Goal: Answer question/provide support: Share knowledge or assist other users

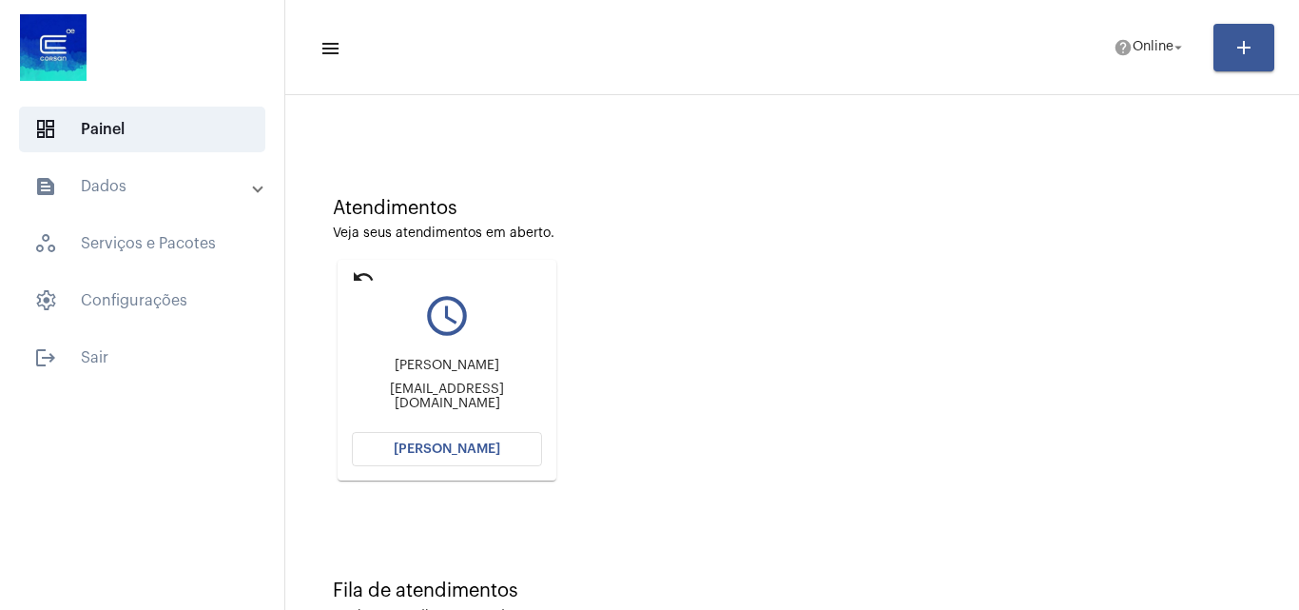
scroll to position [134, 0]
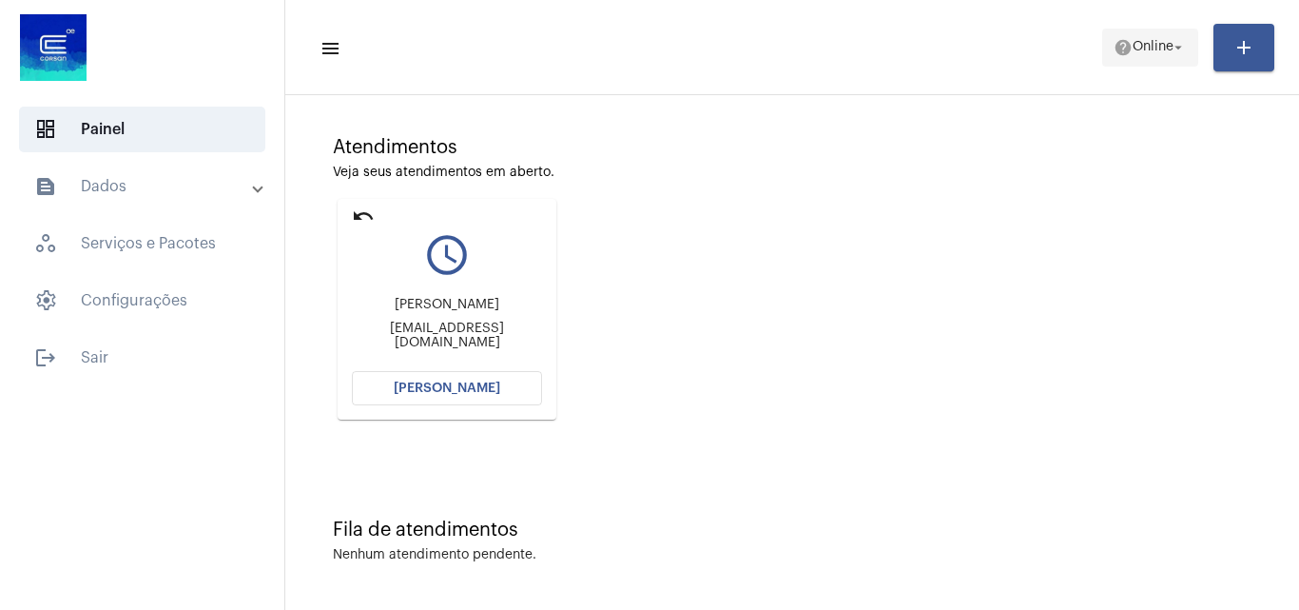
click at [1119, 50] on mat-icon "help" at bounding box center [1123, 47] width 19 height 19
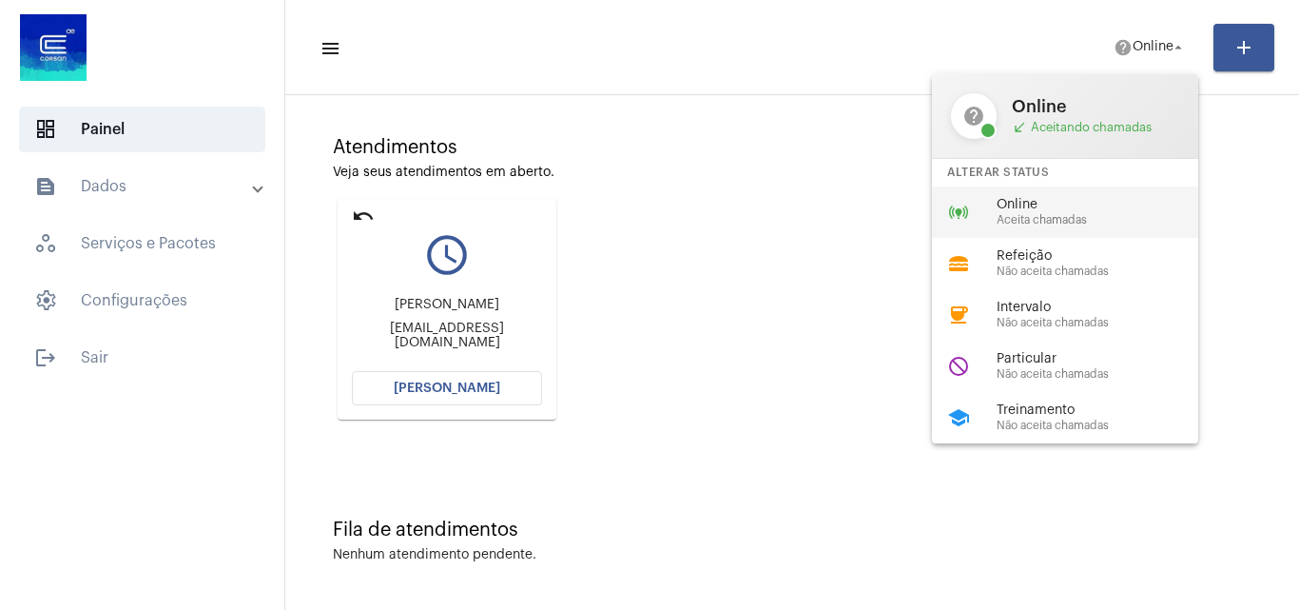
click at [1044, 221] on span "Aceita chamadas" at bounding box center [1105, 220] width 217 height 12
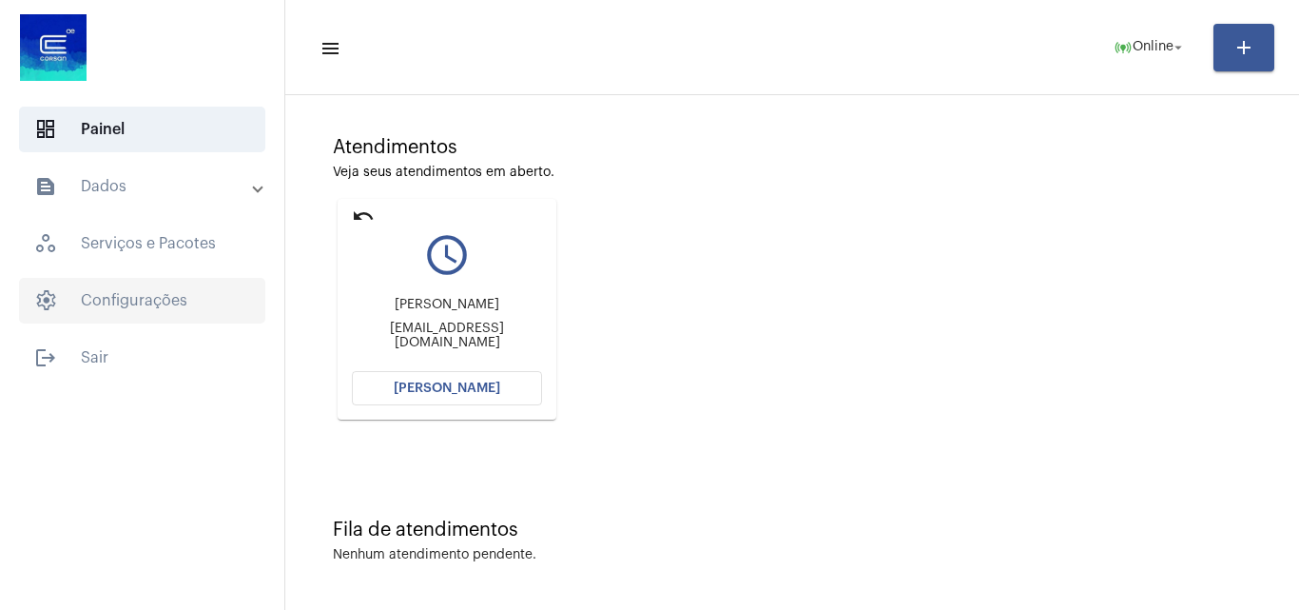
click at [209, 319] on span "settings Configurações" at bounding box center [142, 301] width 246 height 46
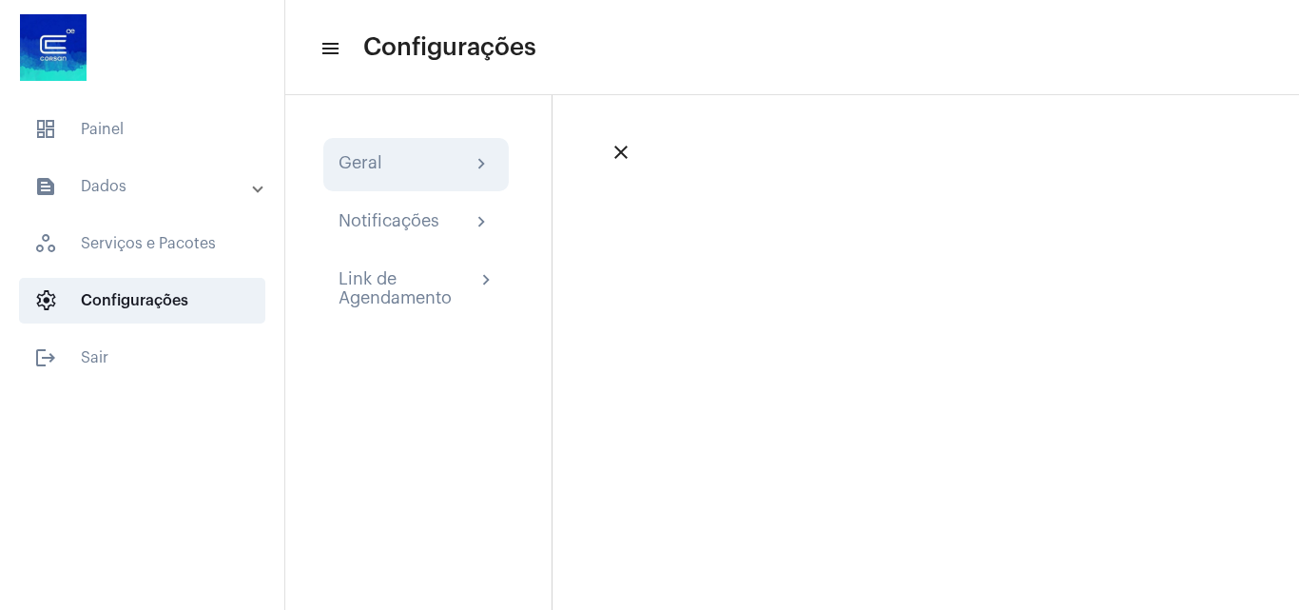
click at [451, 162] on div "Geral chevron_right" at bounding box center [416, 164] width 155 height 23
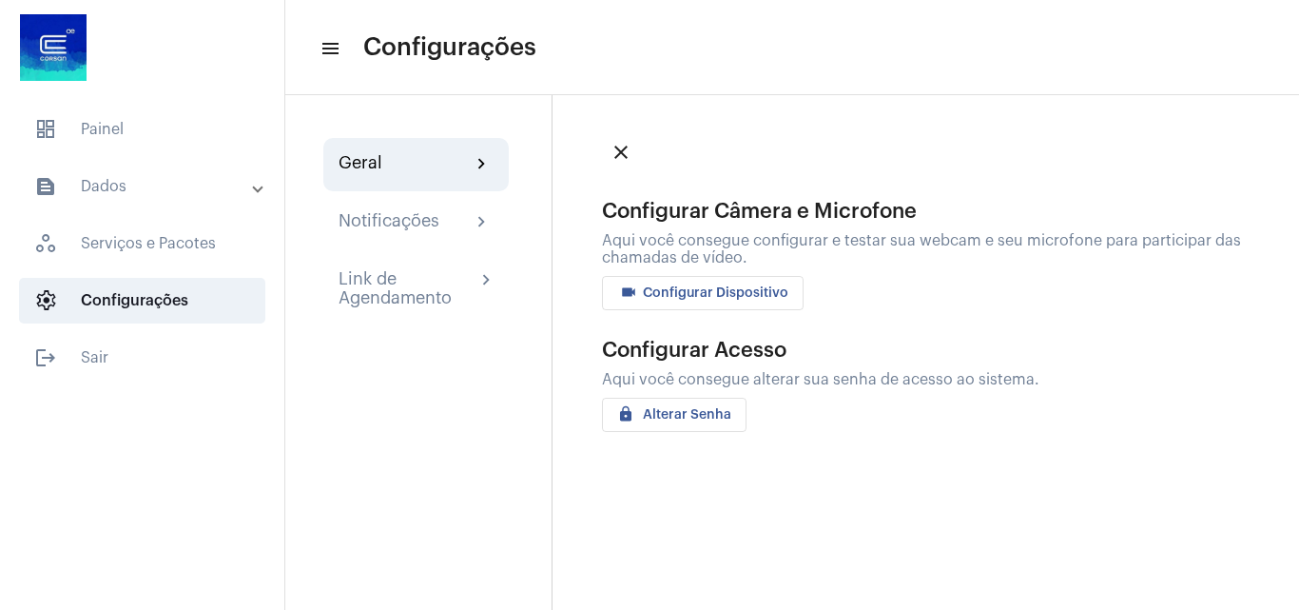
click at [701, 292] on span "videocam Configurar Dispositivo" at bounding box center [702, 292] width 171 height 13
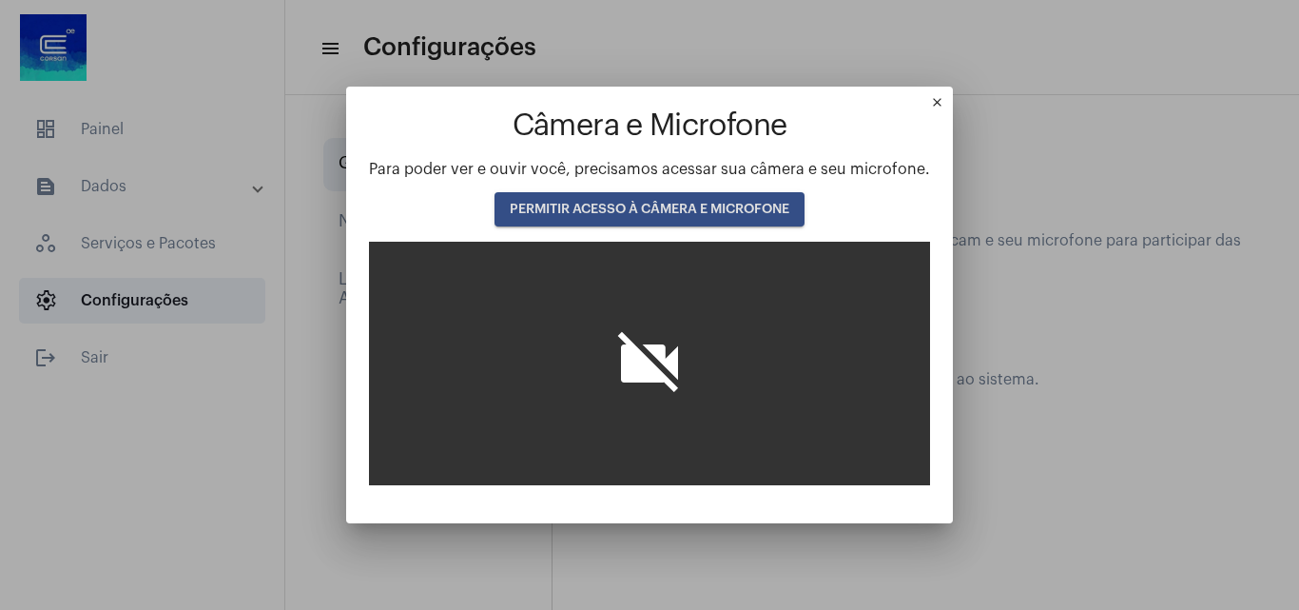
click at [702, 207] on span "PERMITIR ACESSO À CÂMERA E MICROFONE" at bounding box center [650, 209] width 280 height 13
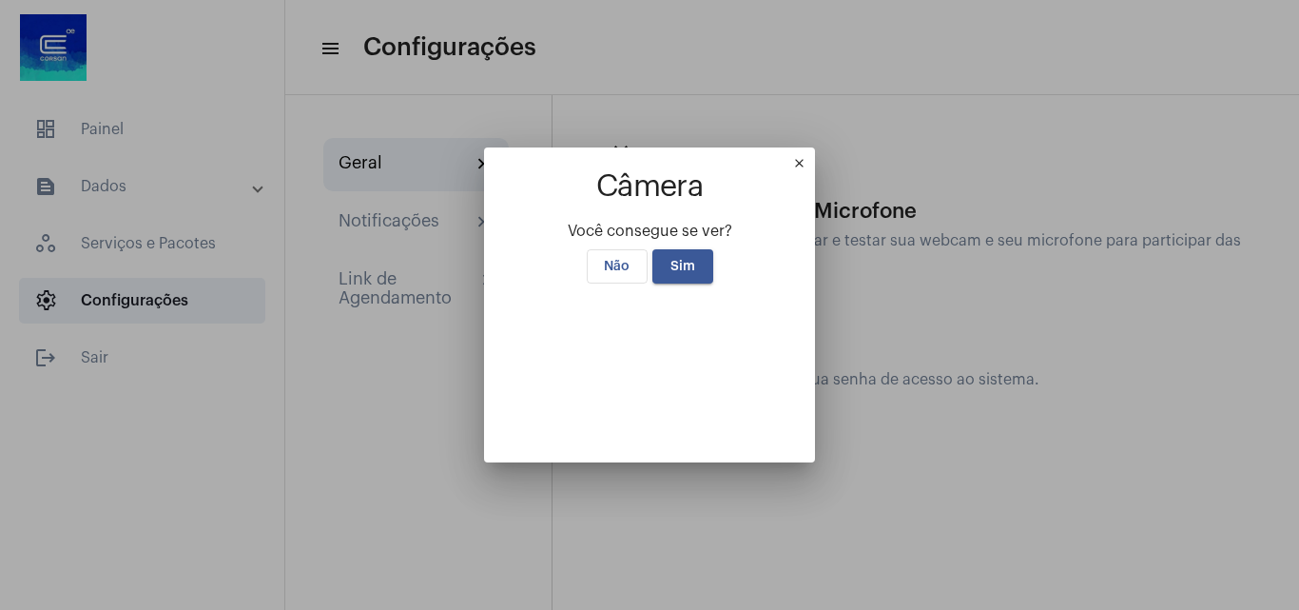
click at [663, 249] on button "Sim" at bounding box center [682, 266] width 61 height 34
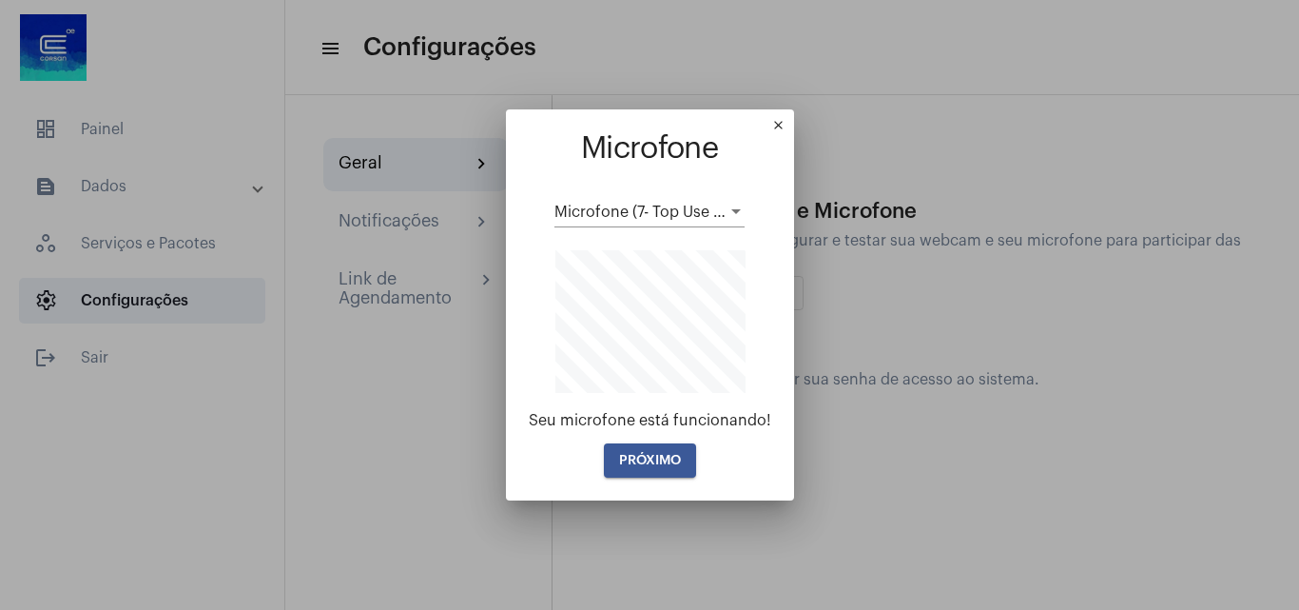
click at [782, 123] on mat-icon "close" at bounding box center [782, 129] width 23 height 23
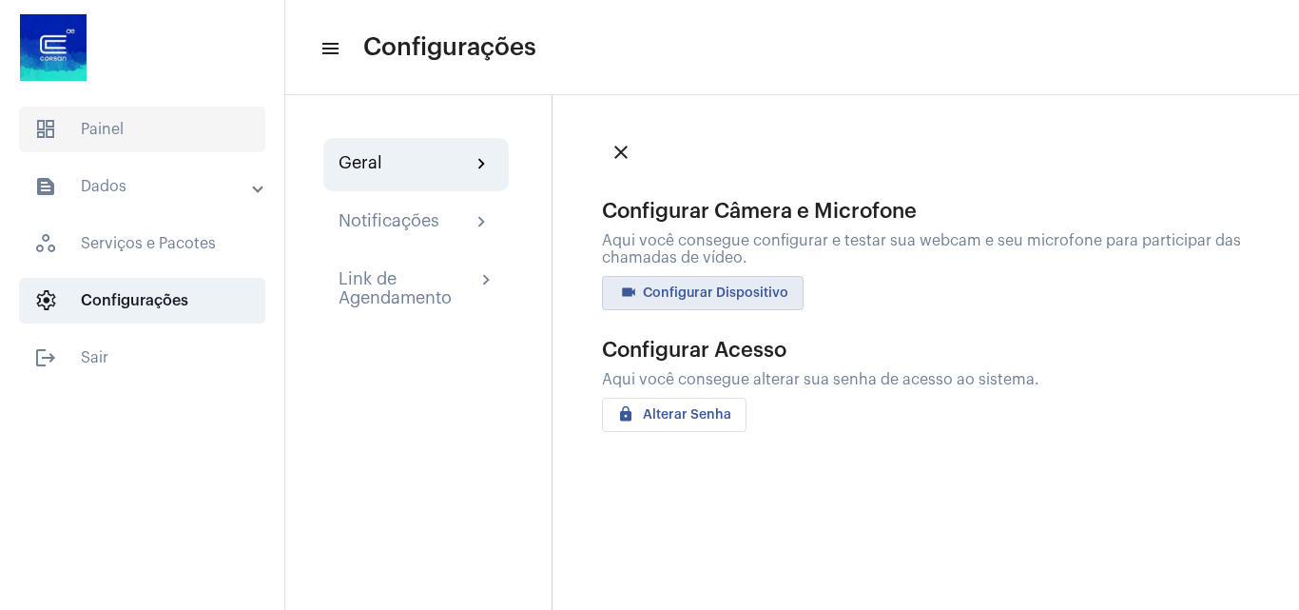
click at [122, 136] on span "dashboard Painel" at bounding box center [142, 130] width 246 height 46
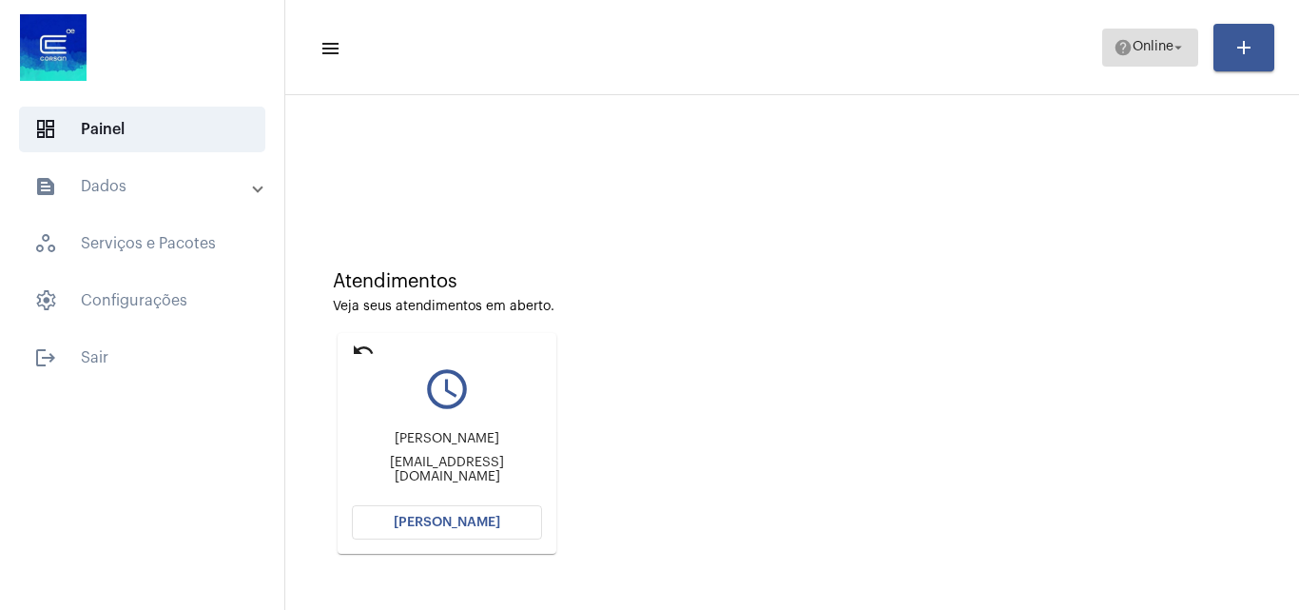
click at [1139, 52] on span "Online" at bounding box center [1153, 47] width 41 height 13
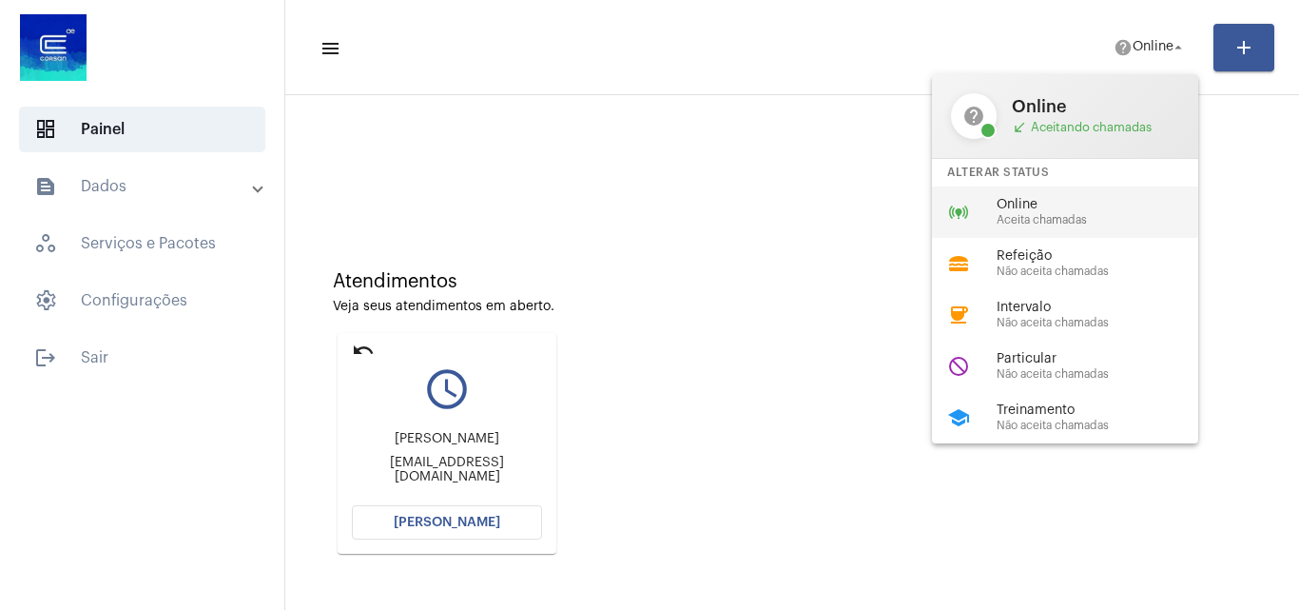
click at [1080, 207] on span "Online" at bounding box center [1105, 205] width 217 height 14
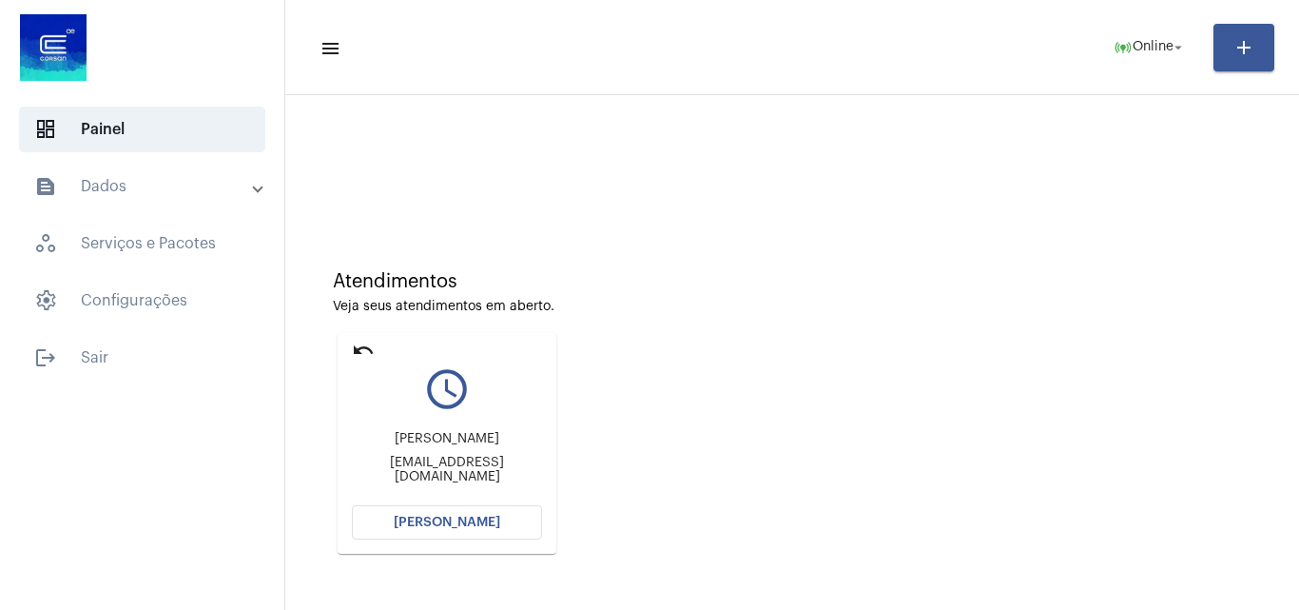
click at [449, 516] on span "[PERSON_NAME]" at bounding box center [447, 522] width 107 height 13
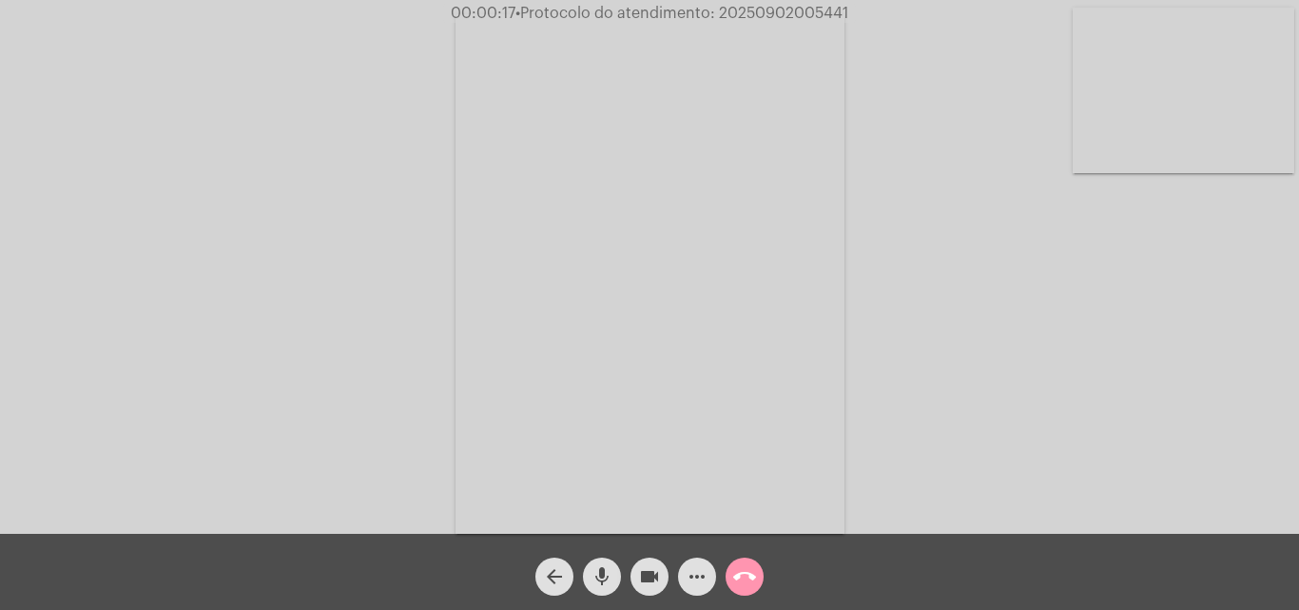
click at [796, 13] on span "• Protocolo do atendimento: 20250902005441" at bounding box center [682, 13] width 333 height 15
copy span "20250902005441"
click at [636, 355] on video at bounding box center [650, 273] width 389 height 519
click at [375, 341] on video at bounding box center [290, 271] width 389 height 519
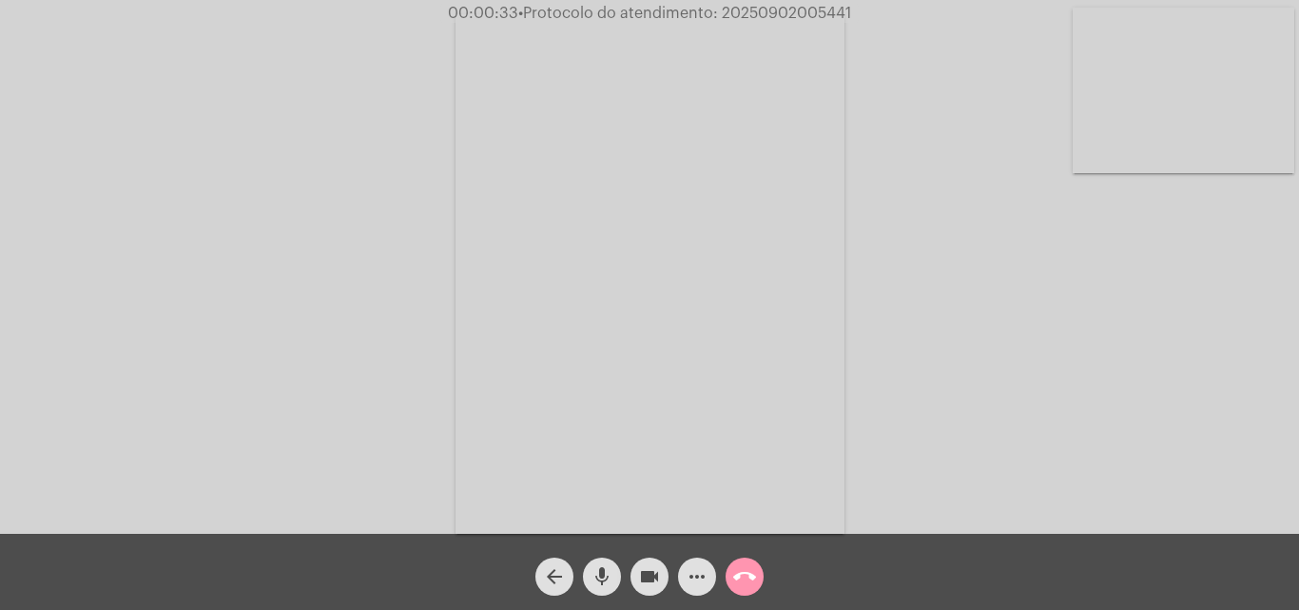
click at [957, 257] on div "Acessando Câmera e Microfone..." at bounding box center [649, 272] width 1295 height 534
click at [785, 14] on span "• Protocolo do atendimento: 20250902005441" at bounding box center [680, 13] width 333 height 15
copy span "20250902005441"
click at [418, 141] on div "Acessando Câmera e Microfone..." at bounding box center [649, 272] width 1295 height 534
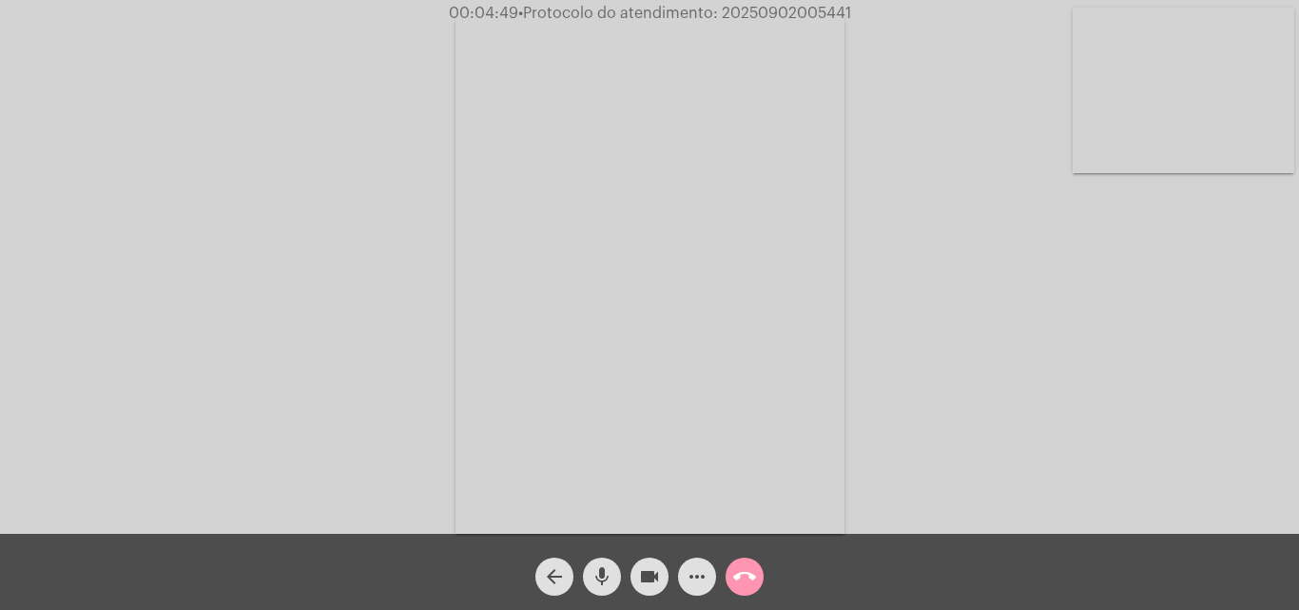
click at [751, 574] on mat-icon "call_end" at bounding box center [744, 576] width 23 height 23
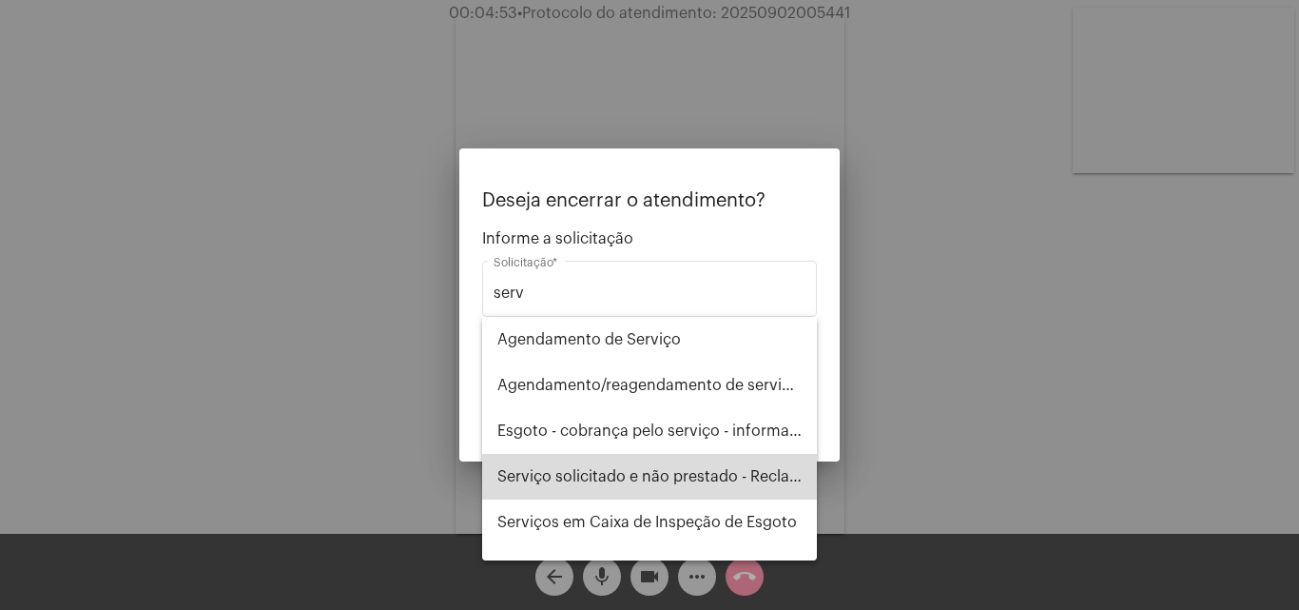
click at [679, 475] on span "Serviço solicitado e não prestado - Reclamação" at bounding box center [649, 477] width 304 height 46
type input "Serviço solicitado e não prestado - Reclamação"
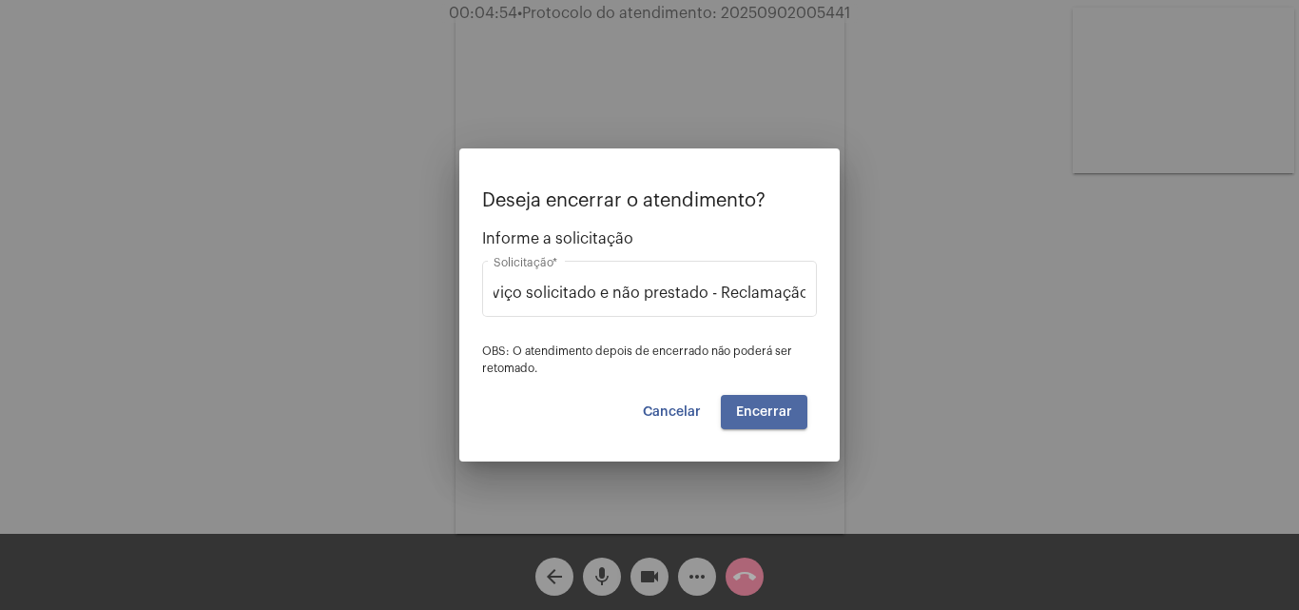
click at [783, 409] on span "Encerrar" at bounding box center [764, 411] width 56 height 13
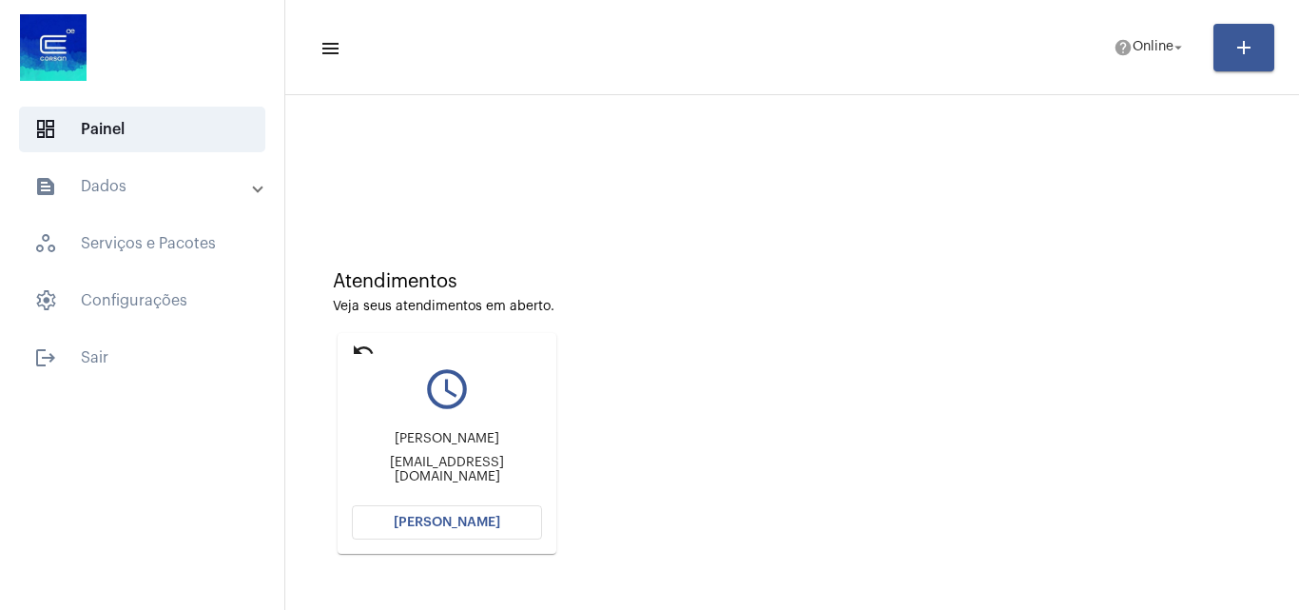
click at [490, 521] on span "[PERSON_NAME]" at bounding box center [447, 522] width 107 height 13
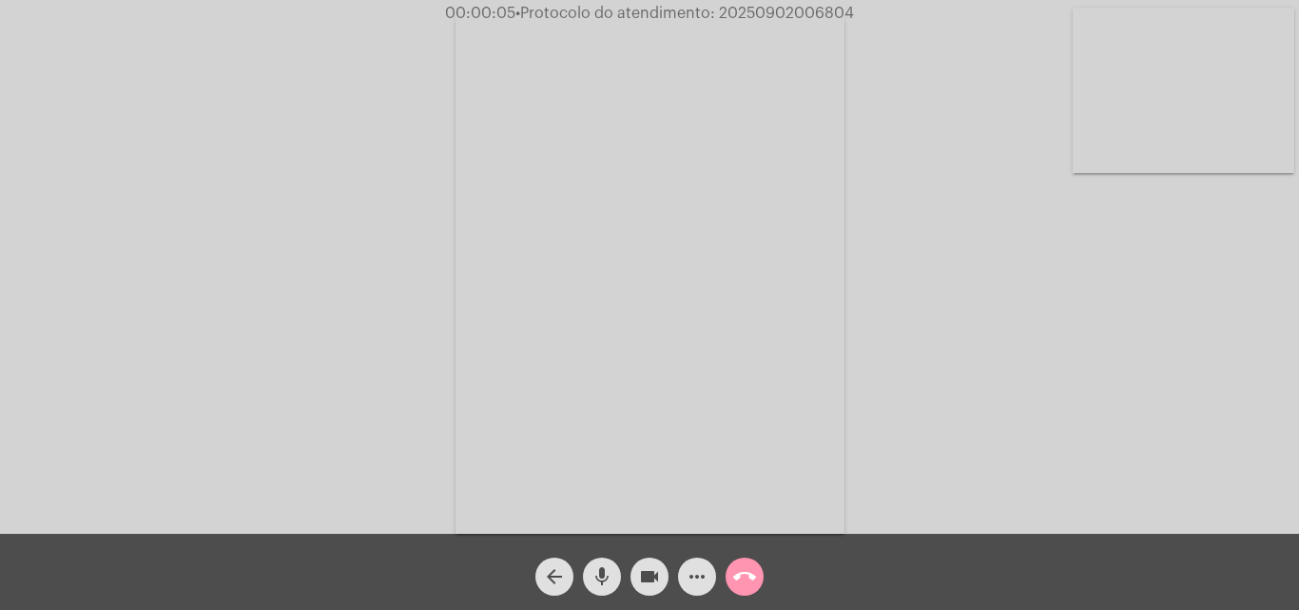
click at [787, 10] on span "• Protocolo do atendimento: 20250902006804" at bounding box center [685, 13] width 339 height 15
drag, startPoint x: 787, startPoint y: 10, endPoint x: 764, endPoint y: 10, distance: 22.8
click at [764, 10] on span "• Protocolo do atendimento: 20250902006804" at bounding box center [685, 13] width 339 height 15
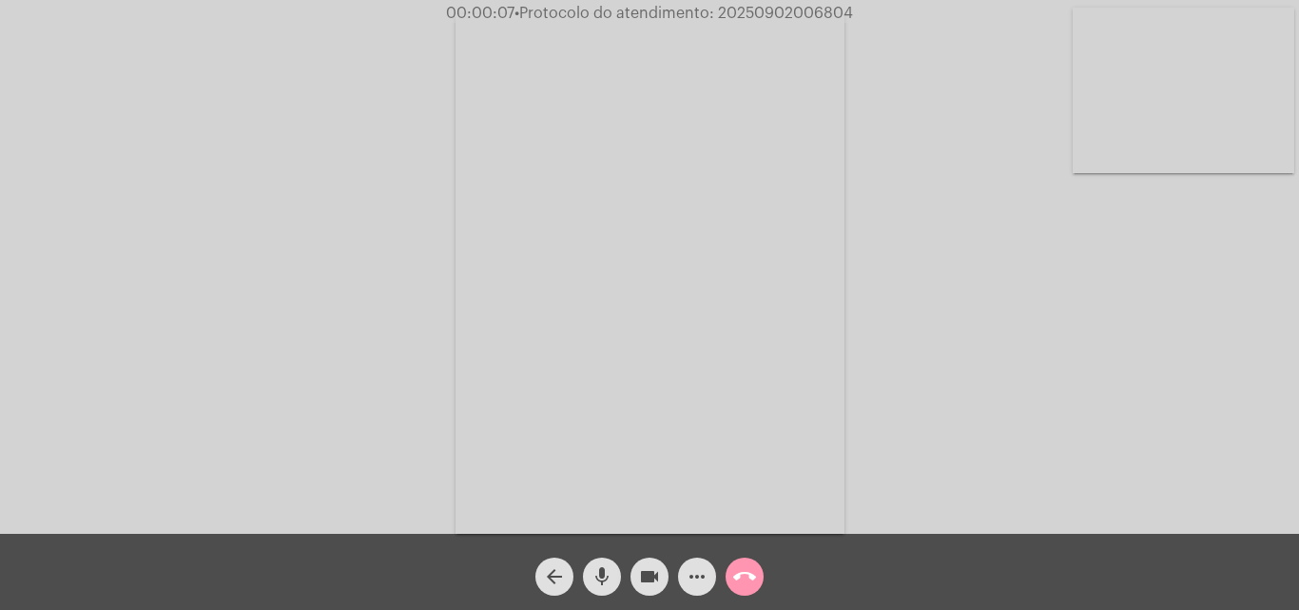
copy span "20250902006804"
click at [602, 203] on video at bounding box center [650, 273] width 389 height 519
click at [328, 243] on video at bounding box center [290, 271] width 389 height 519
click at [902, 315] on div "Acessando Câmera e Microfone..." at bounding box center [649, 272] width 1295 height 534
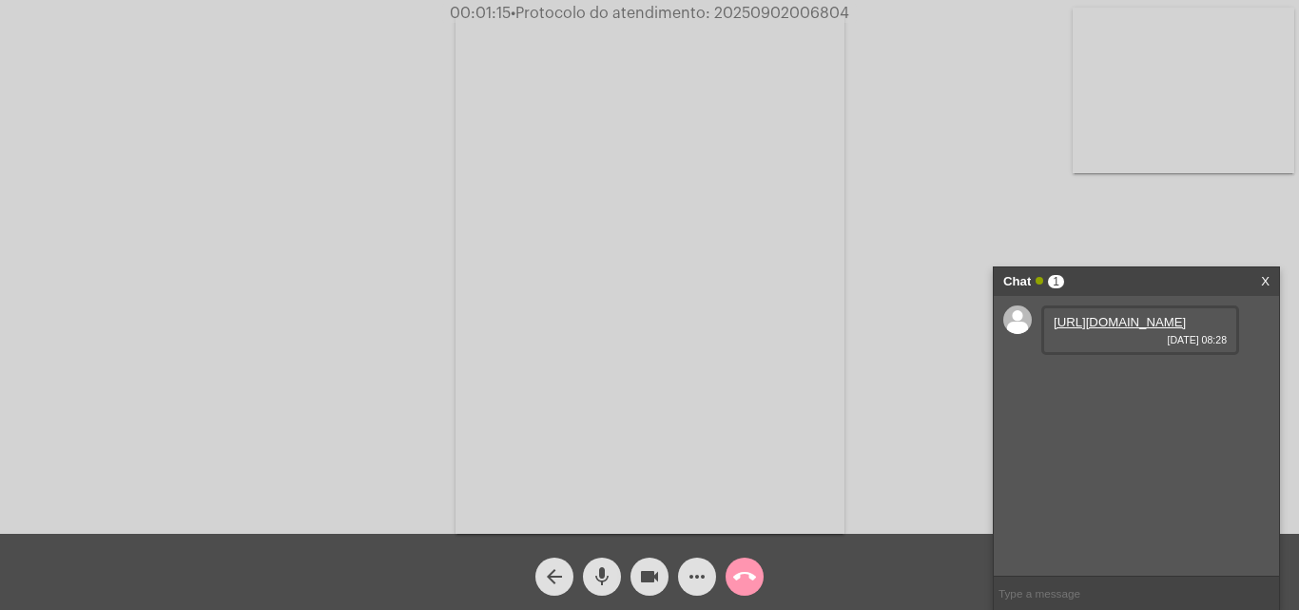
click at [1132, 329] on link "[URL][DOMAIN_NAME]" at bounding box center [1120, 322] width 132 height 14
click at [1104, 383] on link "[URL][DOMAIN_NAME]" at bounding box center [1120, 376] width 132 height 14
click at [787, 17] on span "• Protocolo do atendimento: 20250902006804" at bounding box center [684, 13] width 339 height 15
copy span "20250902006804"
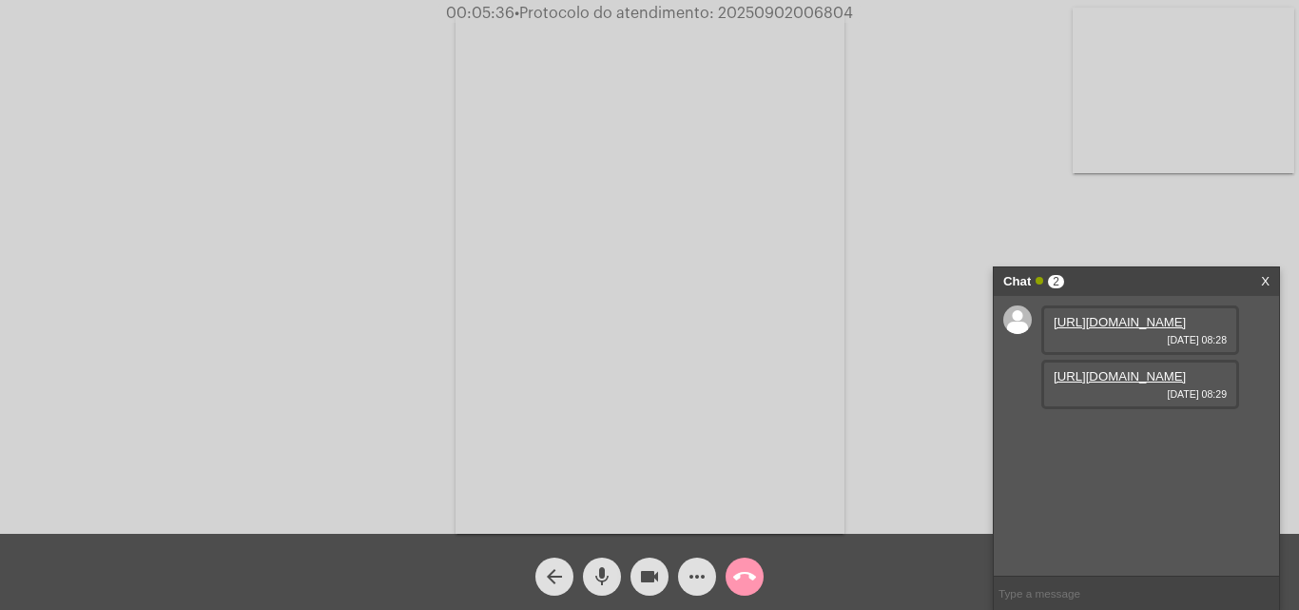
click at [1067, 579] on input "text" at bounding box center [1136, 592] width 285 height 33
paste input "20250902006804"
type input "20250902006804"
click at [743, 578] on mat-icon "call_end" at bounding box center [744, 576] width 23 height 23
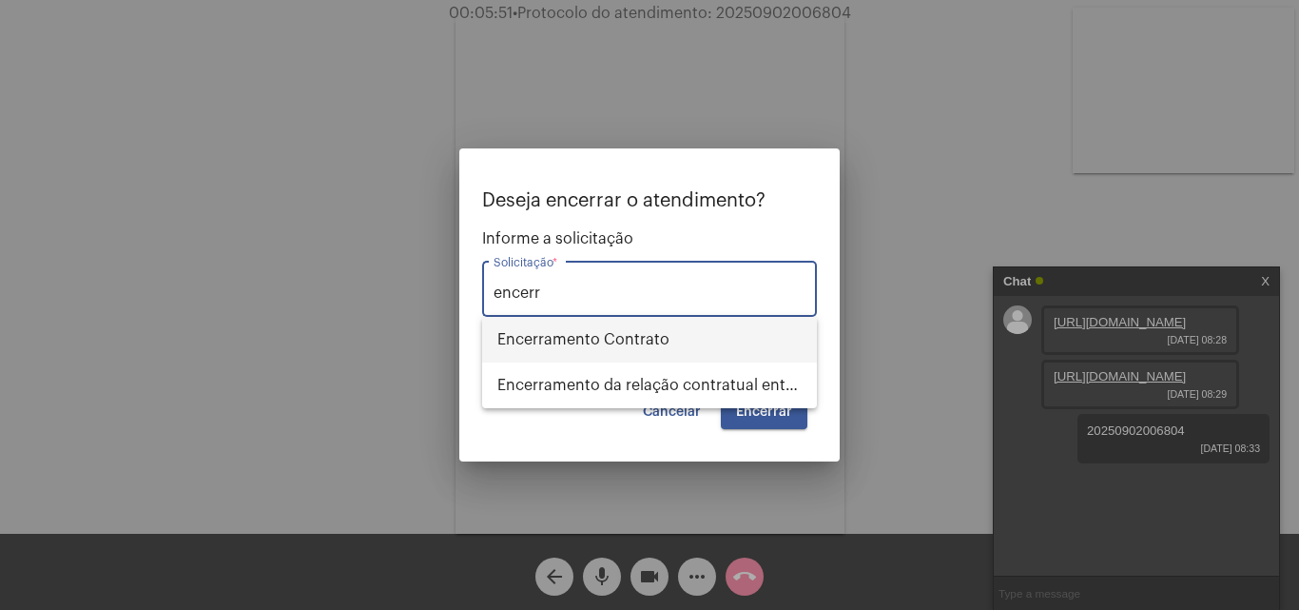
click at [670, 342] on span "Encerramento Contrato" at bounding box center [649, 340] width 304 height 46
type input "Encerramento Contrato"
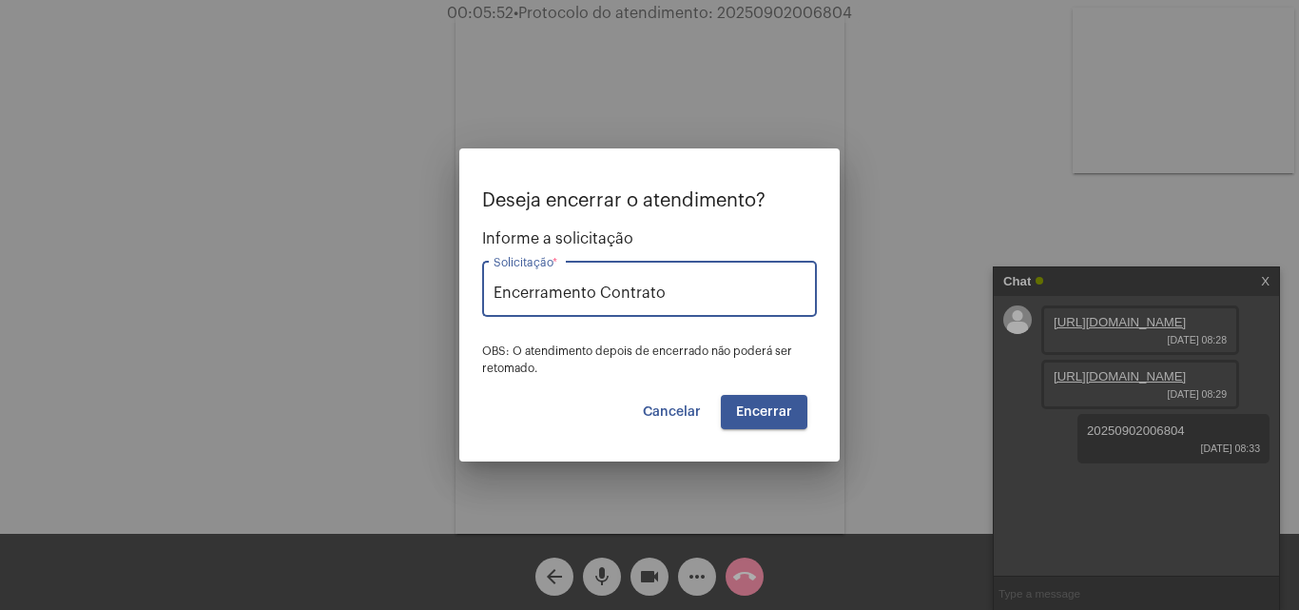
click at [779, 407] on span "Encerrar" at bounding box center [764, 411] width 56 height 13
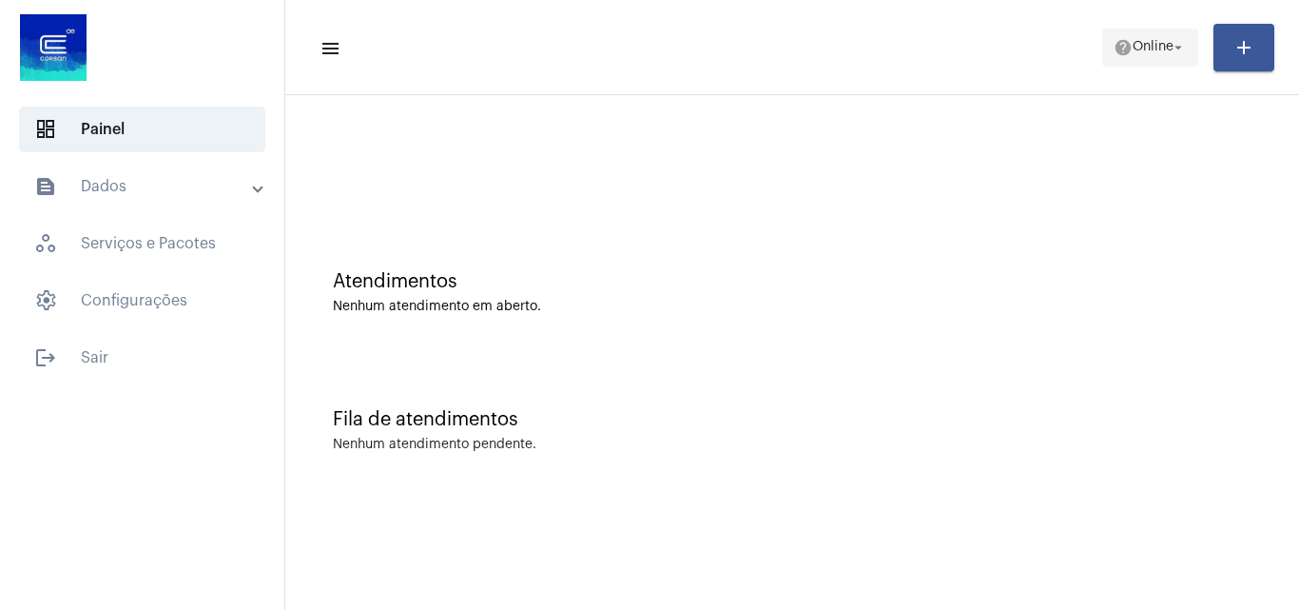
click at [1171, 49] on mat-icon "arrow_drop_down" at bounding box center [1178, 47] width 17 height 17
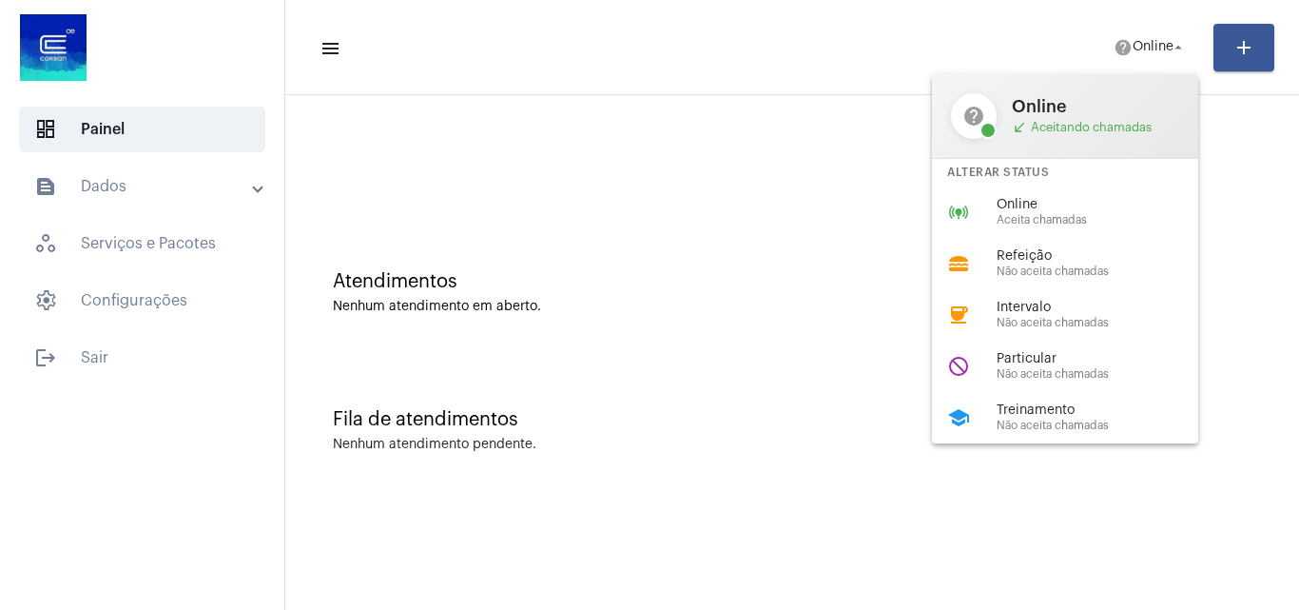
click at [675, 168] on div at bounding box center [649, 305] width 1299 height 610
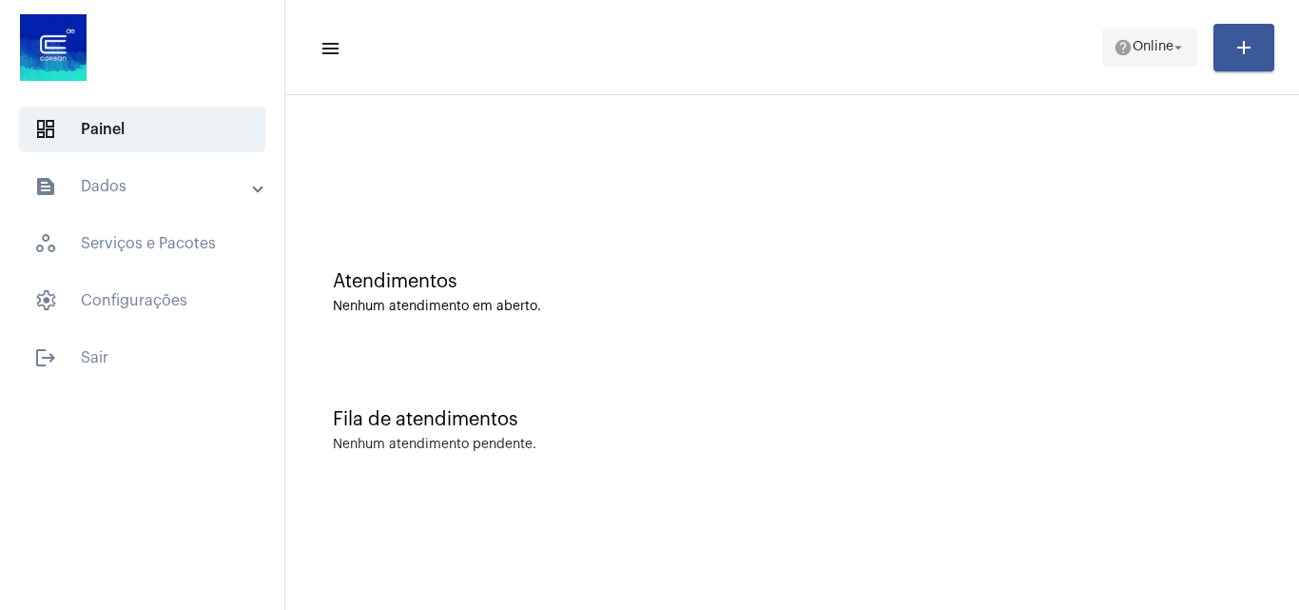
click at [1142, 49] on span "Online" at bounding box center [1153, 47] width 41 height 13
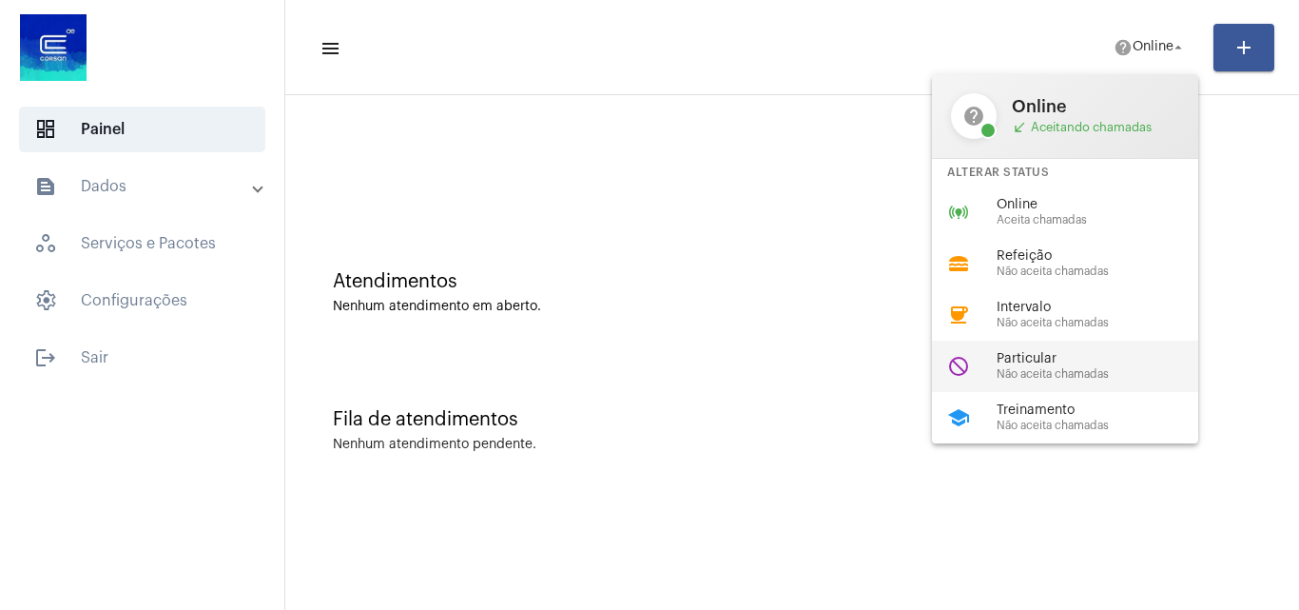
click at [1040, 352] on span "Particular" at bounding box center [1105, 359] width 217 height 14
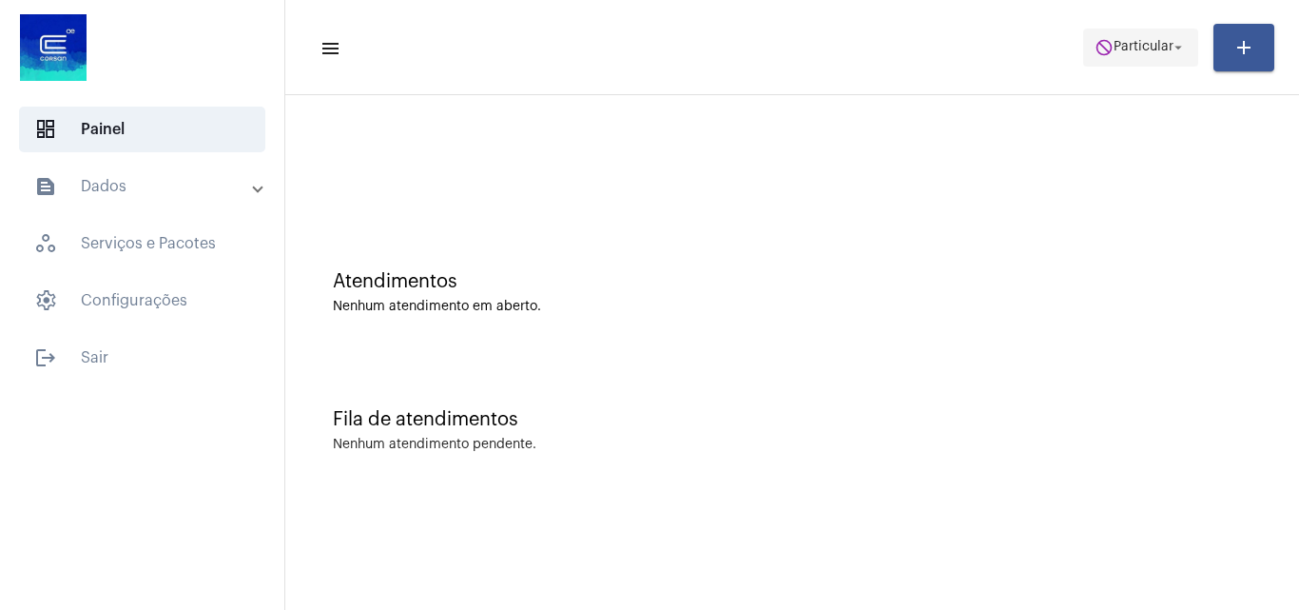
click at [1127, 51] on span "Particular" at bounding box center [1144, 47] width 60 height 13
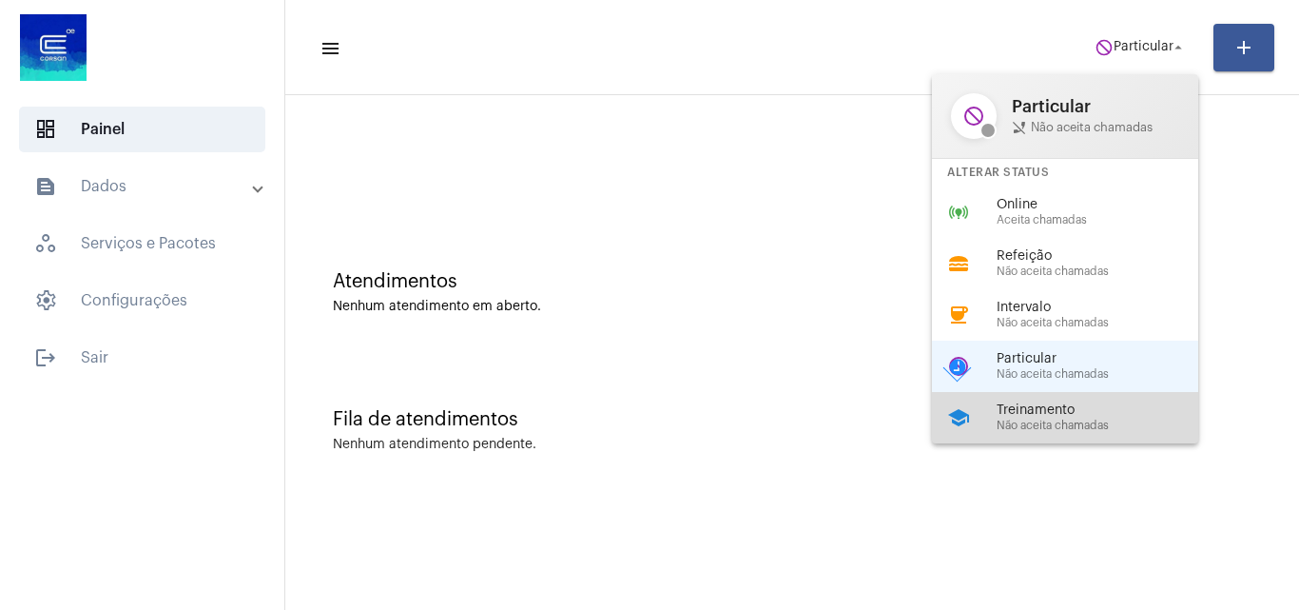
click at [1061, 412] on span "Treinamento" at bounding box center [1105, 410] width 217 height 14
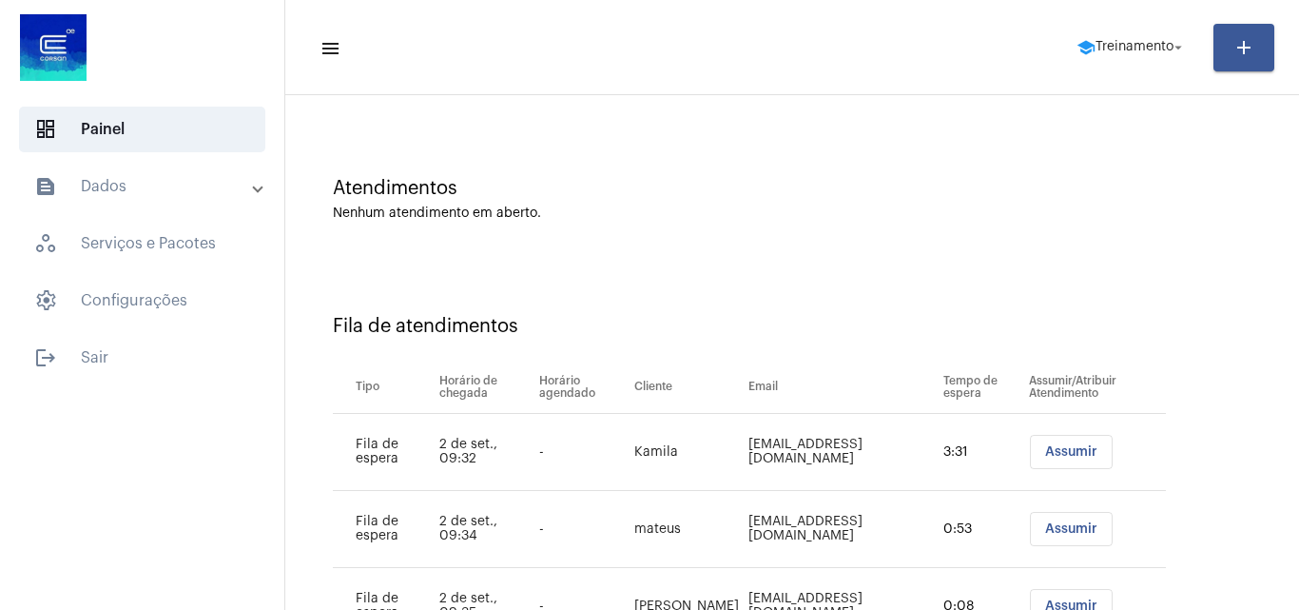
scroll to position [180, 0]
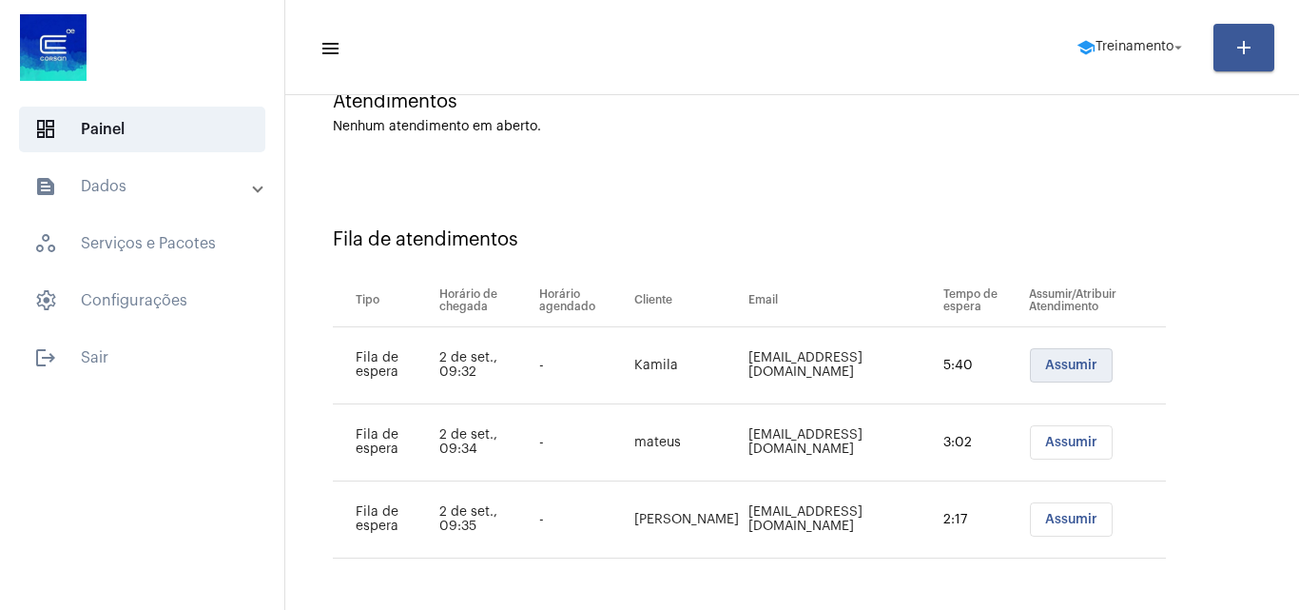
click at [1088, 365] on button "Assumir" at bounding box center [1071, 365] width 83 height 34
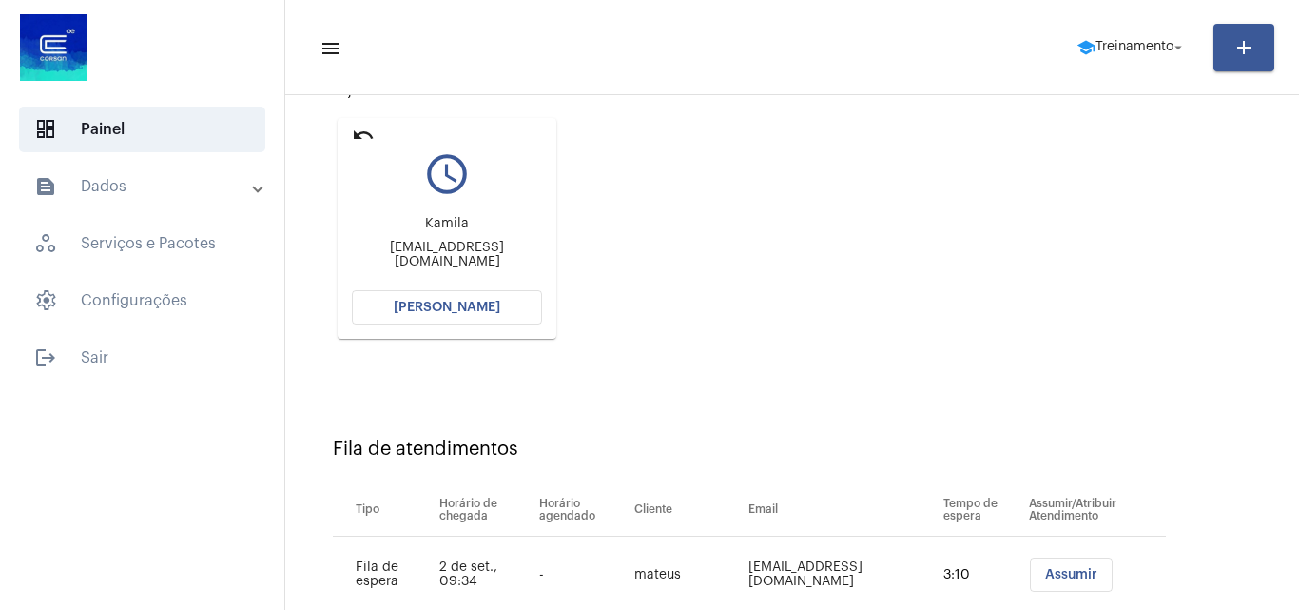
scroll to position [347, 0]
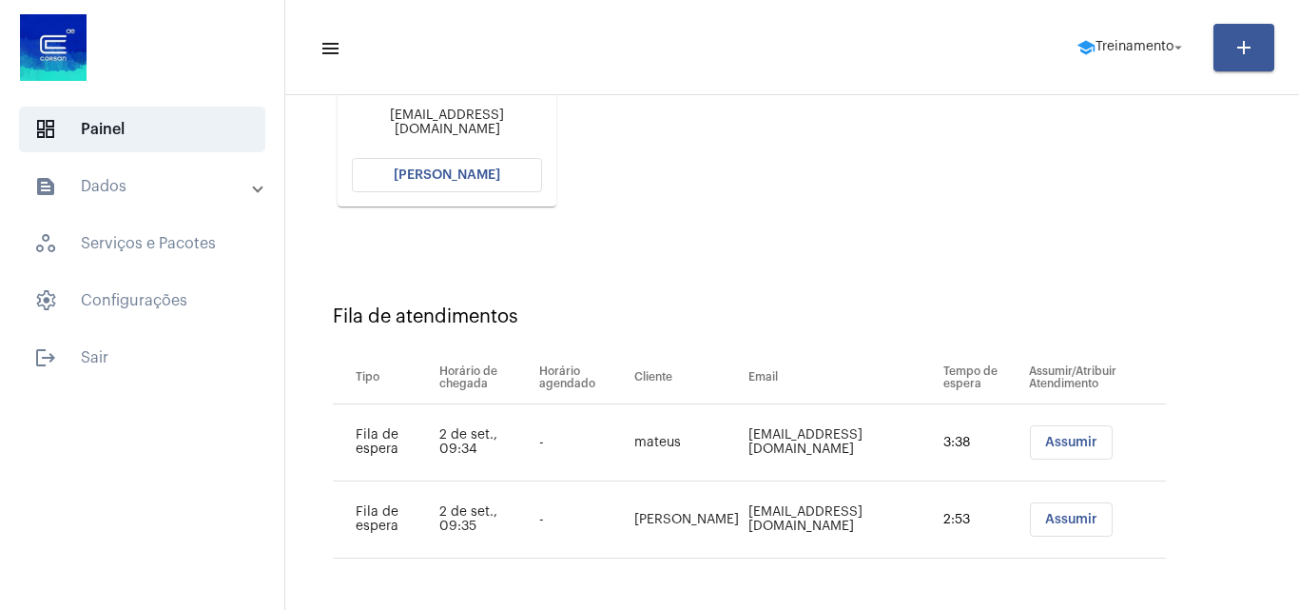
click at [437, 165] on button "[PERSON_NAME]" at bounding box center [447, 175] width 190 height 34
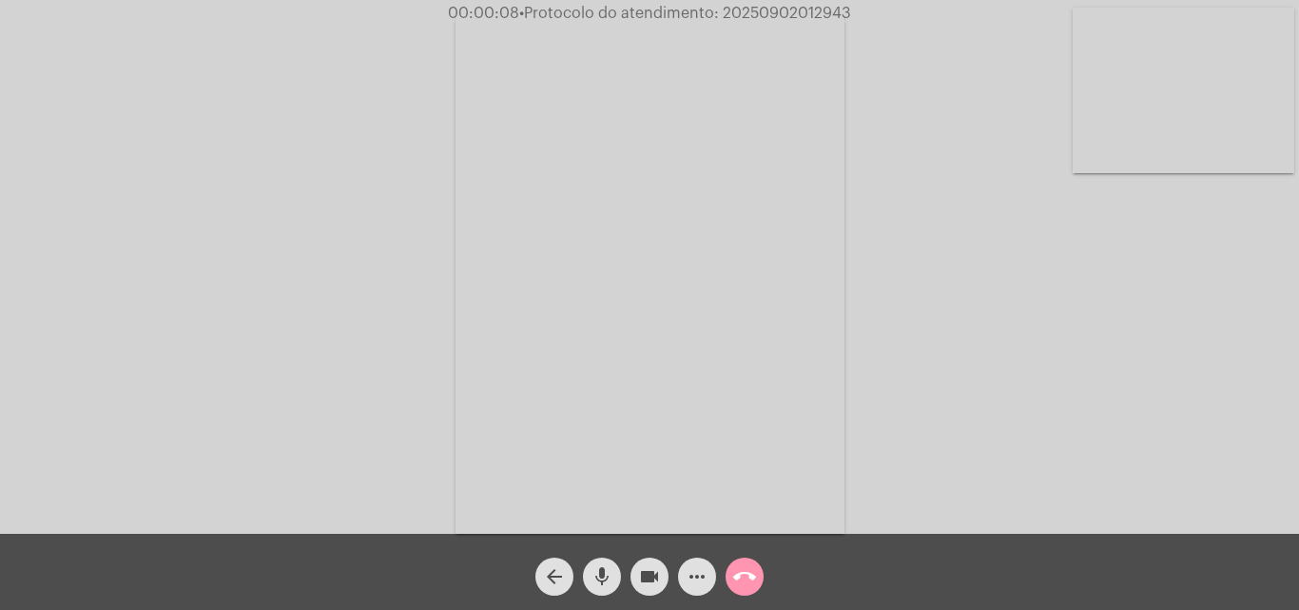
click at [811, 10] on span "• Protocolo do atendimento: 20250902012943" at bounding box center [685, 13] width 332 height 15
drag, startPoint x: 811, startPoint y: 10, endPoint x: 782, endPoint y: 2, distance: 30.7
click at [782, 2] on div "Acessando Câmera e Microfone..." at bounding box center [649, 267] width 1299 height 534
click at [779, 11] on span "• Protocolo do atendimento: 20250902012943" at bounding box center [682, 13] width 332 height 15
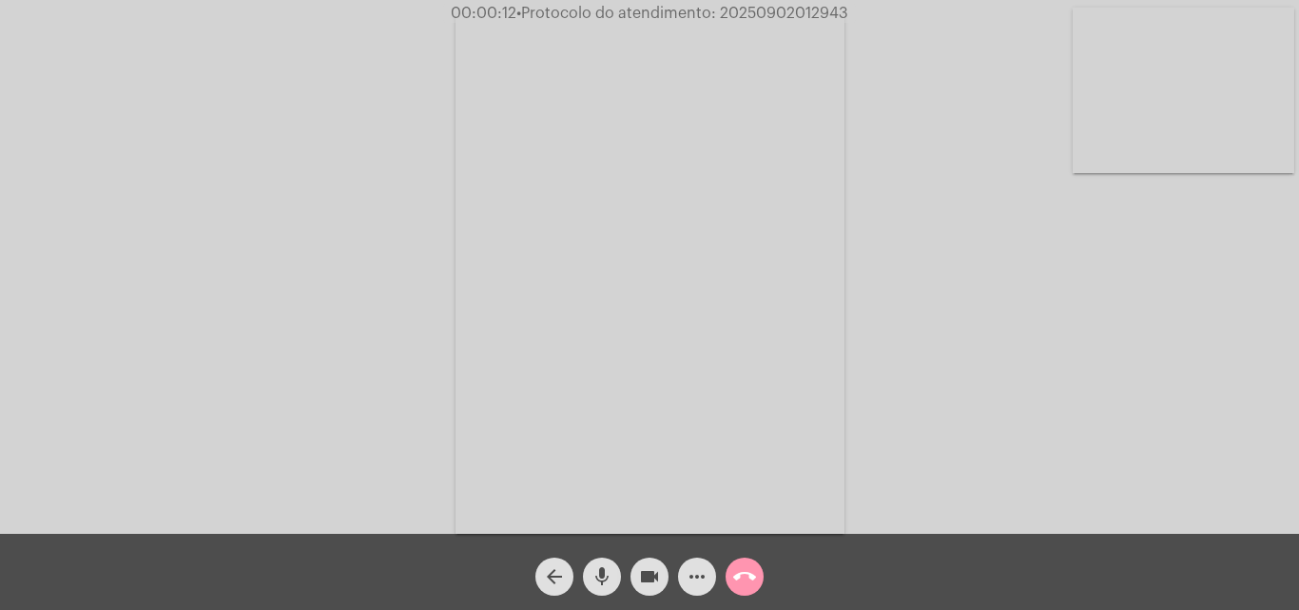
copy span "20250902012943"
click at [684, 574] on button "more_horiz" at bounding box center [697, 576] width 38 height 38
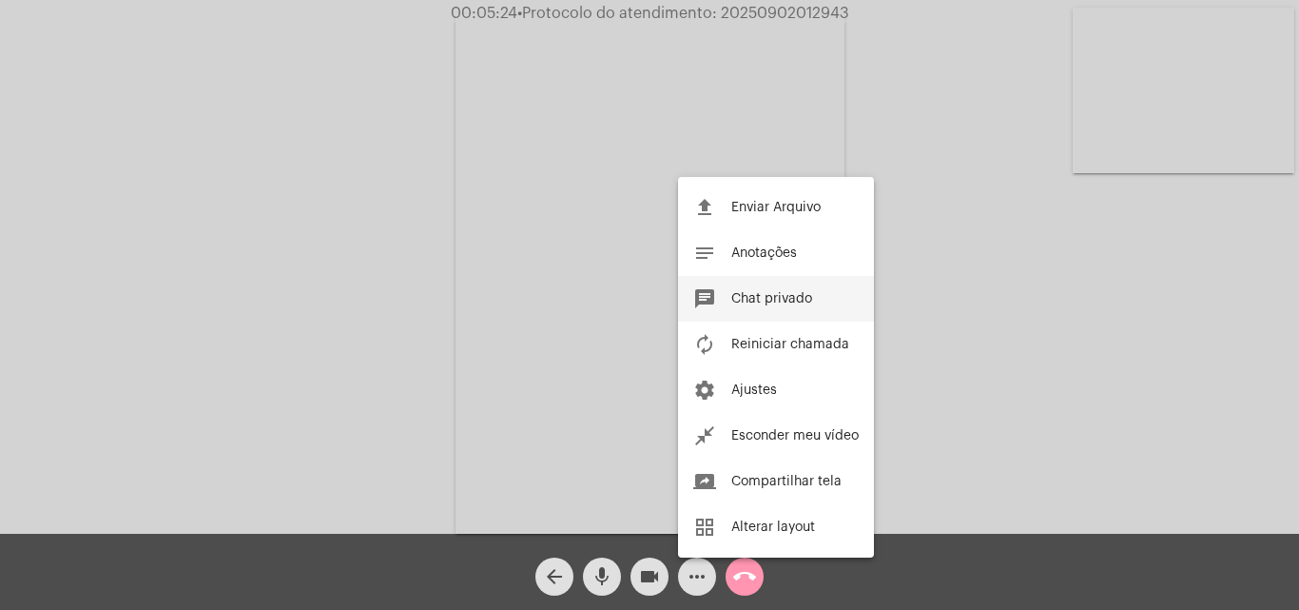
click at [780, 297] on span "Chat privado" at bounding box center [771, 298] width 81 height 13
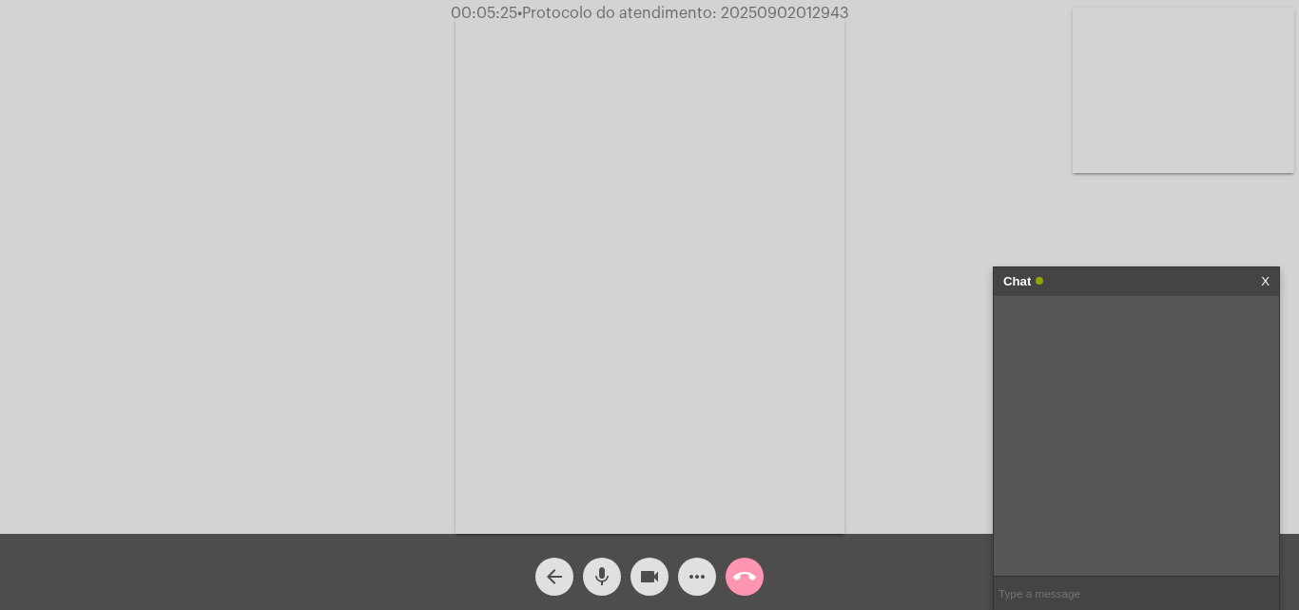
paste input "294306"
type input "294306"
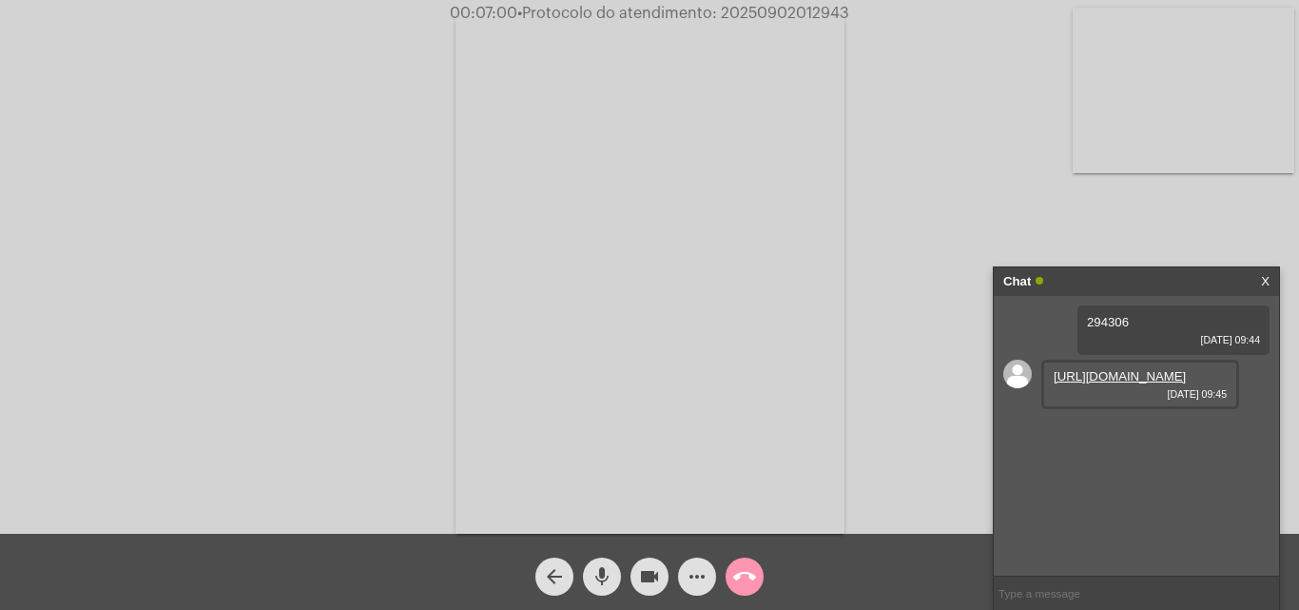
click at [1104, 383] on link "[URL][DOMAIN_NAME]" at bounding box center [1120, 376] width 132 height 14
click at [592, 585] on mat-icon "mic" at bounding box center [602, 576] width 23 height 23
click at [659, 584] on mat-icon "videocam" at bounding box center [649, 576] width 23 height 23
click at [598, 569] on mat-icon "mic_off" at bounding box center [602, 576] width 23 height 23
click at [657, 579] on mat-icon "videocam_off" at bounding box center [649, 576] width 23 height 23
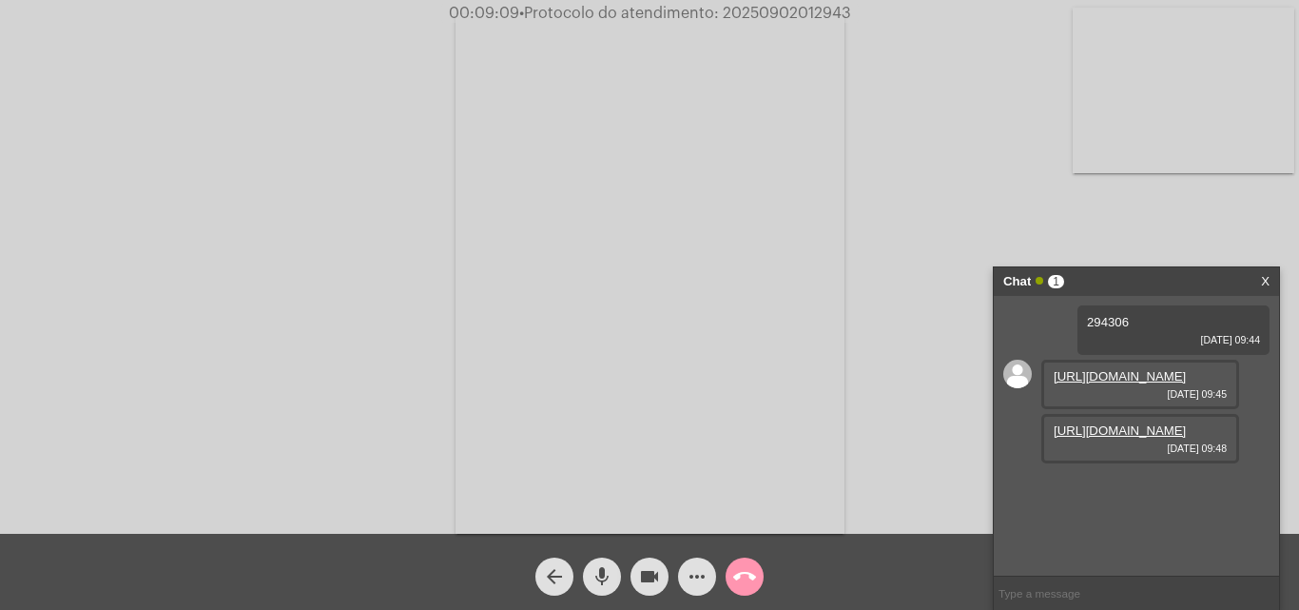
click at [1136, 438] on link "[URL][DOMAIN_NAME]" at bounding box center [1120, 430] width 132 height 14
click at [802, 11] on span "• Protocolo do atendimento: 20250902012943" at bounding box center [682, 13] width 332 height 15
copy span "20250902012943"
click at [1074, 581] on input "text" at bounding box center [1136, 592] width 285 height 33
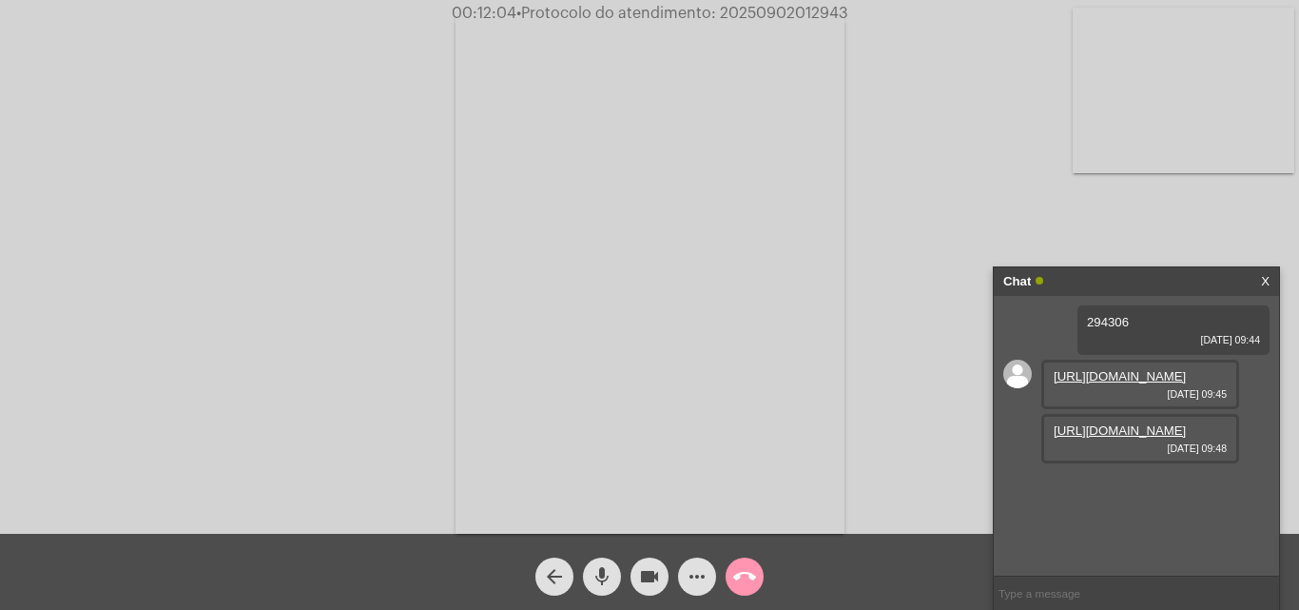
paste input "20250902012943"
type input "20250902012943"
click at [111, 165] on div "Acessando Câmera e Microfone..." at bounding box center [649, 272] width 1295 height 534
click at [738, 571] on mat-icon "call_end" at bounding box center [744, 576] width 23 height 23
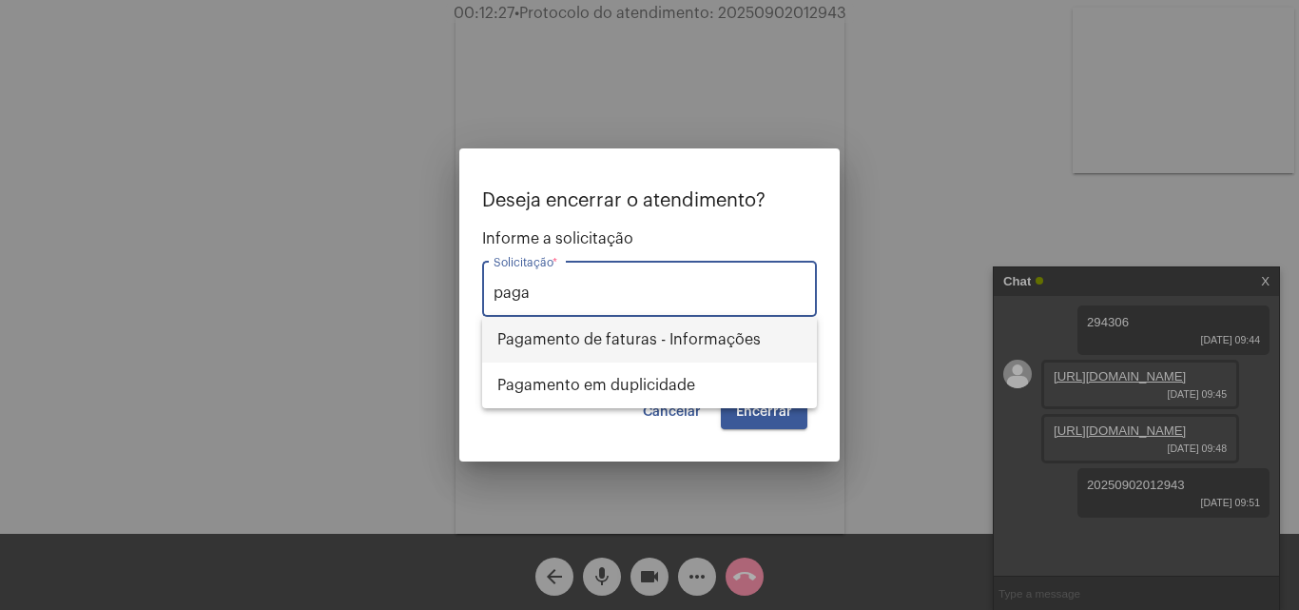
click at [708, 342] on span "Pagamento de faturas - Informações" at bounding box center [649, 340] width 304 height 46
type input "Pagamento de faturas - Informações"
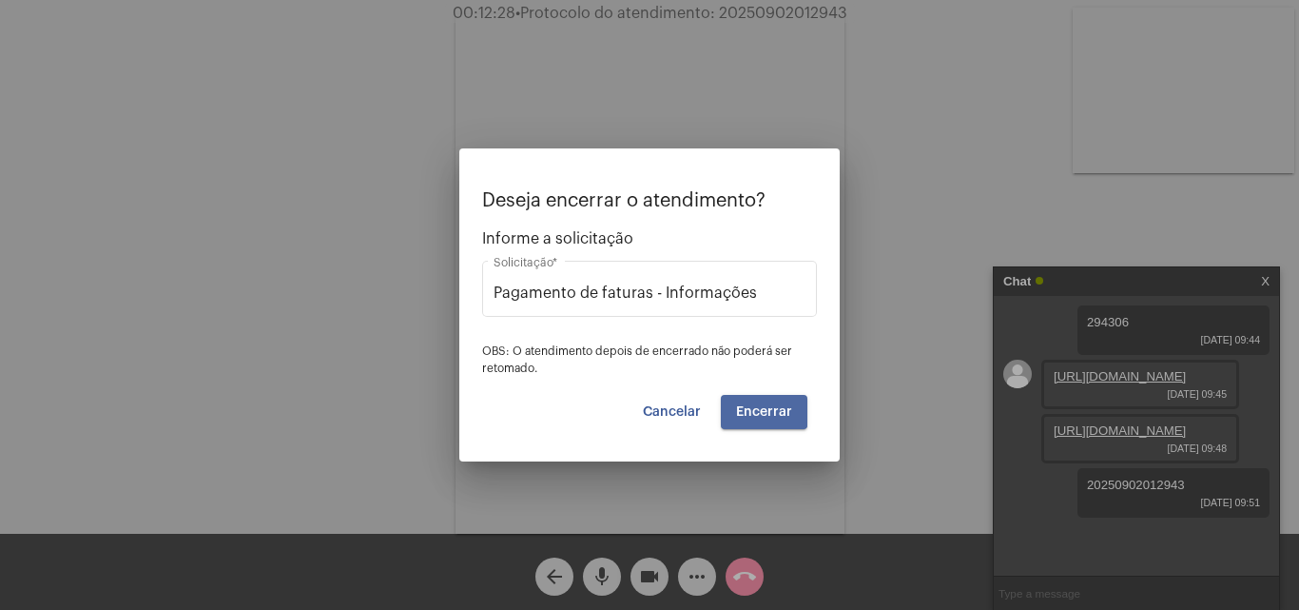
click at [750, 399] on button "Encerrar" at bounding box center [764, 412] width 87 height 34
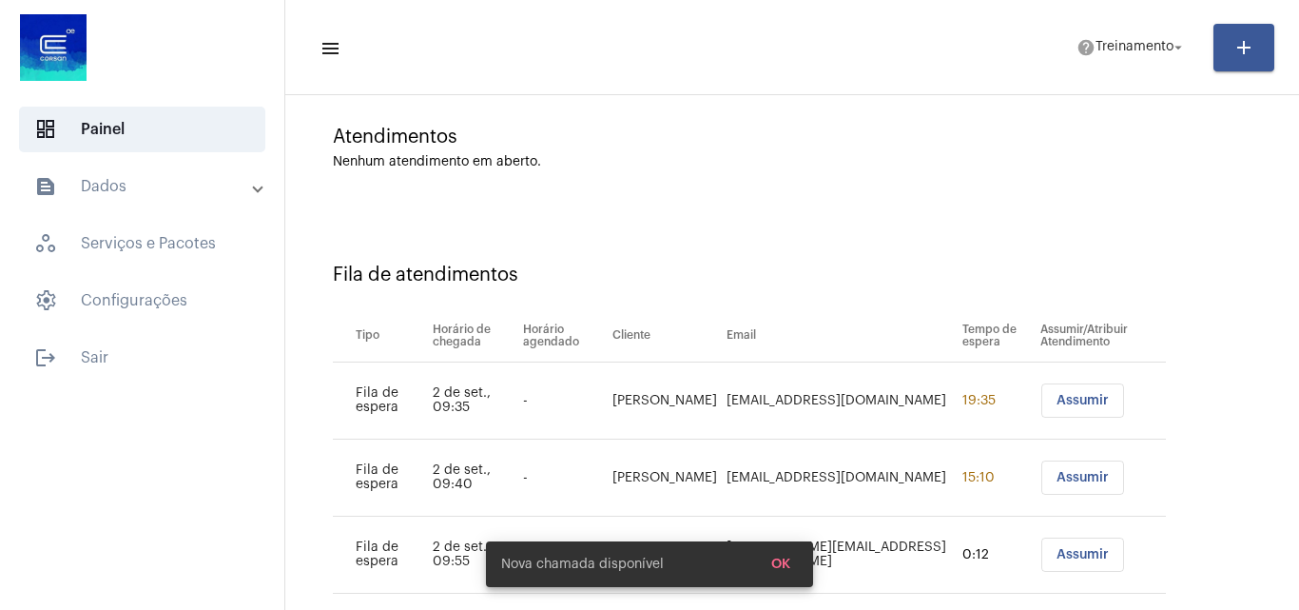
scroll to position [180, 0]
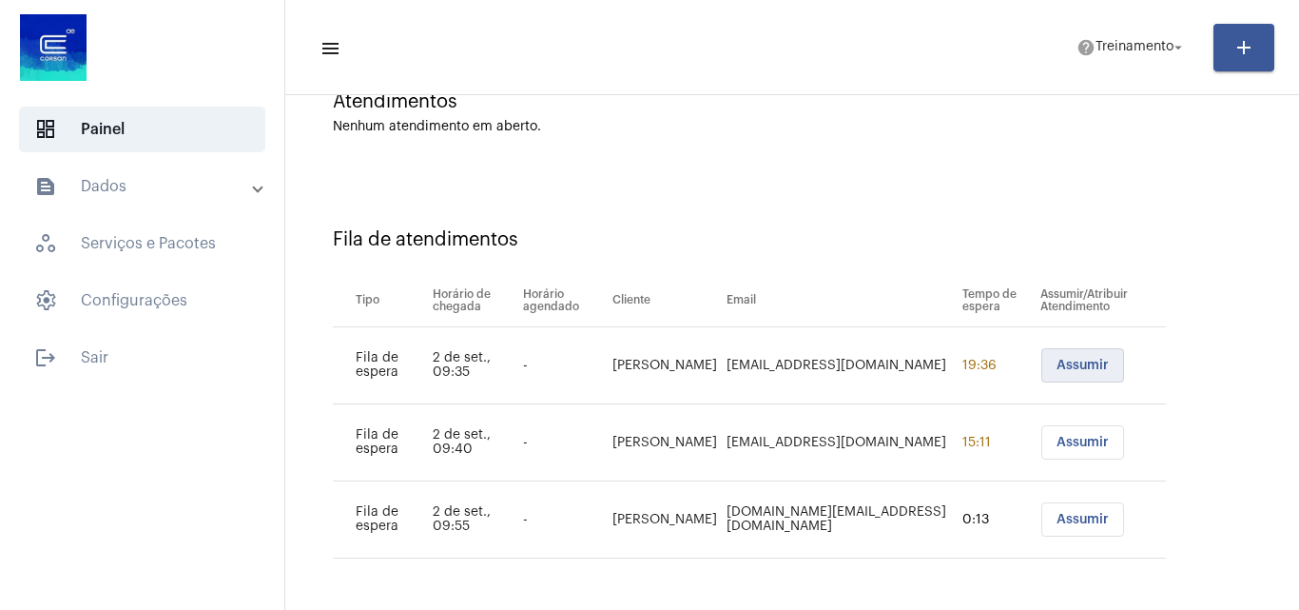
click at [1057, 361] on span "Assumir" at bounding box center [1083, 365] width 52 height 13
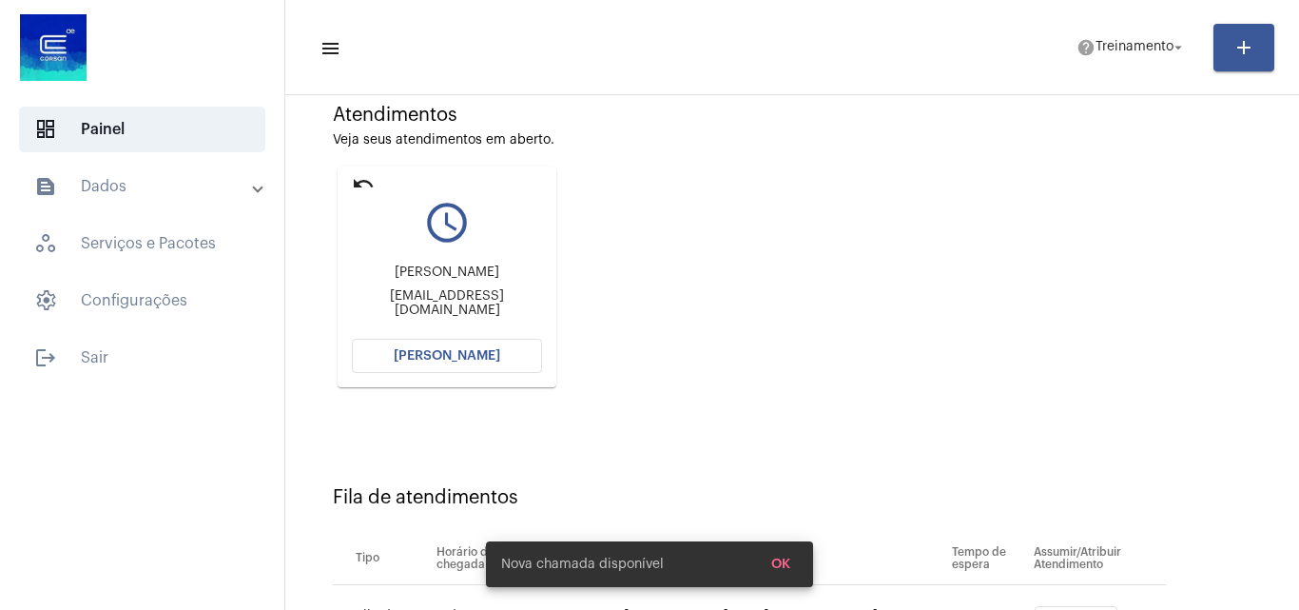
scroll to position [270, 0]
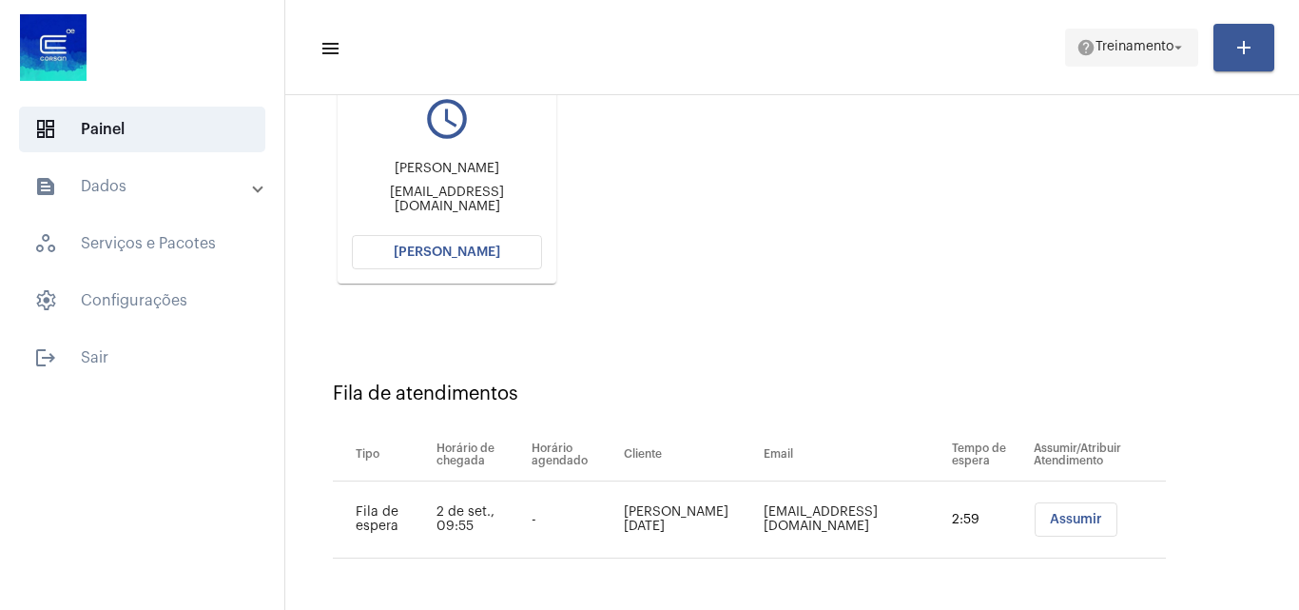
click at [1171, 46] on mat-icon "arrow_drop_down" at bounding box center [1178, 47] width 17 height 17
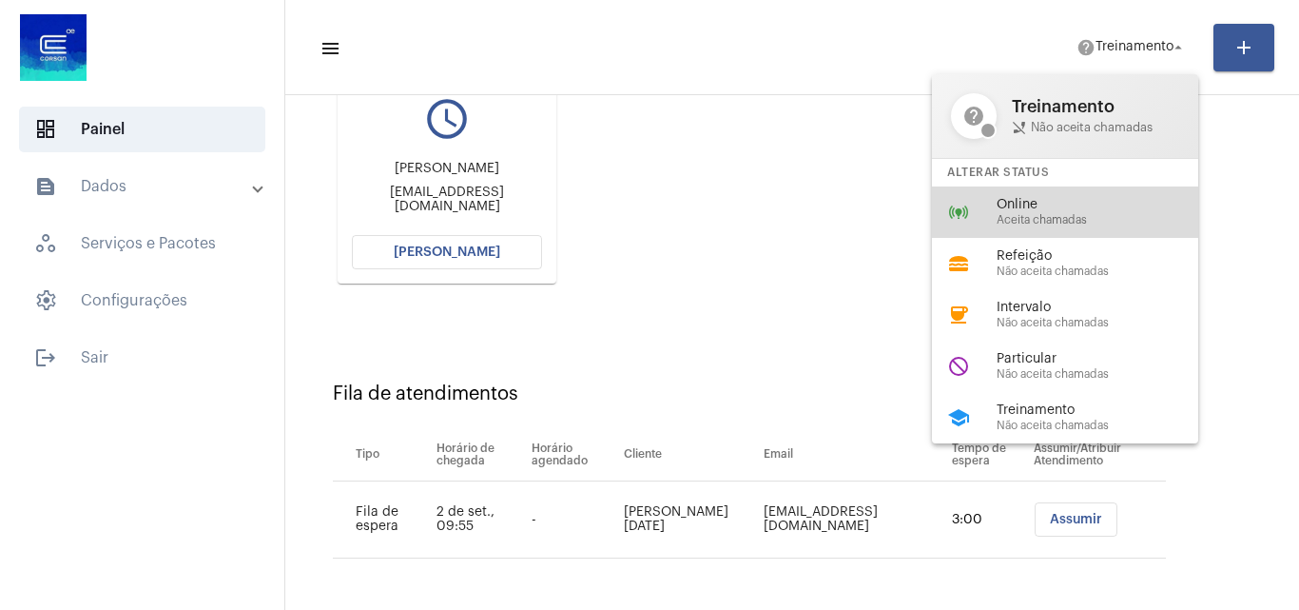
click at [1059, 206] on span "Online" at bounding box center [1105, 205] width 217 height 14
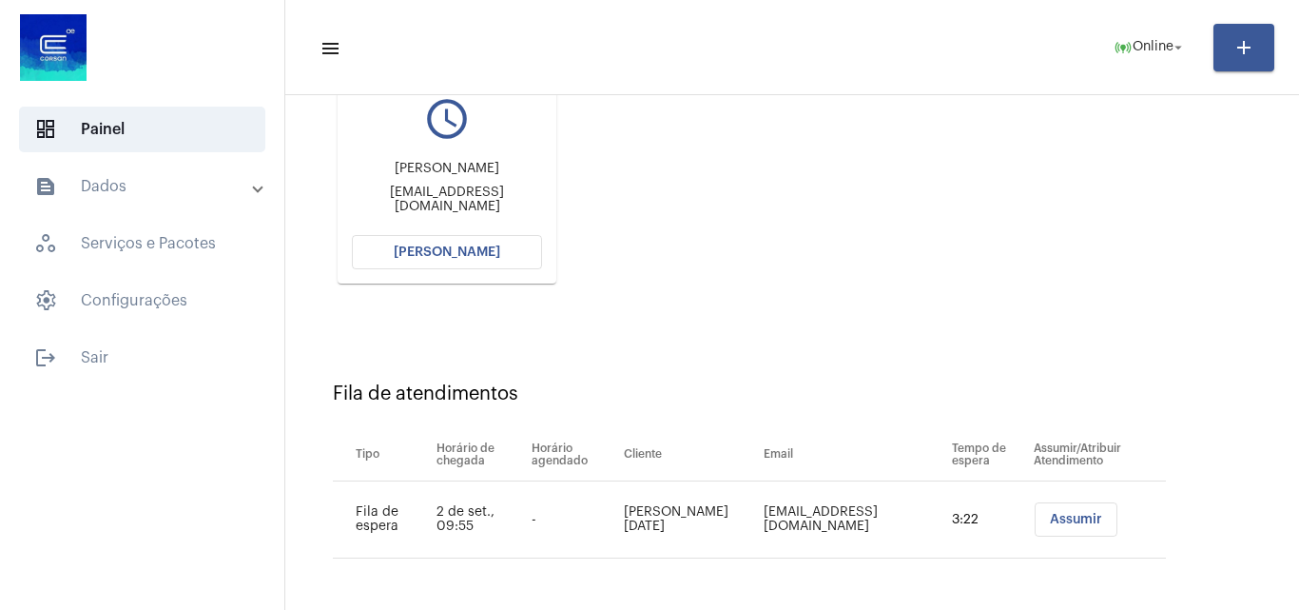
click at [446, 252] on span "[PERSON_NAME]" at bounding box center [447, 251] width 107 height 13
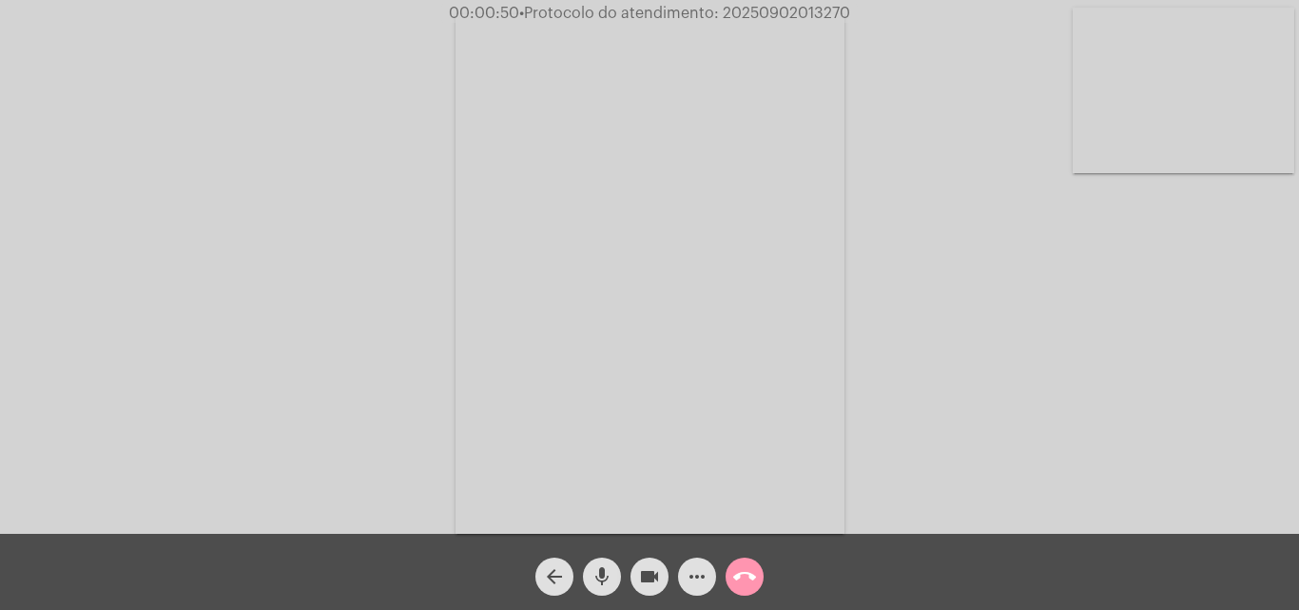
click at [802, 3] on div "Acessando Câmera e Microfone..." at bounding box center [649, 267] width 1299 height 534
click at [804, 14] on span "• Protocolo do atendimento: 20250902013270" at bounding box center [682, 13] width 331 height 15
copy span "20250902013270"
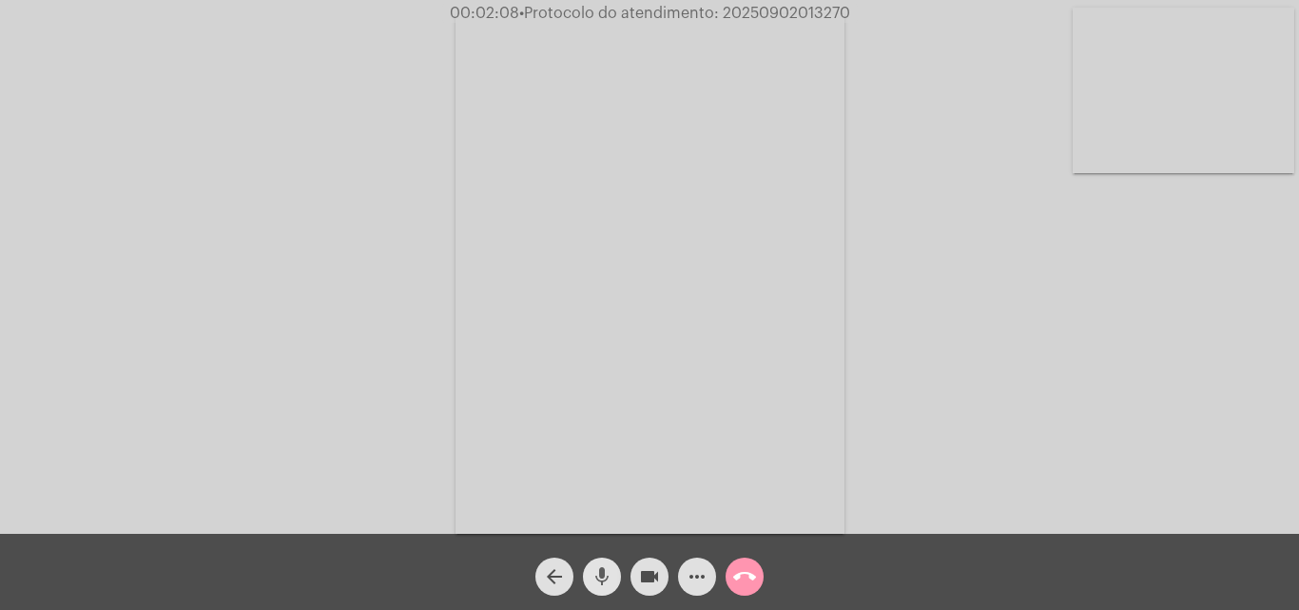
click at [602, 570] on mat-icon "mic" at bounding box center [602, 576] width 23 height 23
click at [652, 571] on mat-icon "videocam" at bounding box center [649, 576] width 23 height 23
click at [614, 580] on button "mic_off" at bounding box center [602, 576] width 38 height 38
click at [649, 569] on mat-icon "videocam_off" at bounding box center [649, 576] width 23 height 23
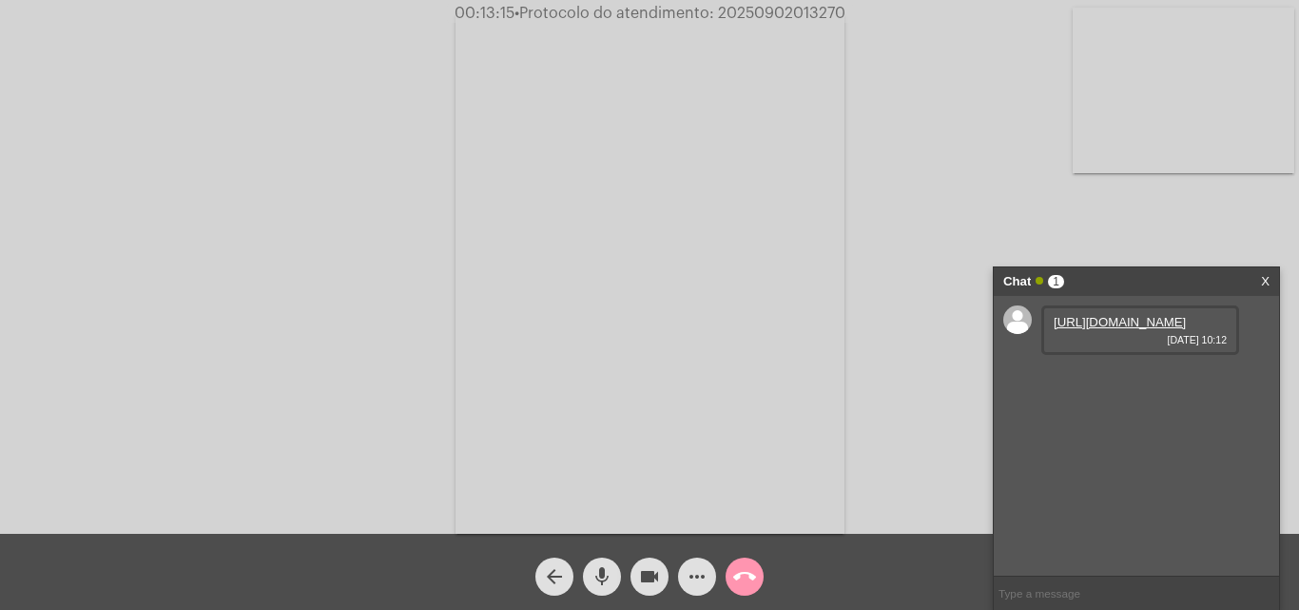
click at [1109, 324] on link "[URL][DOMAIN_NAME]" at bounding box center [1120, 322] width 132 height 14
click at [1088, 383] on link "[URL][DOMAIN_NAME]" at bounding box center [1120, 376] width 132 height 14
click at [886, 194] on div "Acessando Câmera e Microfone..." at bounding box center [649, 272] width 1295 height 534
click at [800, 14] on span "• Protocolo do atendimento: 20250902013270" at bounding box center [682, 13] width 331 height 15
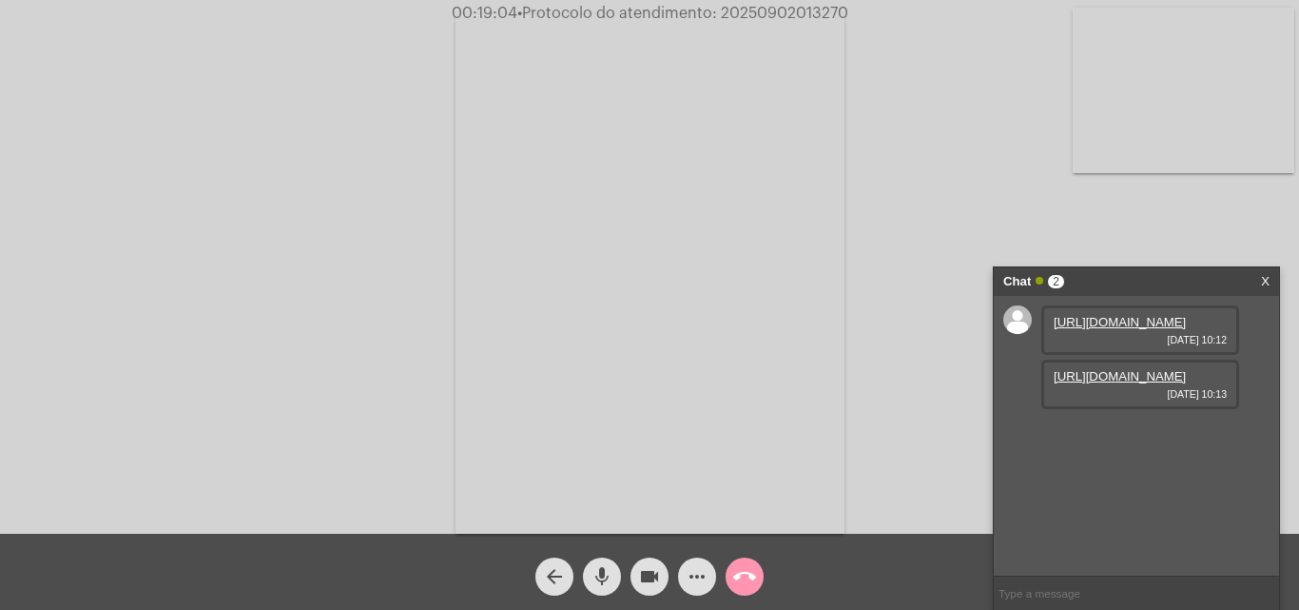
copy span "20250902013270"
click at [1074, 585] on input "text" at bounding box center [1136, 592] width 285 height 33
paste input "20250902013270"
type input "20250902013270"
click at [737, 575] on mat-icon "call_end" at bounding box center [744, 576] width 23 height 23
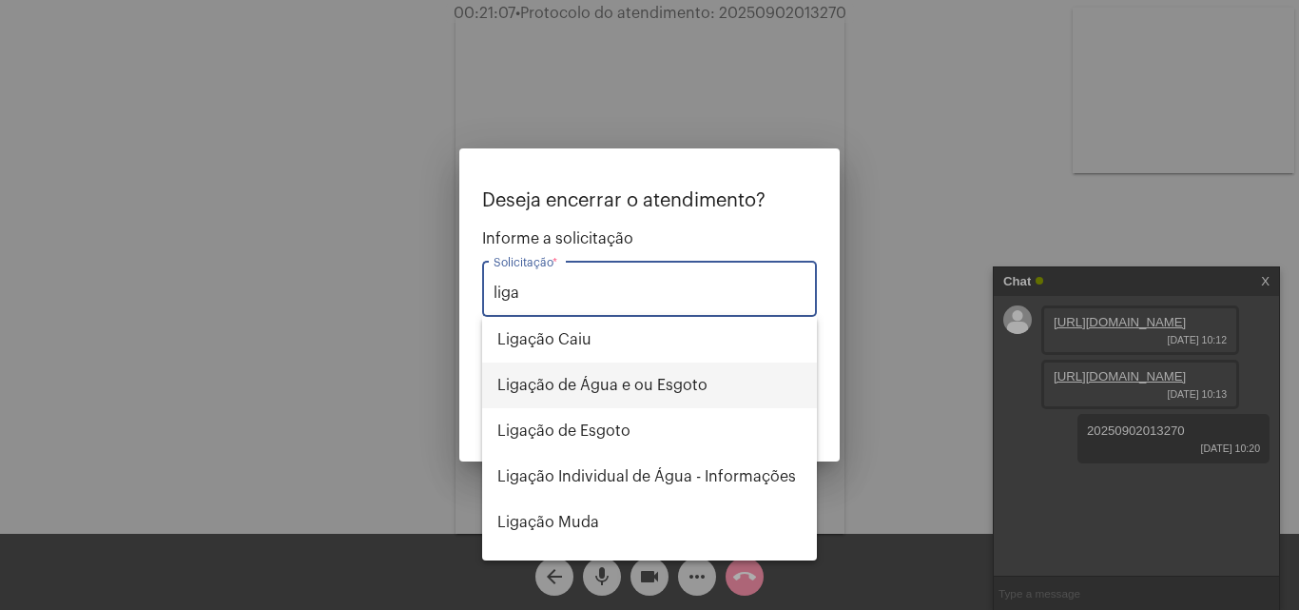
click at [630, 382] on span "Ligação de Água e ou Esgoto" at bounding box center [649, 385] width 304 height 46
type input "Ligação de Água e ou Esgoto"
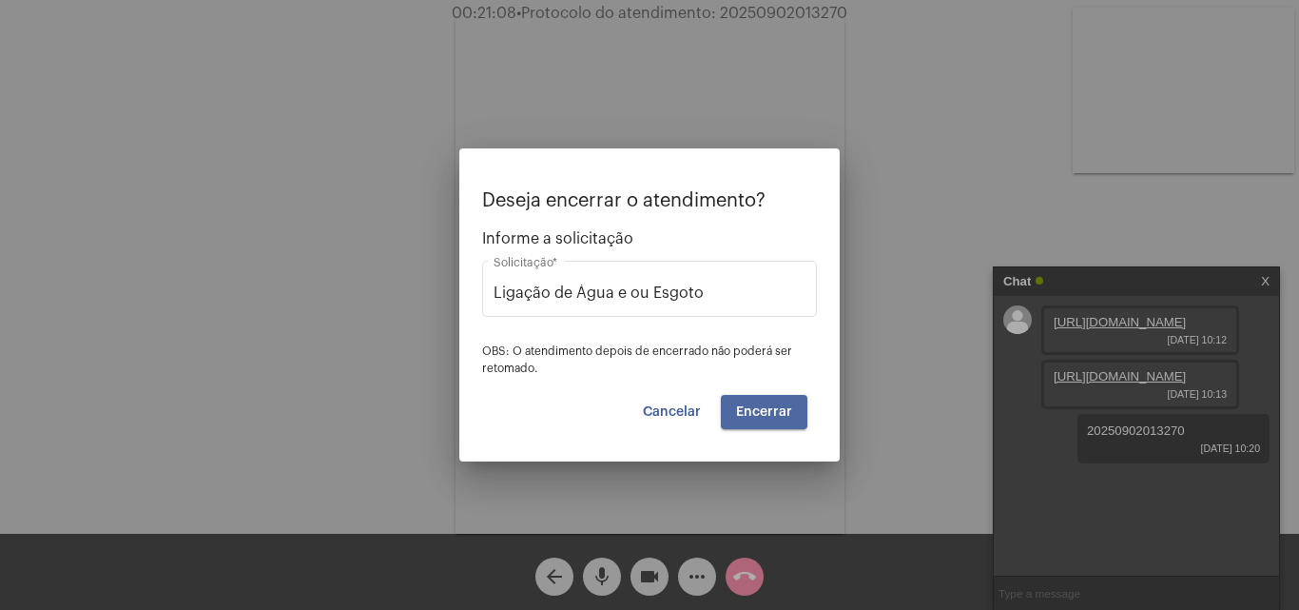
click at [775, 399] on button "Encerrar" at bounding box center [764, 412] width 87 height 34
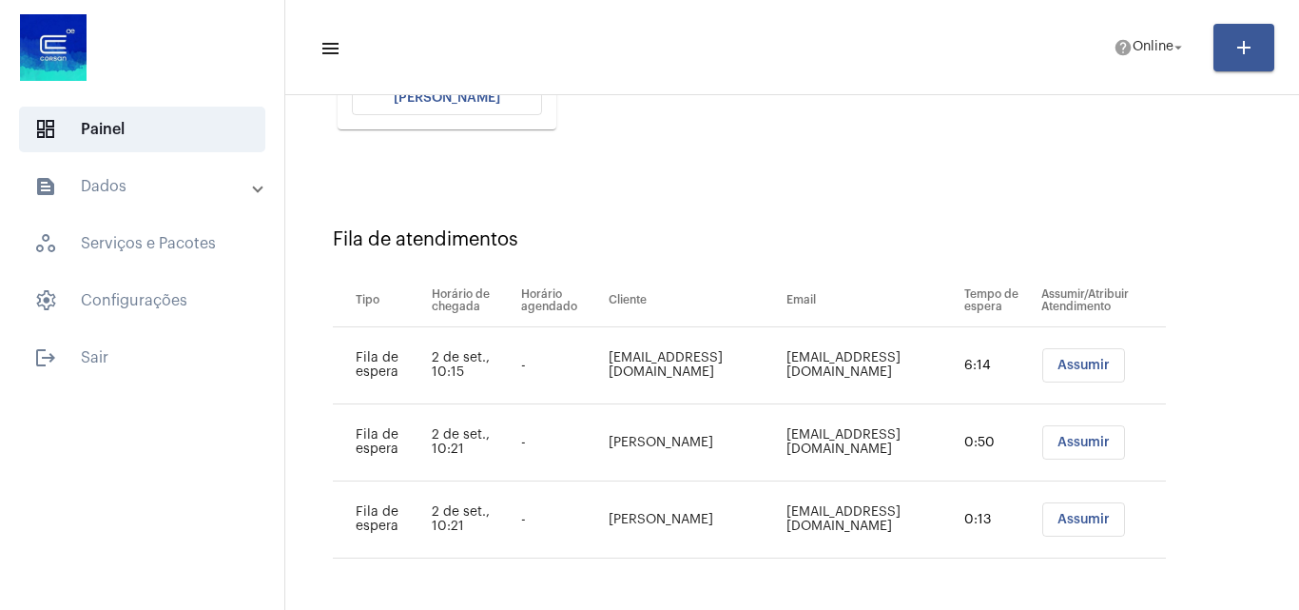
scroll to position [44, 0]
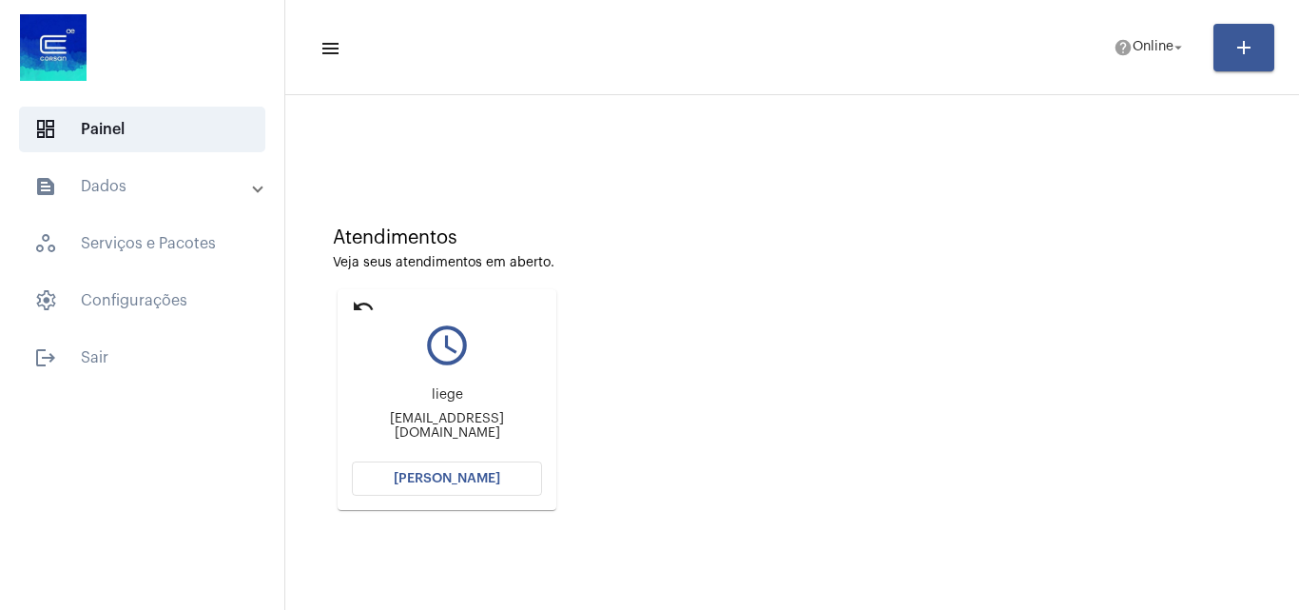
click at [777, 344] on div "Atendimentos Veja seus atendimentos em aberto. undo query_builder liege [EMAIL_…" at bounding box center [792, 361] width 995 height 382
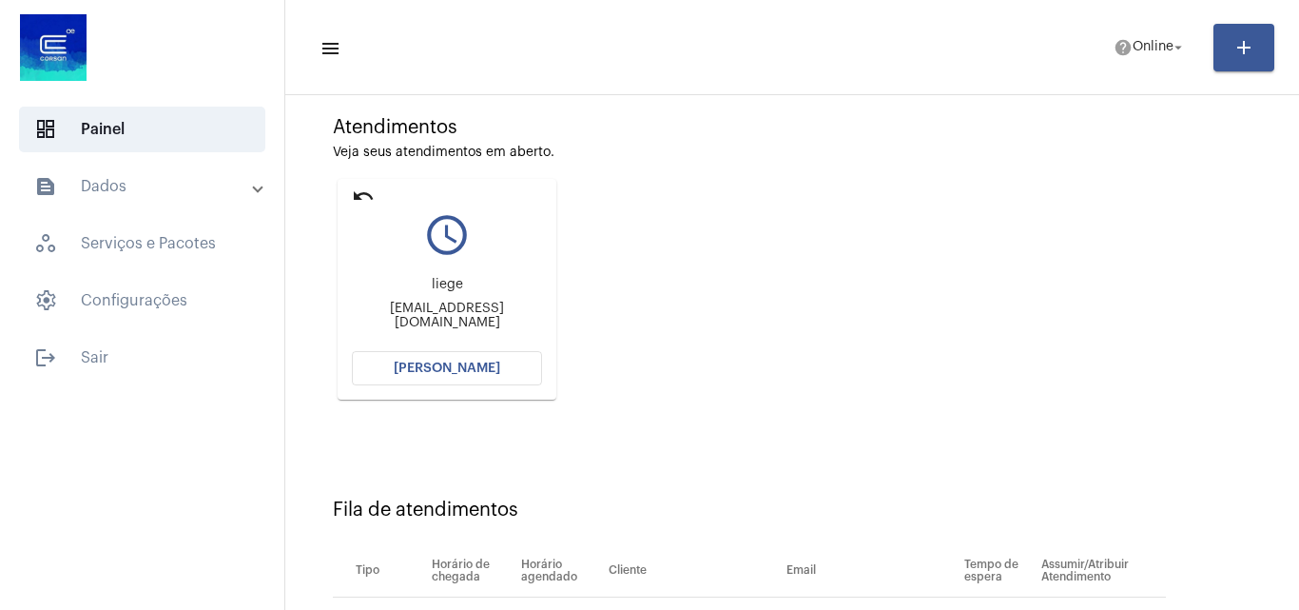
scroll to position [139, 0]
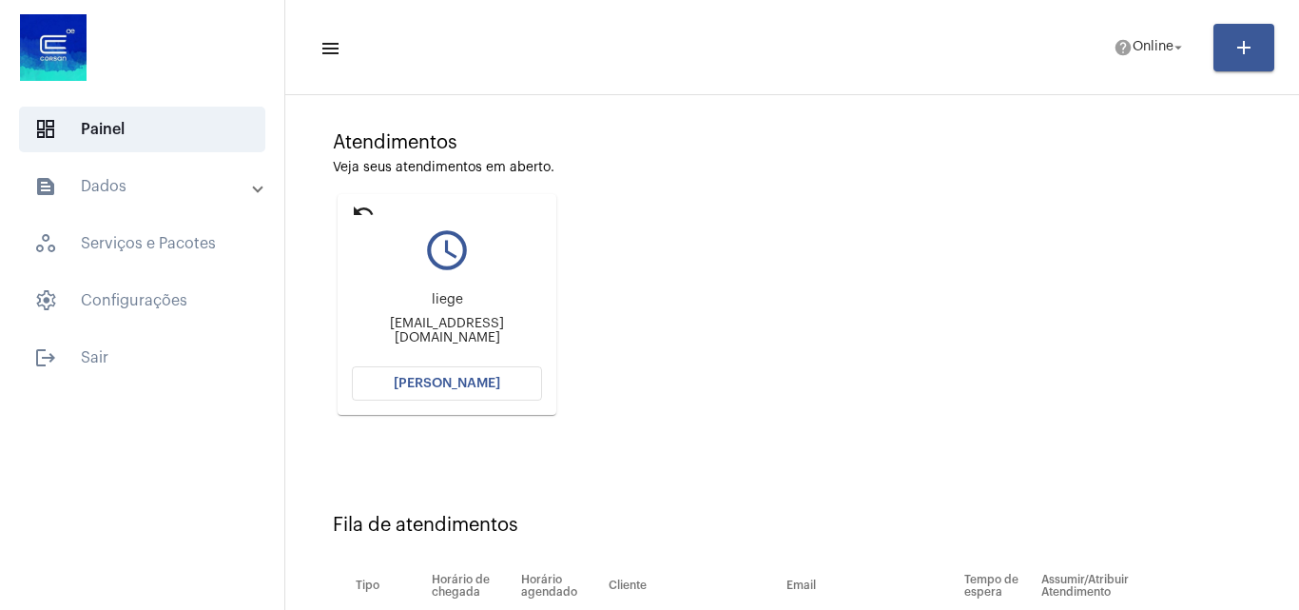
click at [443, 372] on button "[PERSON_NAME]" at bounding box center [447, 383] width 190 height 34
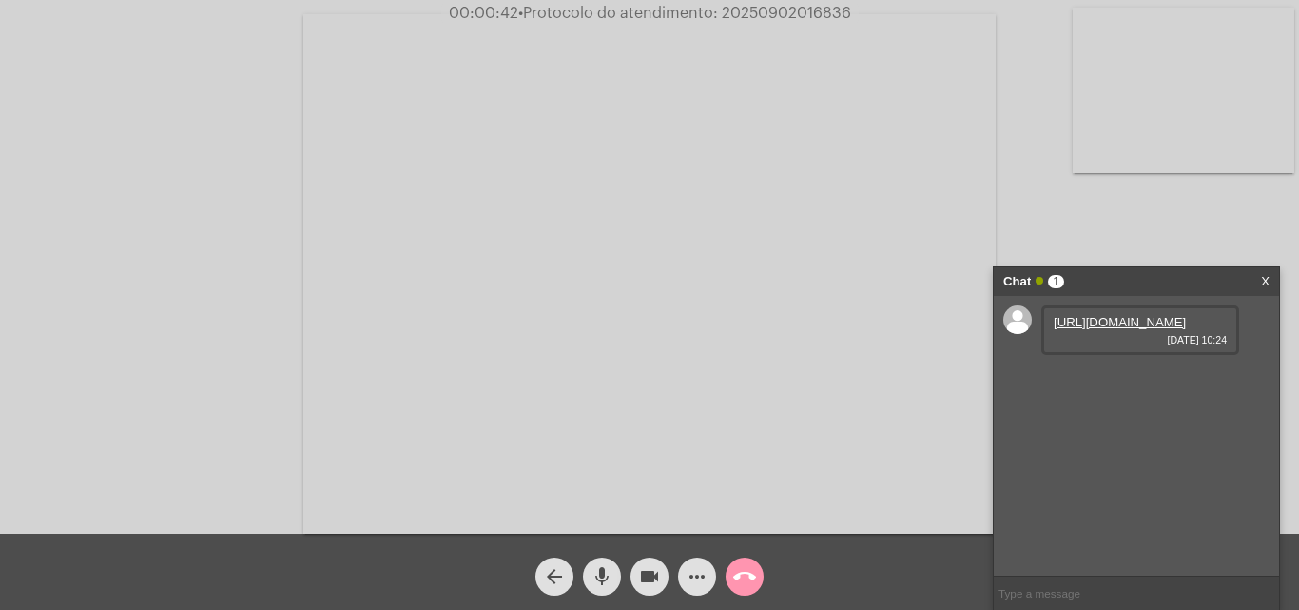
click at [1107, 324] on link "[URL][DOMAIN_NAME]" at bounding box center [1120, 322] width 132 height 14
click at [1123, 383] on link "[URL][DOMAIN_NAME]" at bounding box center [1120, 376] width 132 height 14
click at [1136, 438] on link "[URL][DOMAIN_NAME]" at bounding box center [1120, 430] width 132 height 14
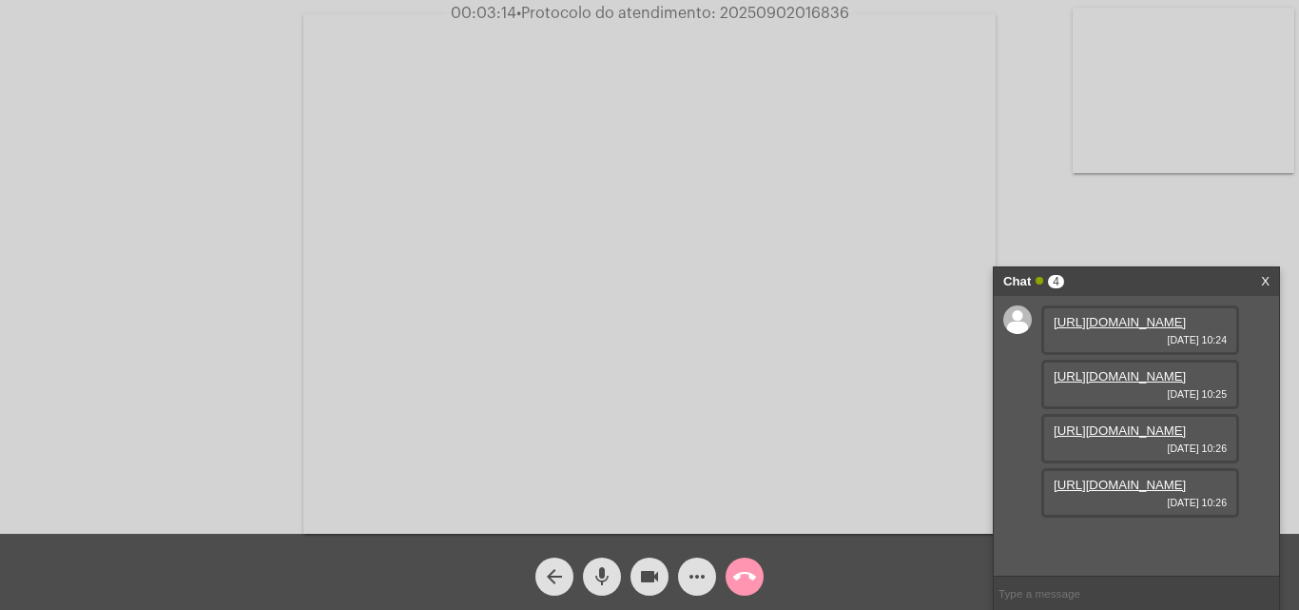
click at [1119, 492] on link "[URL][DOMAIN_NAME]" at bounding box center [1120, 484] width 132 height 14
click at [1123, 537] on link "[URL][DOMAIN_NAME]" at bounding box center [1120, 539] width 132 height 14
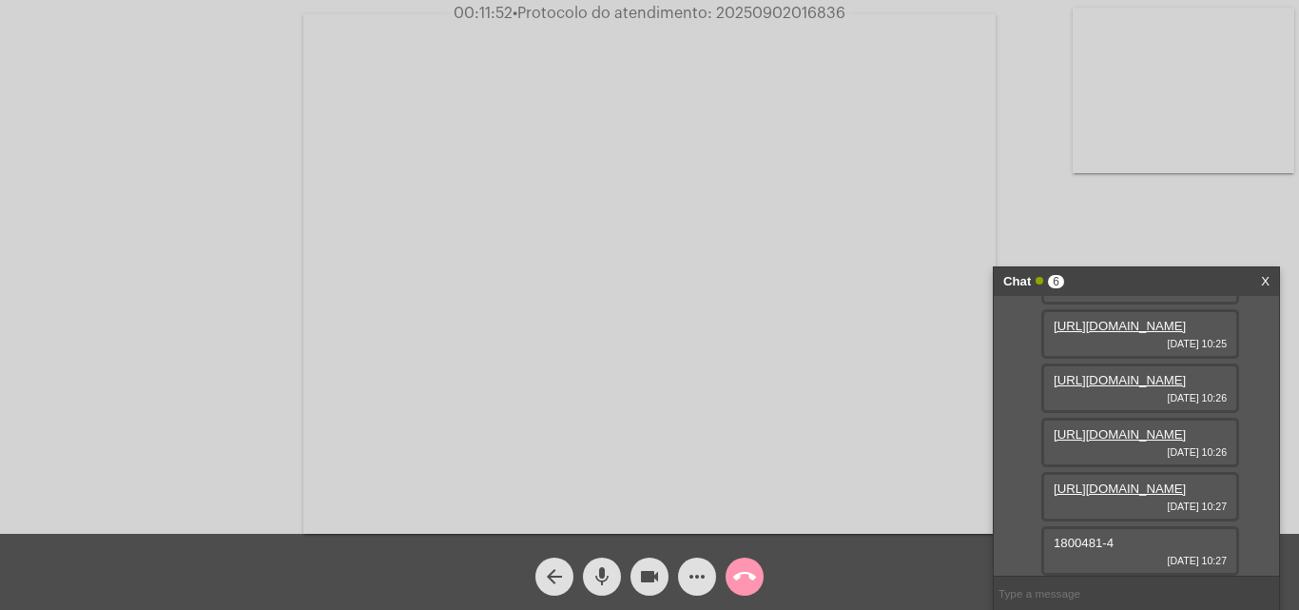
click at [693, 572] on mat-icon "more_horiz" at bounding box center [697, 576] width 23 height 23
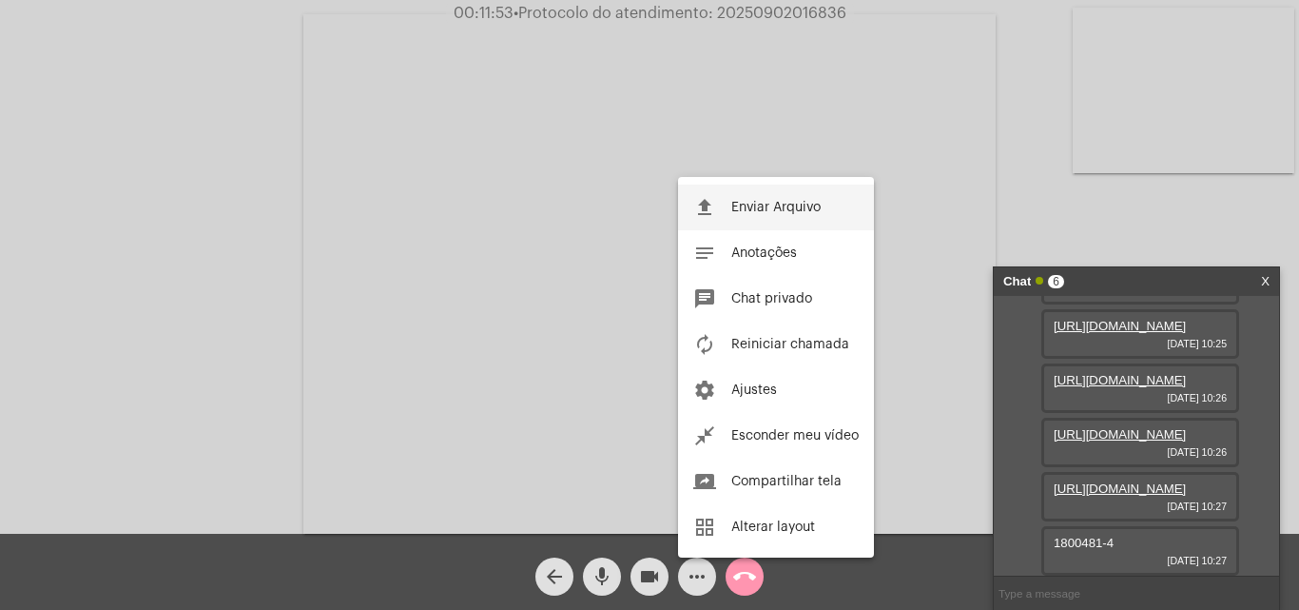
click at [799, 198] on button "file_upload Enviar Arquivo" at bounding box center [776, 208] width 196 height 46
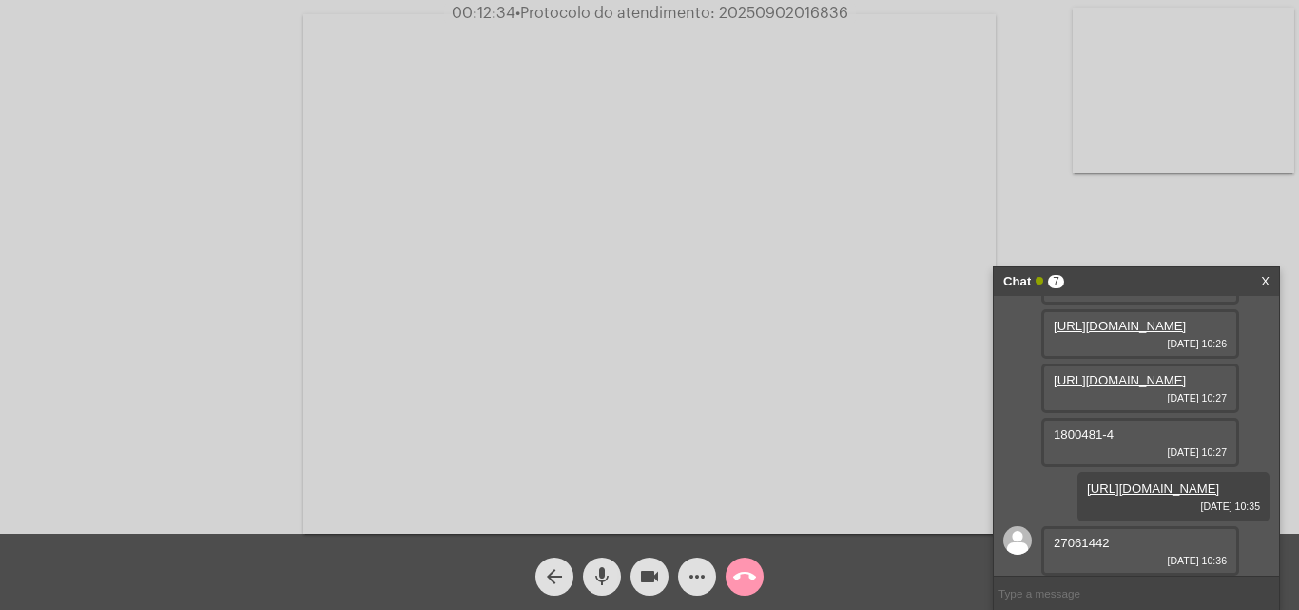
scroll to position [416, 0]
click at [1080, 543] on span "27061442" at bounding box center [1082, 542] width 56 height 14
copy span "27061442"
click at [802, 17] on span "• Protocolo do atendimento: 20250902016836" at bounding box center [682, 13] width 333 height 15
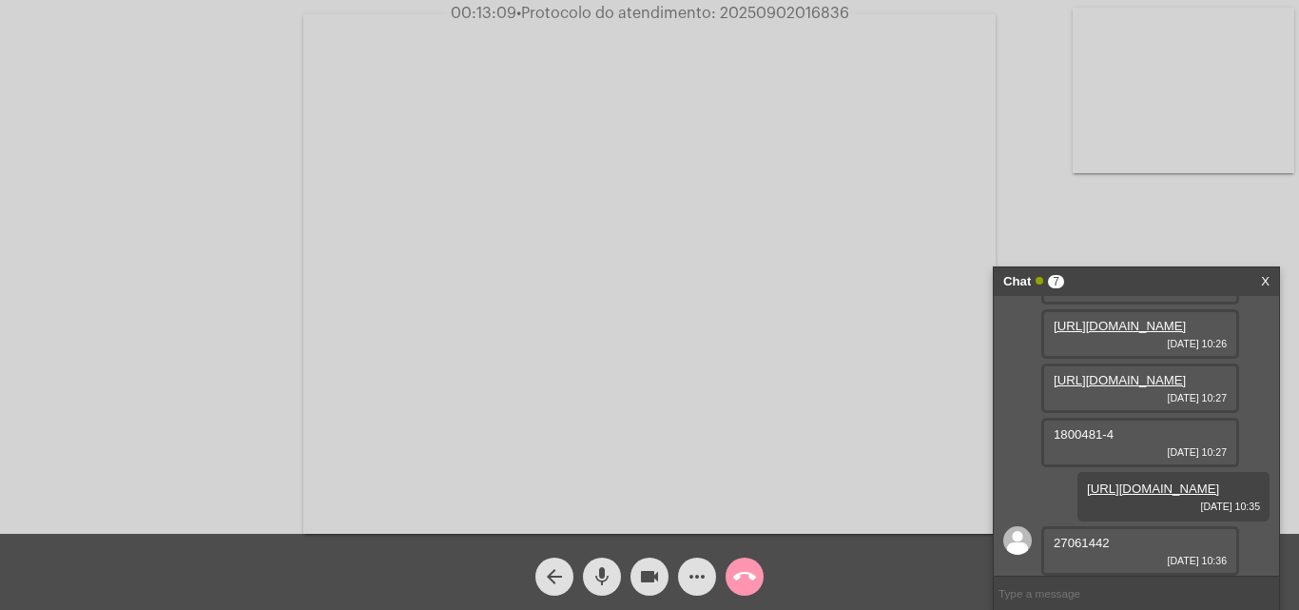
click at [802, 17] on span "• Protocolo do atendimento: 20250902016836" at bounding box center [682, 13] width 333 height 15
copy span "20250902016836"
drag, startPoint x: 639, startPoint y: 321, endPoint x: 707, endPoint y: 318, distance: 67.6
click at [639, 321] on video at bounding box center [649, 273] width 692 height 519
click at [246, 319] on video at bounding box center [329, 271] width 621 height 465
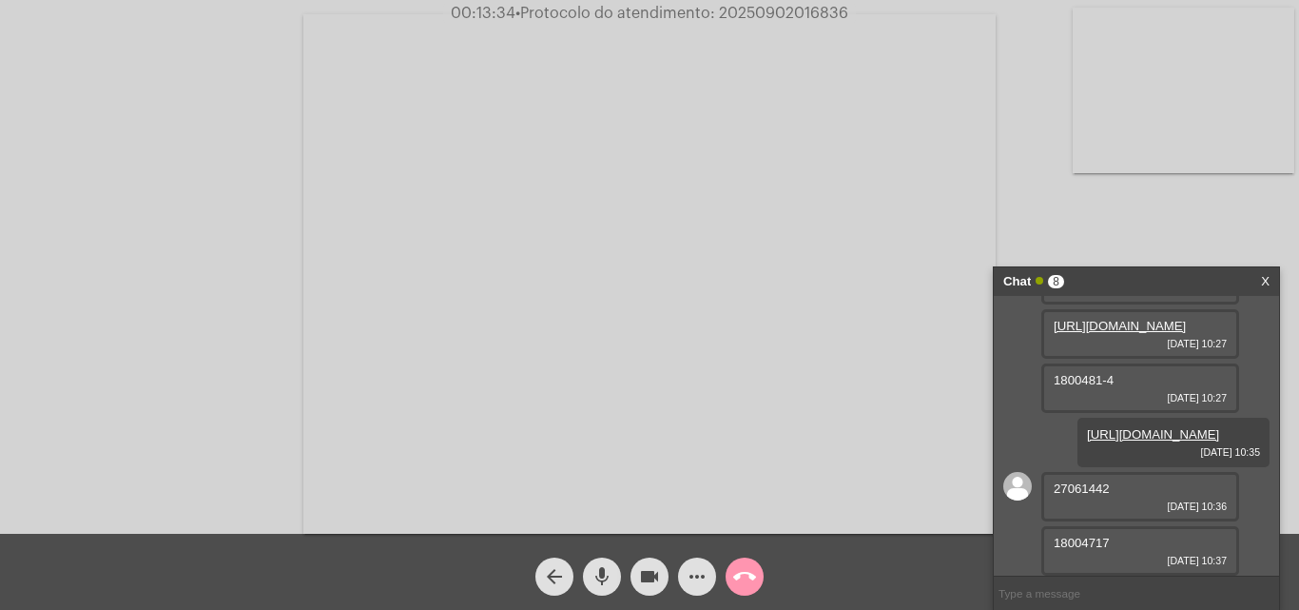
scroll to position [470, 0]
click at [1079, 548] on span "18004717" at bounding box center [1082, 542] width 56 height 14
click at [808, 13] on span "• Protocolo do atendimento: 20250902016836" at bounding box center [681, 13] width 333 height 15
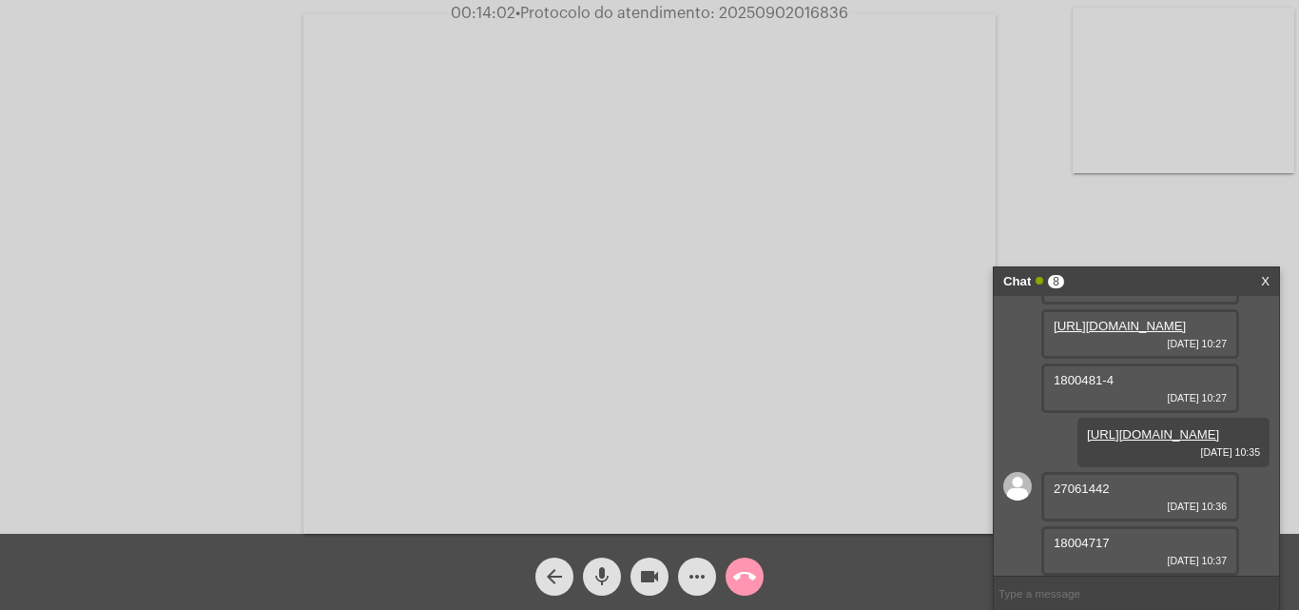
click at [1091, 601] on input "text" at bounding box center [1136, 592] width 285 height 33
paste input "20250902016836"
type input "20250902016836"
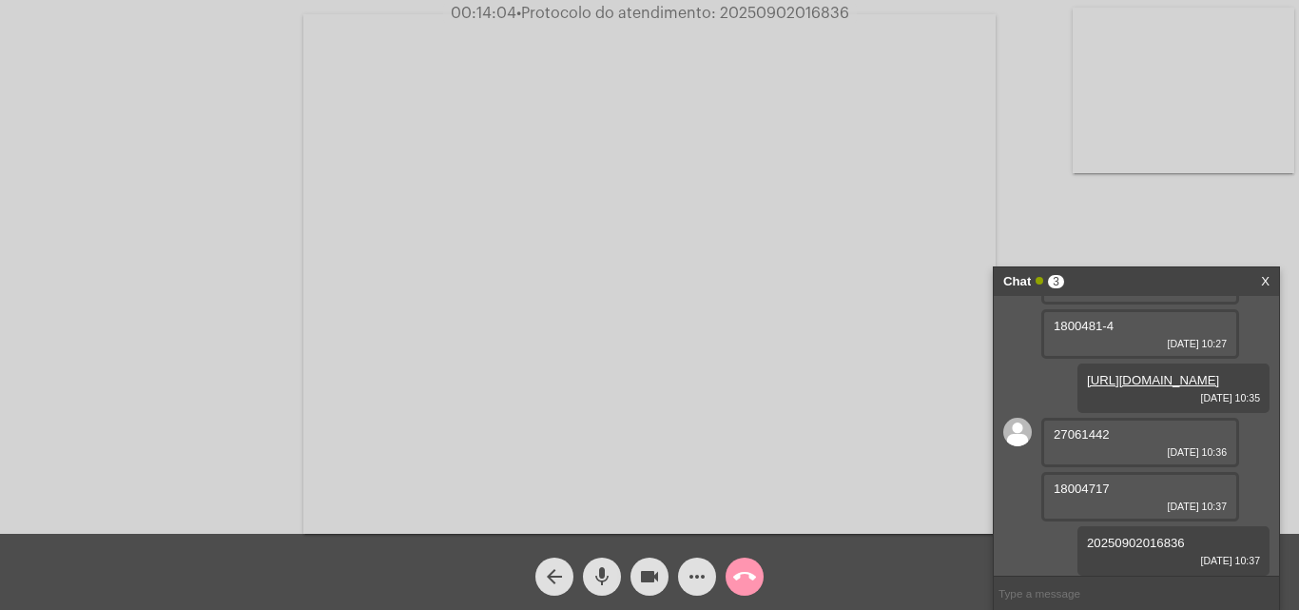
scroll to position [524, 0]
click at [744, 586] on mat-icon "call_end" at bounding box center [744, 576] width 23 height 23
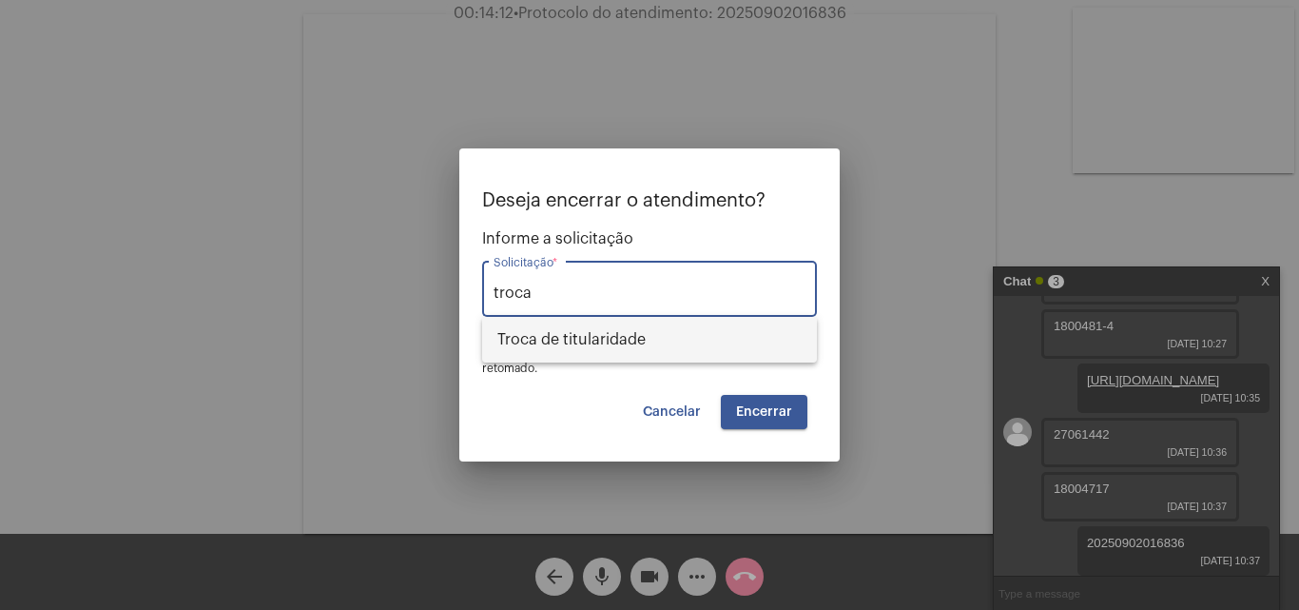
click at [680, 336] on span "Troca de titularidade" at bounding box center [649, 340] width 304 height 46
type input "Troca de titularidade"
click at [782, 413] on span "Encerrar" at bounding box center [764, 411] width 56 height 13
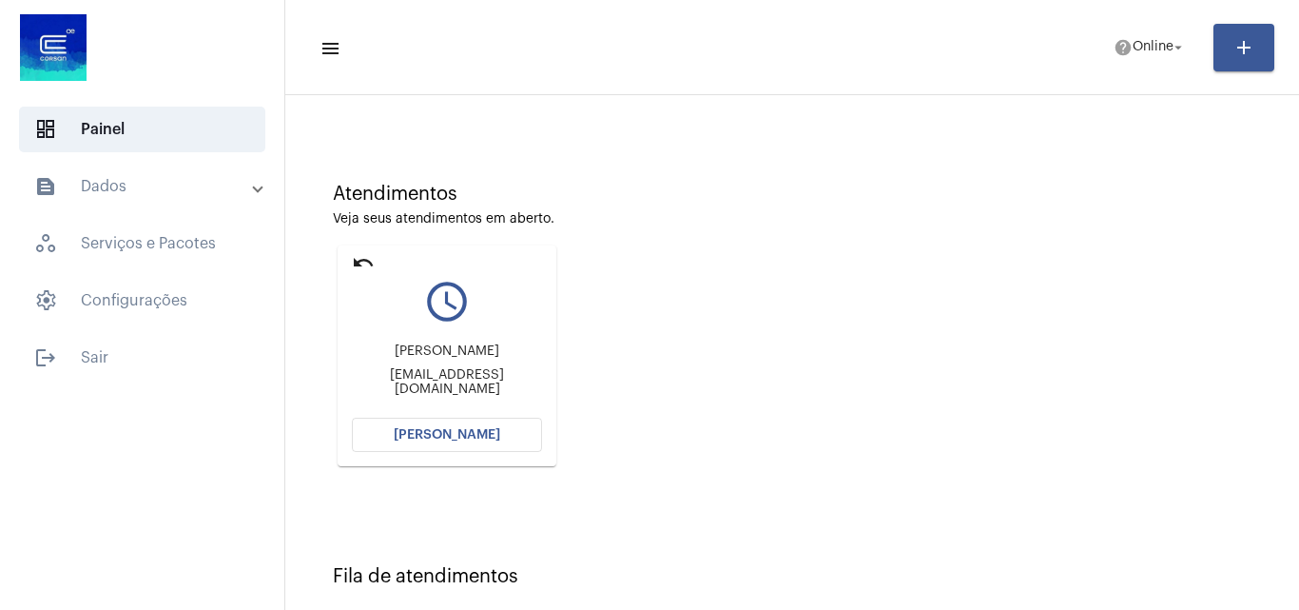
scroll to position [26, 0]
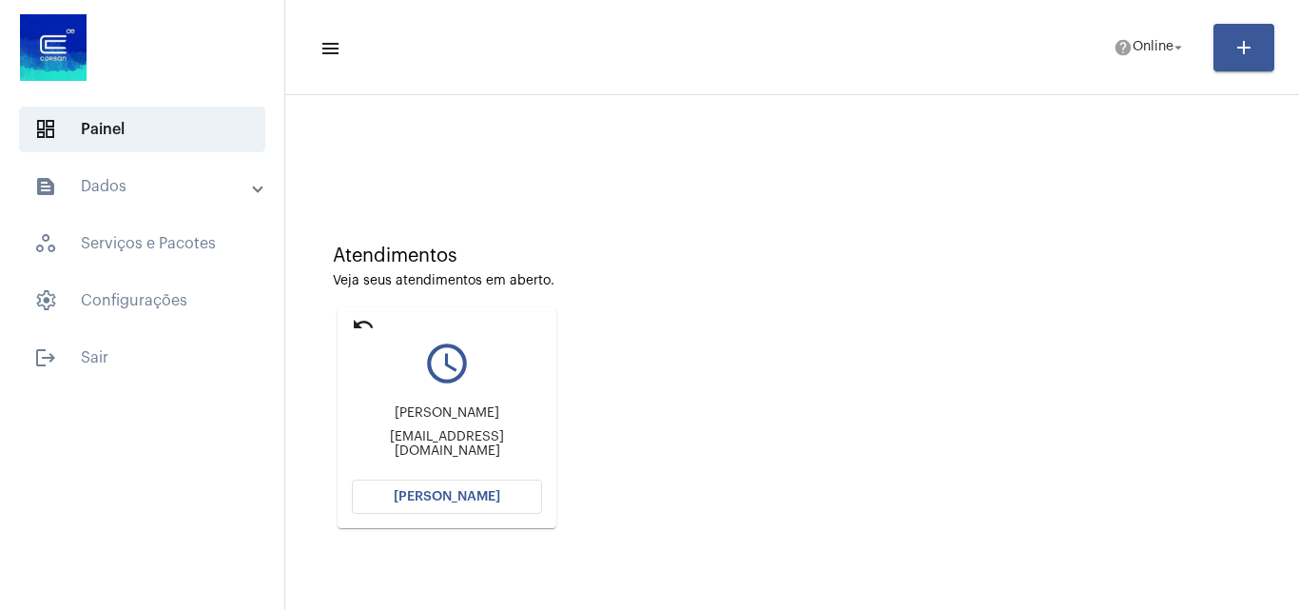
click at [472, 492] on span "[PERSON_NAME]" at bounding box center [447, 496] width 107 height 13
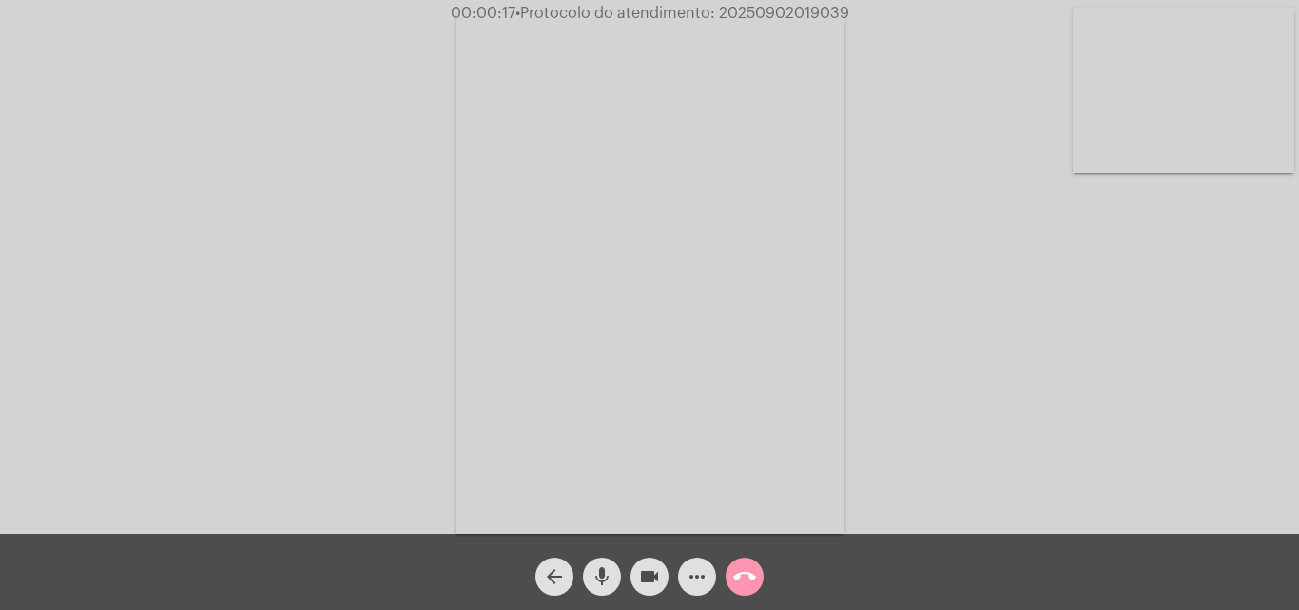
click at [706, 585] on mat-icon "more_horiz" at bounding box center [697, 576] width 23 height 23
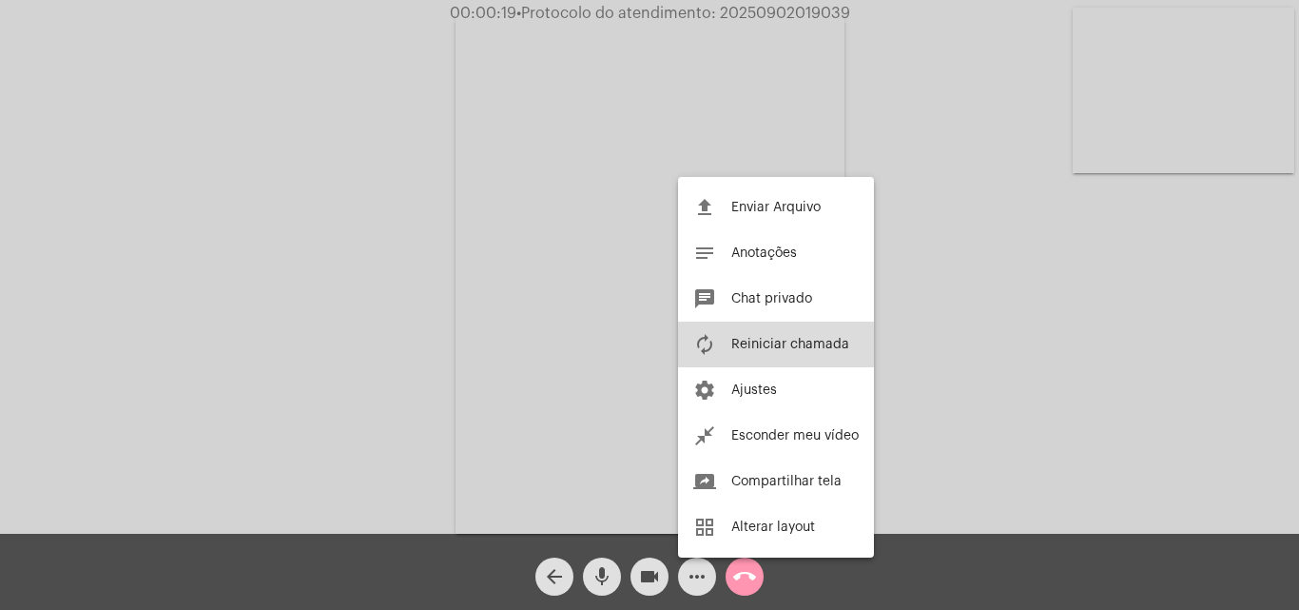
click at [818, 345] on span "Reiniciar chamada" at bounding box center [790, 344] width 118 height 13
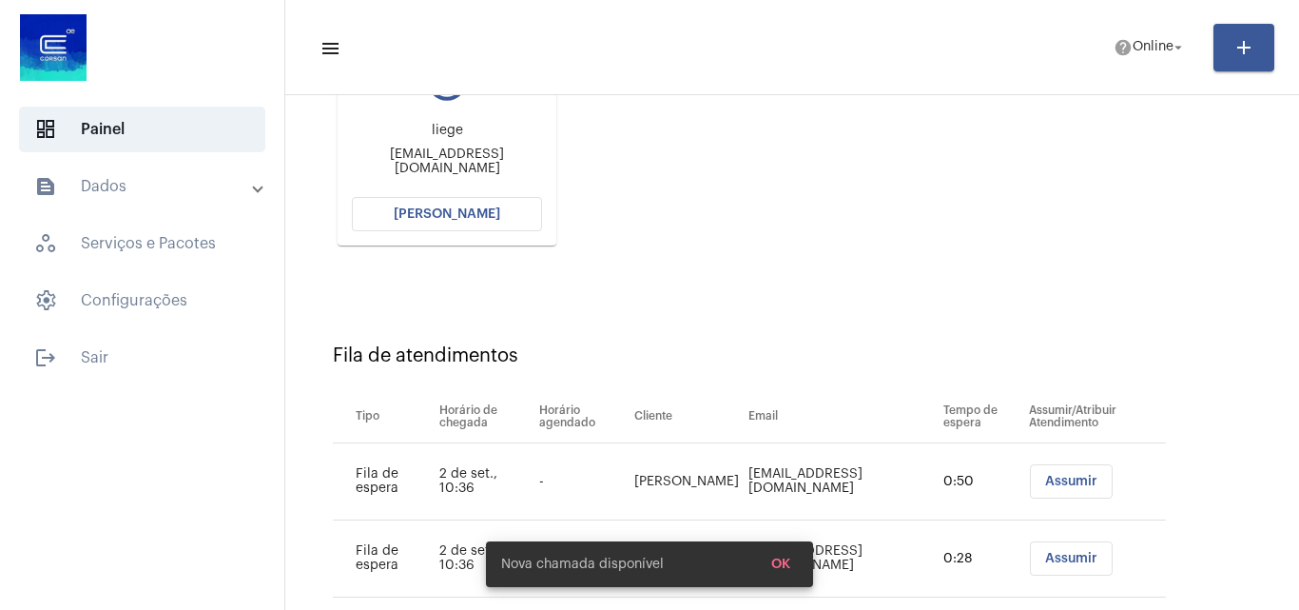
scroll to position [424, 0]
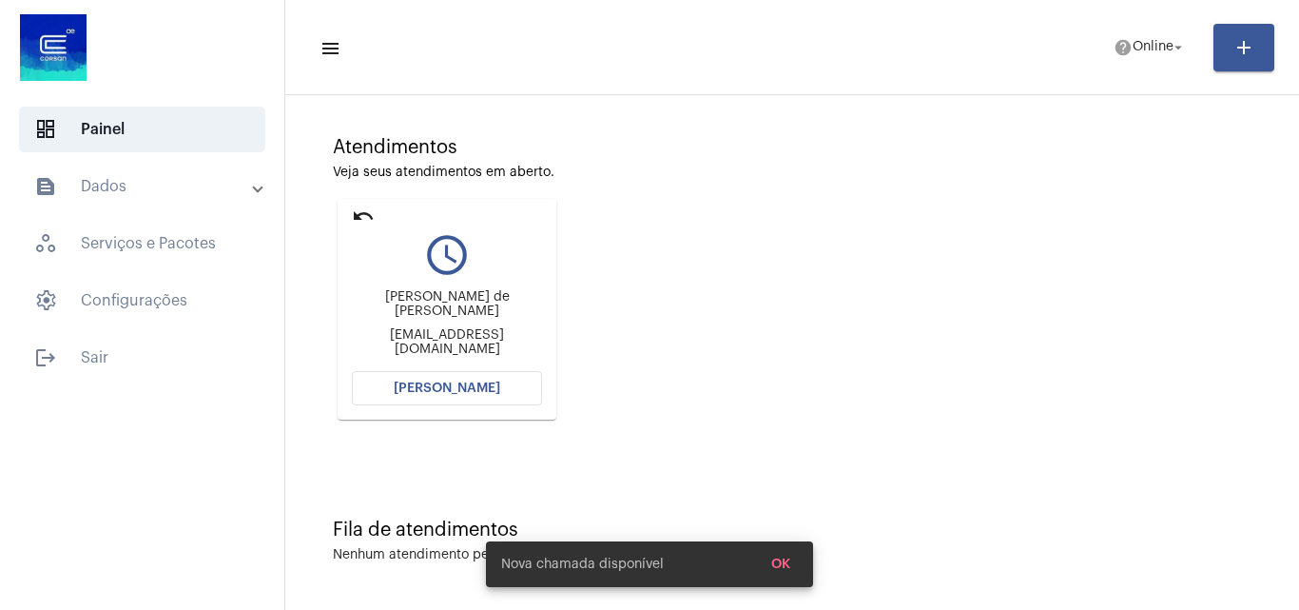
scroll to position [134, 0]
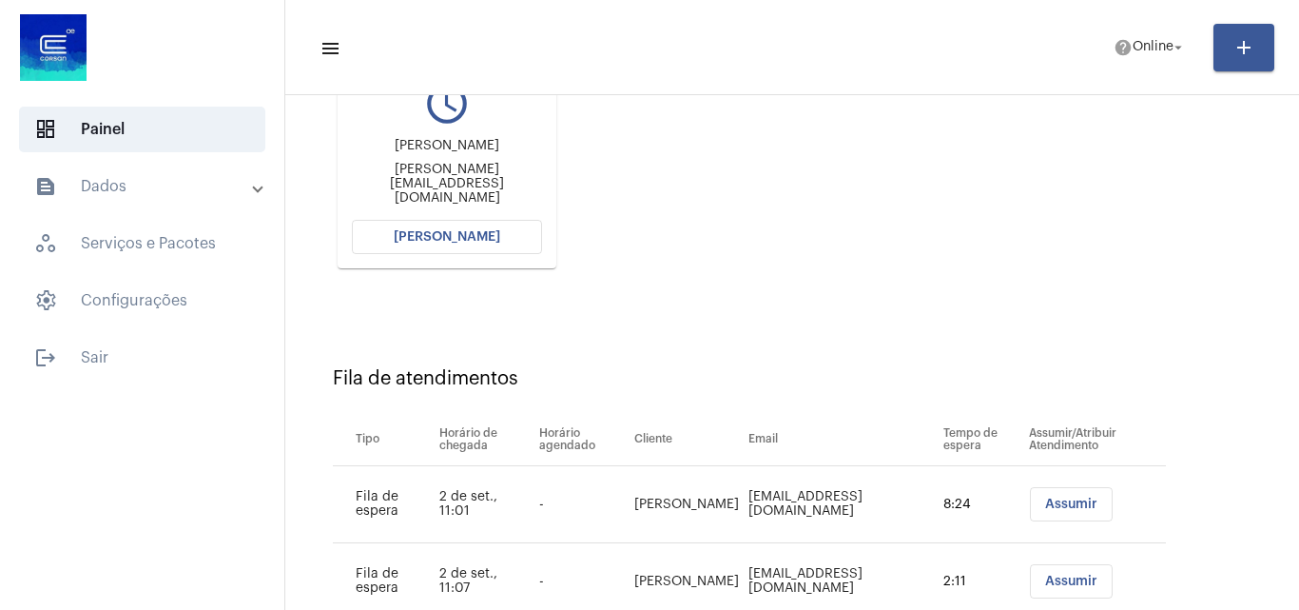
scroll to position [252, 0]
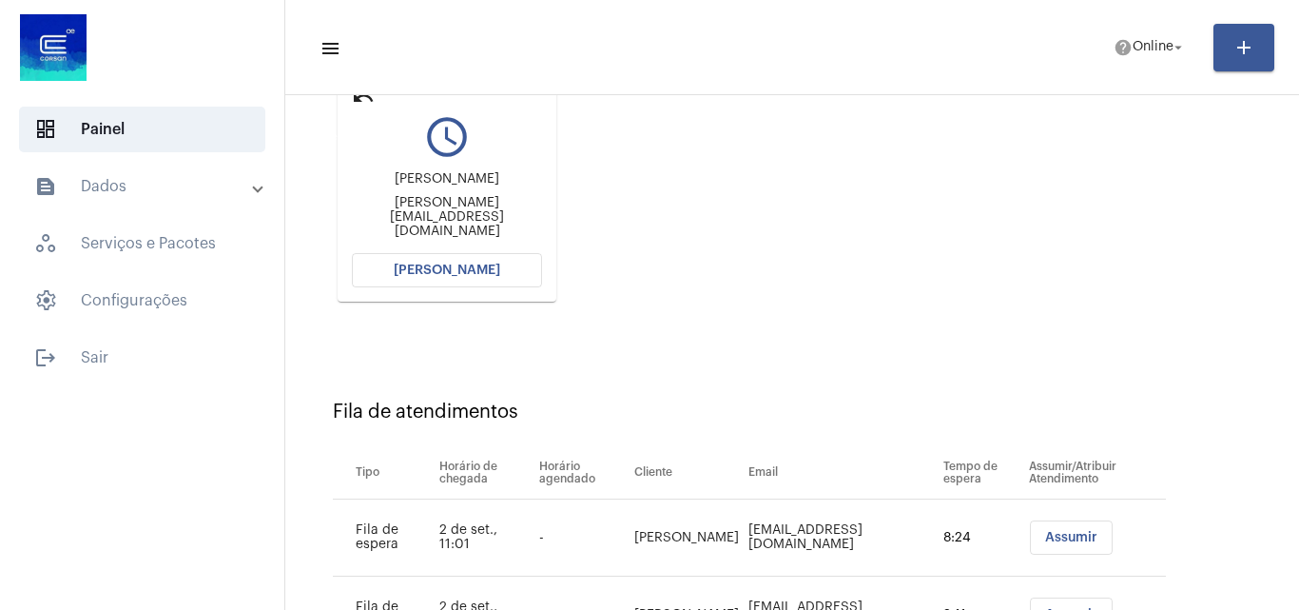
click at [369, 104] on mat-icon "undo" at bounding box center [363, 98] width 23 height 23
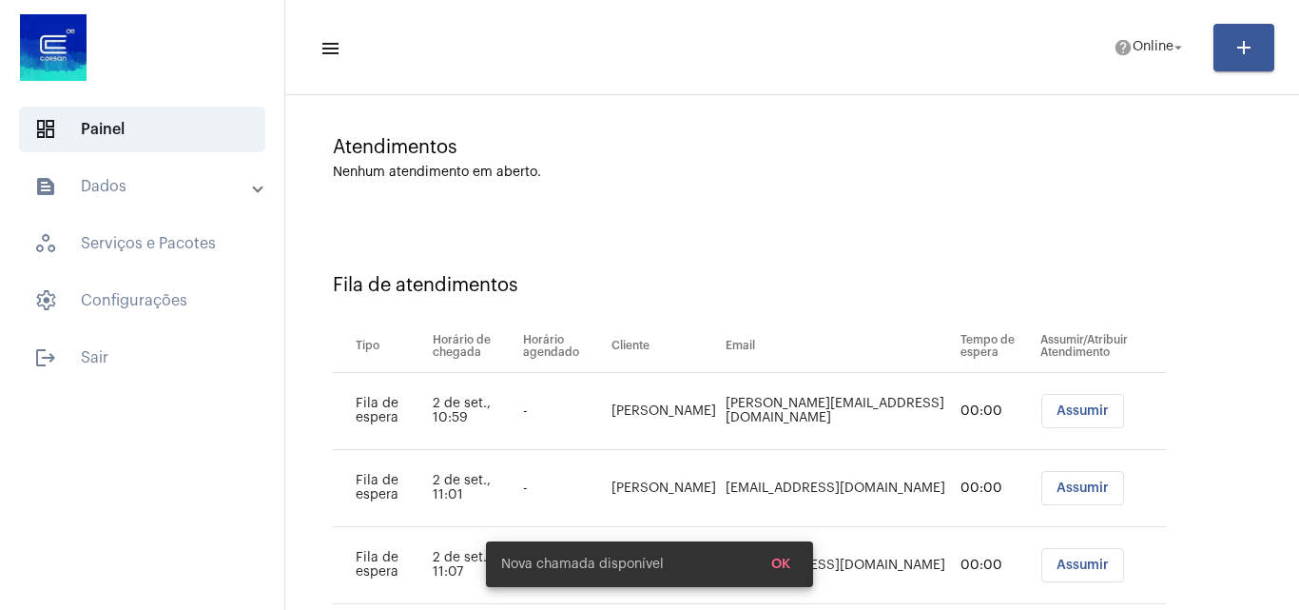
scroll to position [180, 0]
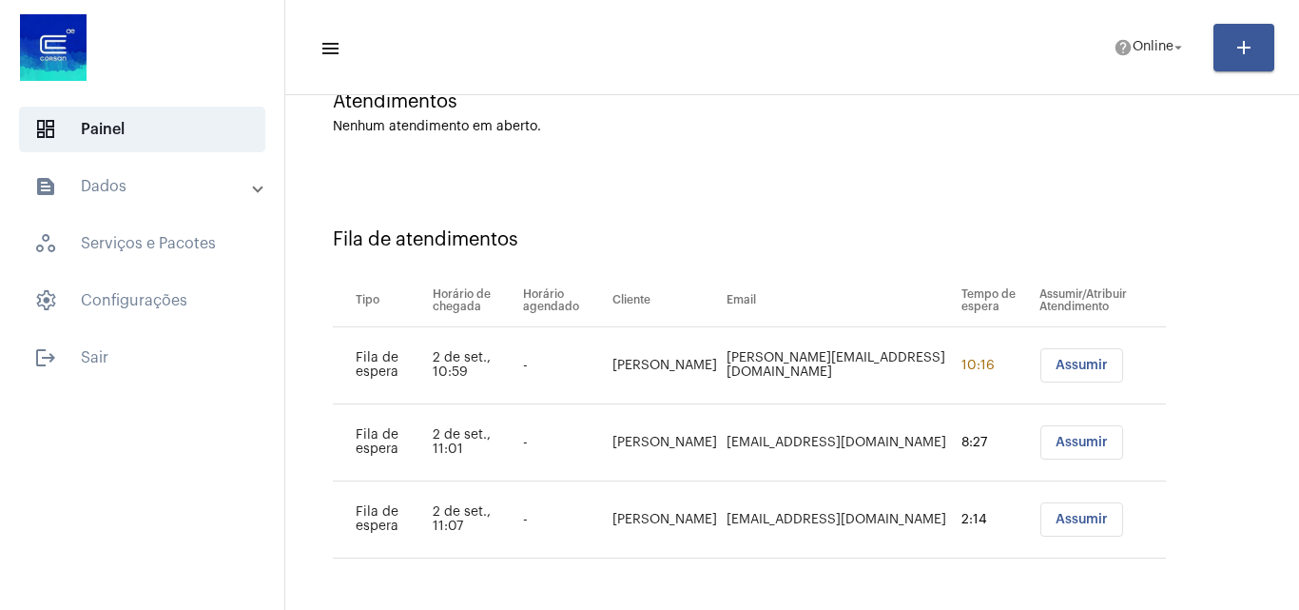
click at [1067, 435] on button "Assumir" at bounding box center [1082, 442] width 83 height 34
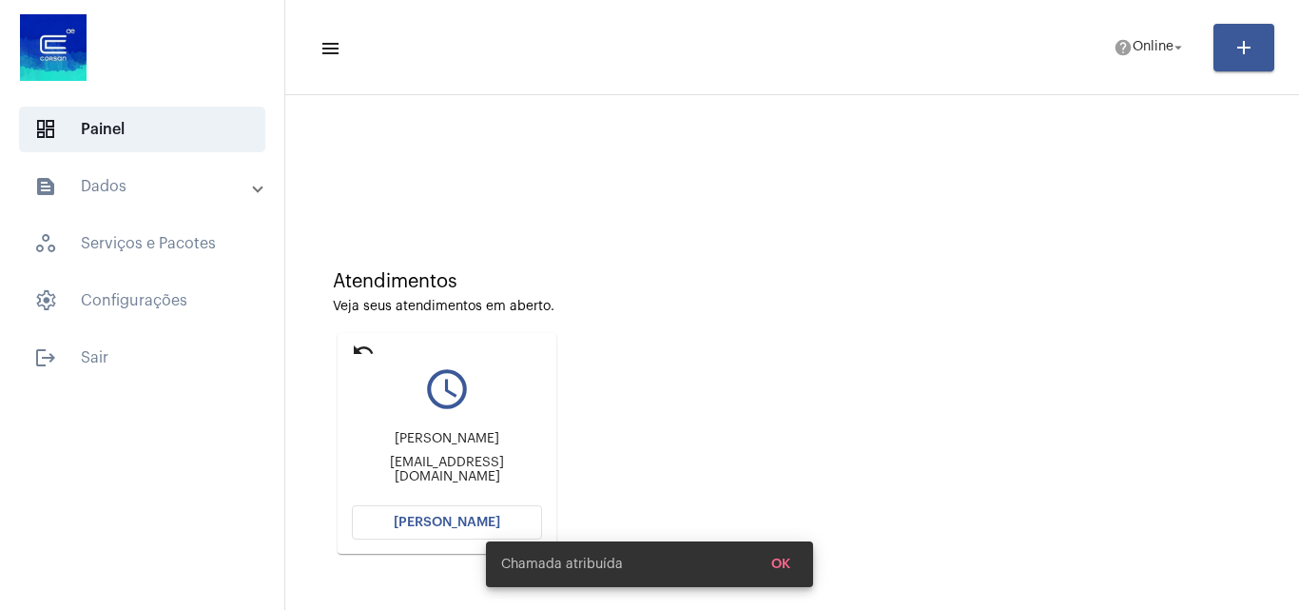
click at [430, 510] on button "[PERSON_NAME]" at bounding box center [447, 522] width 190 height 34
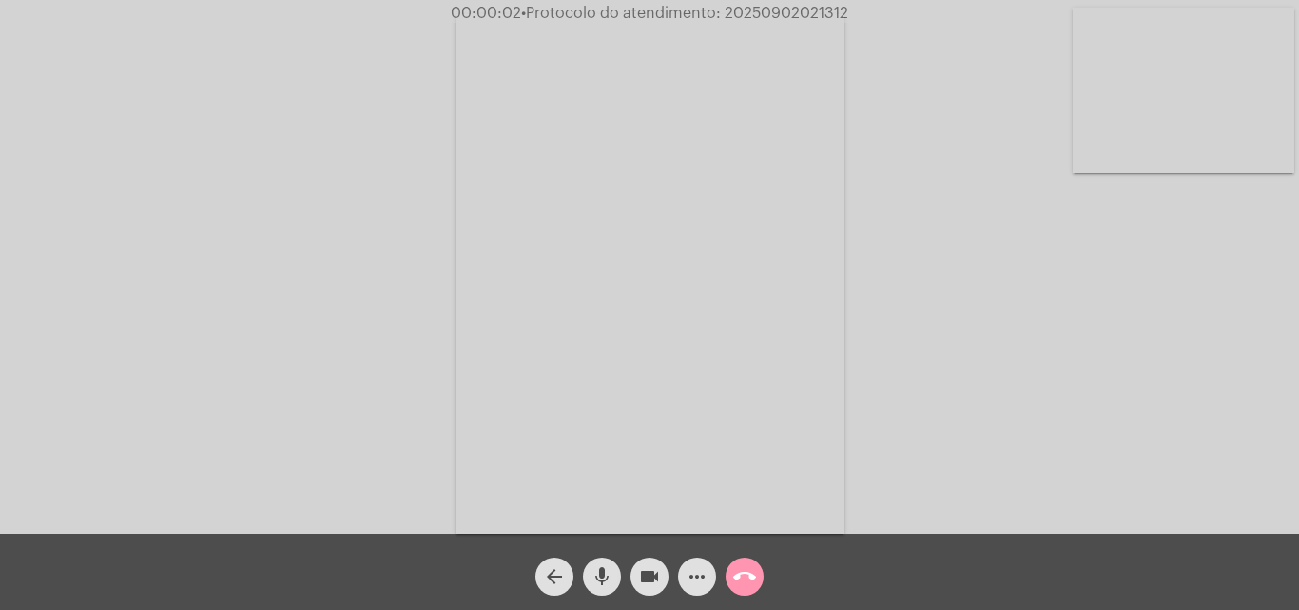
click at [701, 567] on mat-icon "more_horiz" at bounding box center [697, 576] width 23 height 23
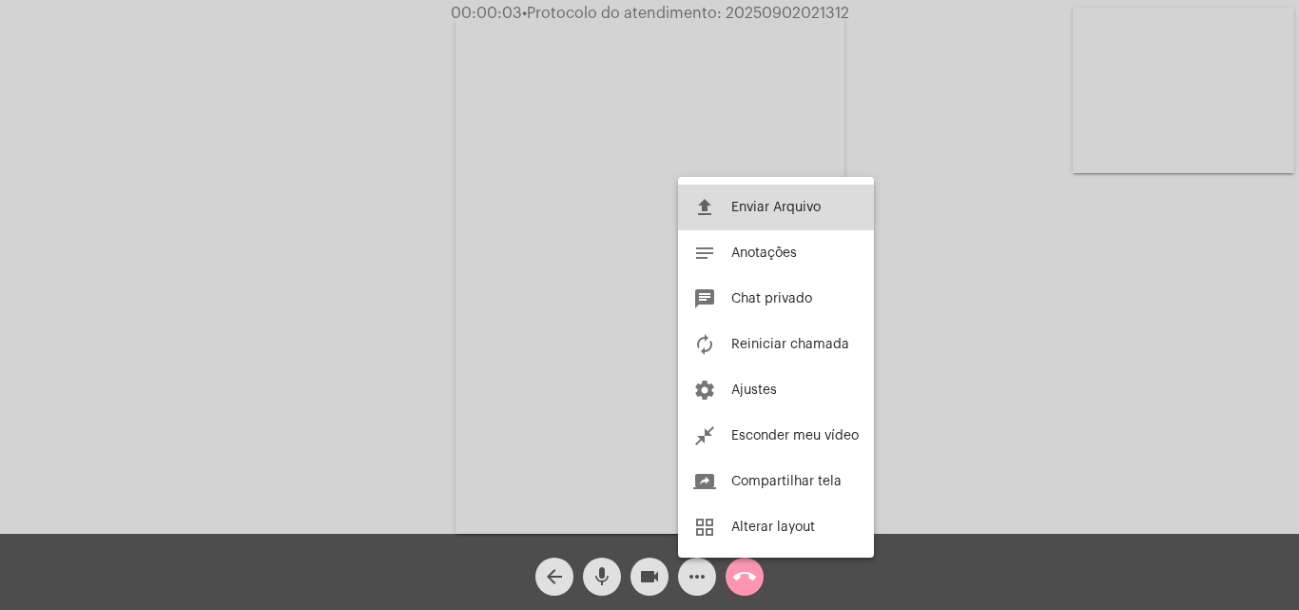
click at [790, 216] on button "file_upload Enviar Arquivo" at bounding box center [776, 208] width 196 height 46
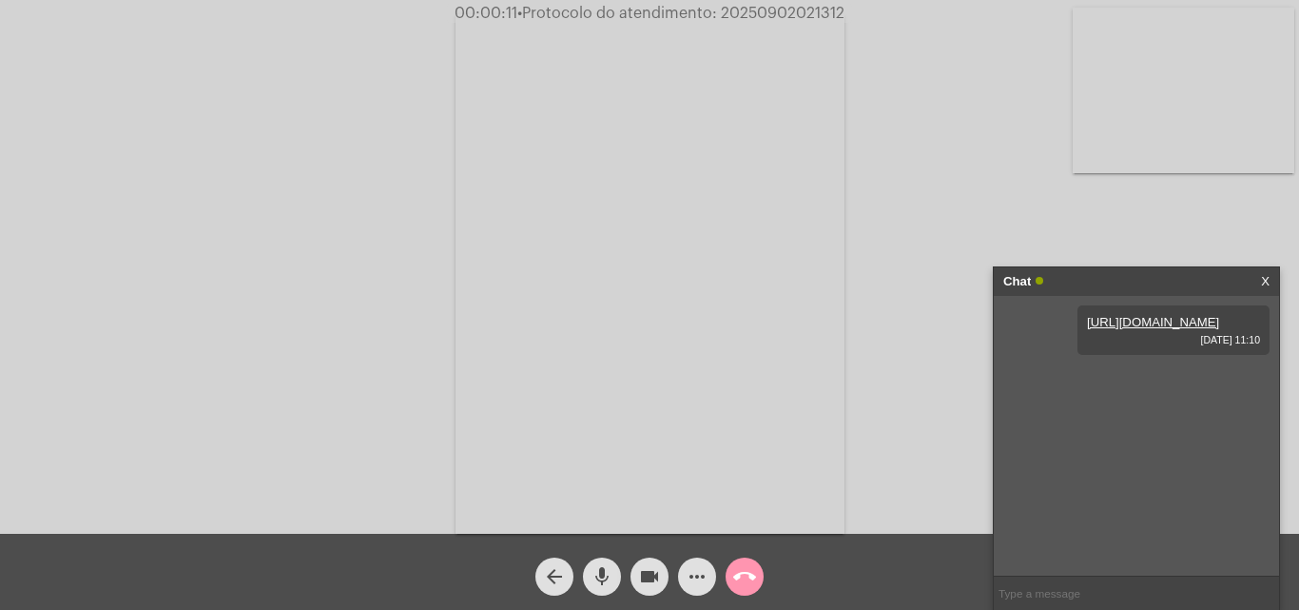
click at [1089, 583] on input "text" at bounding box center [1136, 592] width 285 height 33
paste input "20250902019039"
type input "20250902019039"
click at [750, 587] on mat-icon "call_end" at bounding box center [744, 576] width 23 height 23
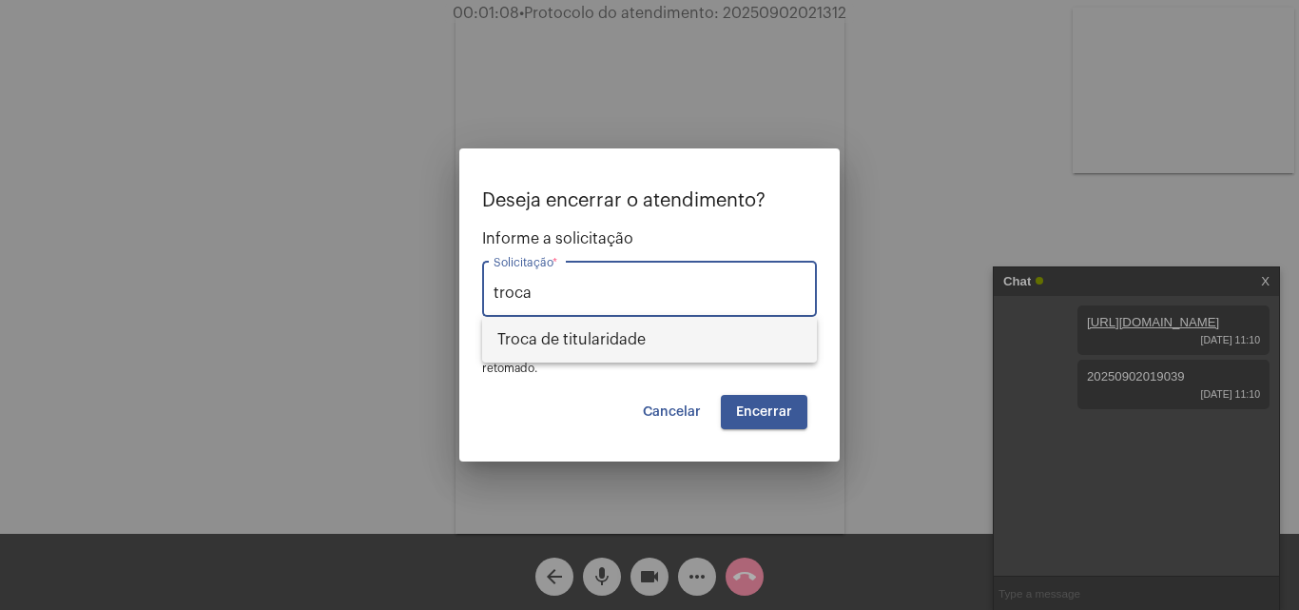
click at [705, 334] on span "Troca de titularidade" at bounding box center [649, 340] width 304 height 46
type input "Troca de titularidade"
click at [748, 407] on span "Encerrar" at bounding box center [764, 411] width 56 height 13
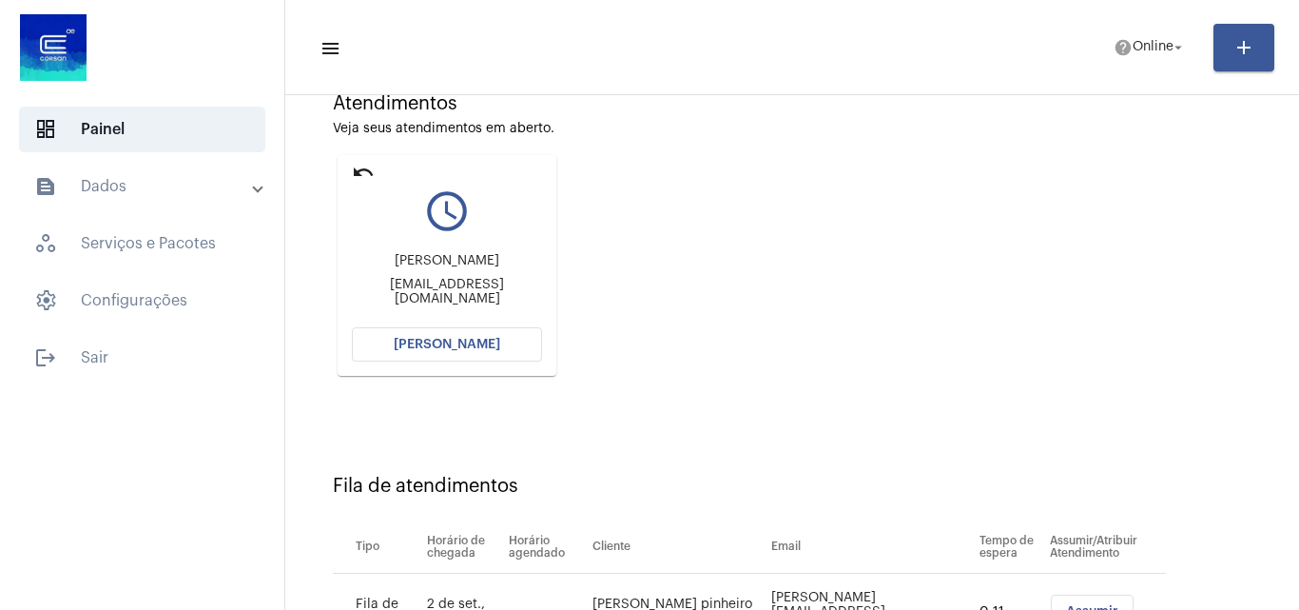
scroll to position [270, 0]
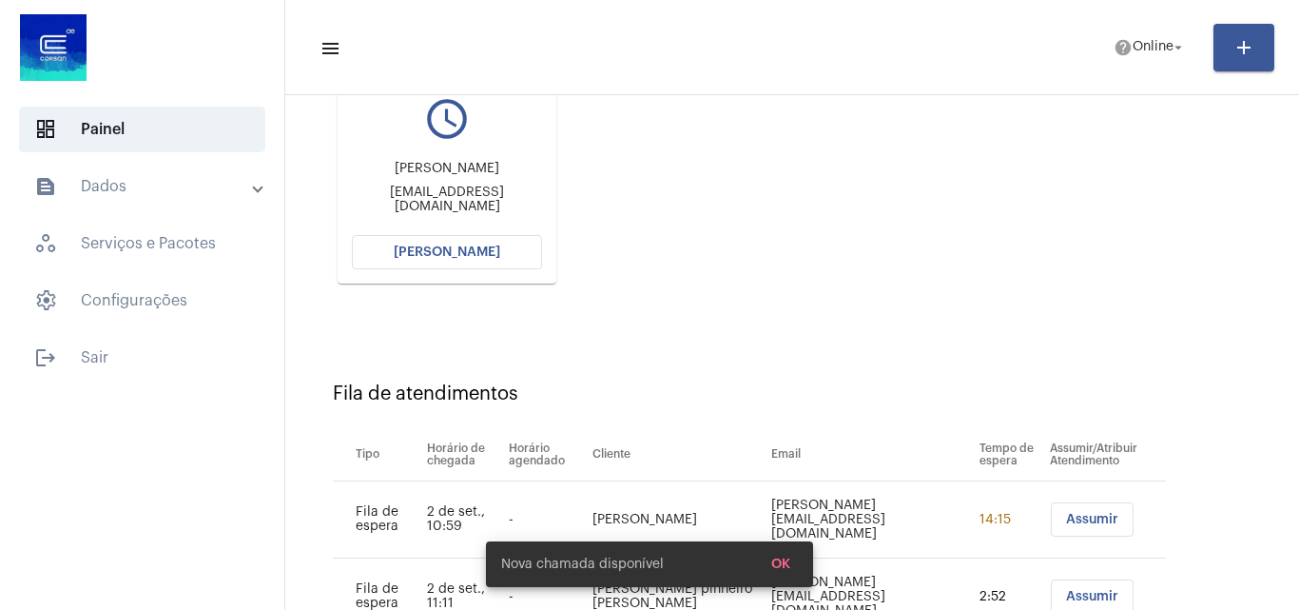
click at [471, 143] on mat-icon "query_builder" at bounding box center [447, 119] width 190 height 48
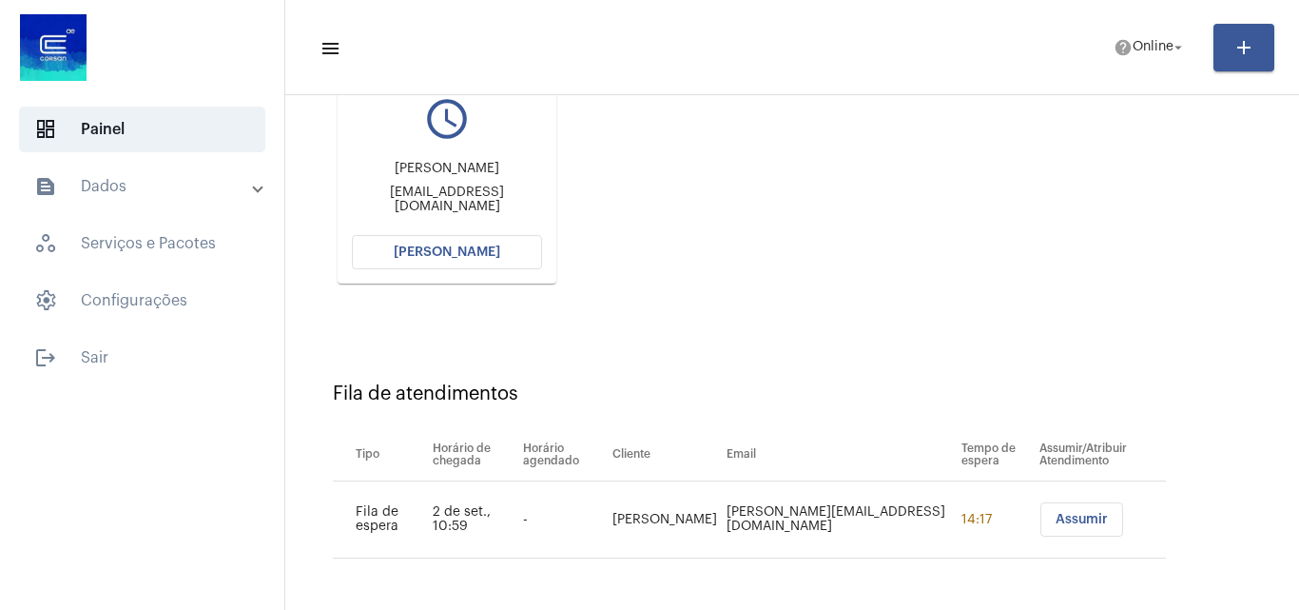
click at [471, 248] on span "[PERSON_NAME]" at bounding box center [447, 251] width 107 height 13
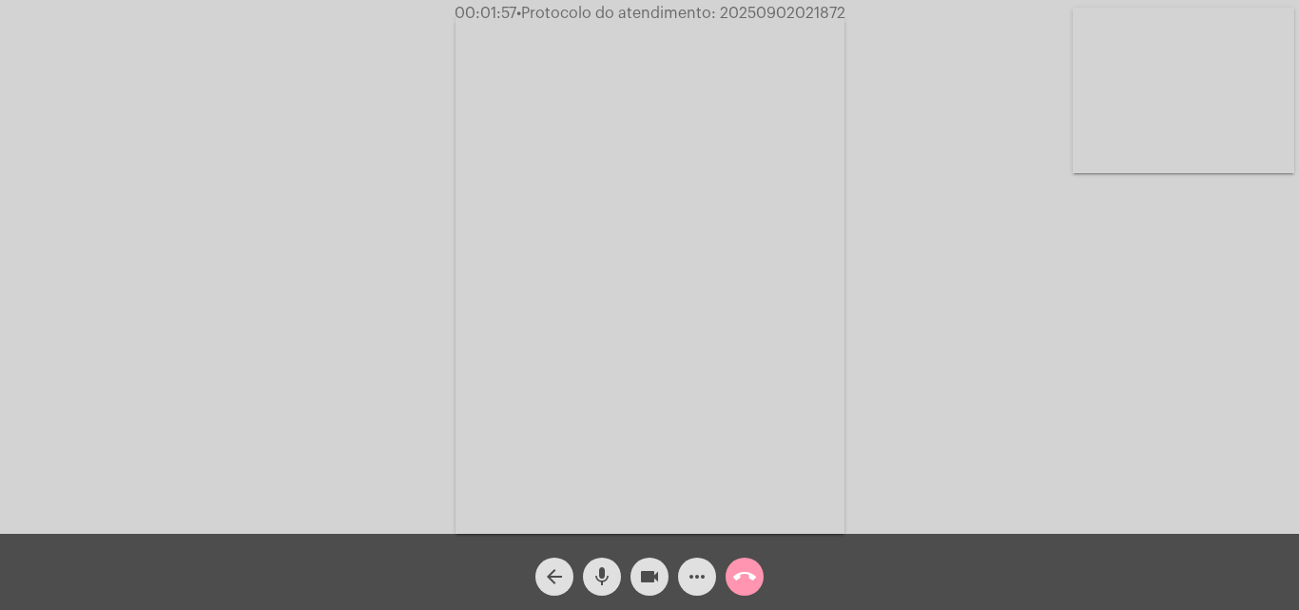
click at [601, 564] on span "mic" at bounding box center [602, 576] width 23 height 38
click at [658, 583] on mat-icon "videocam" at bounding box center [649, 576] width 23 height 23
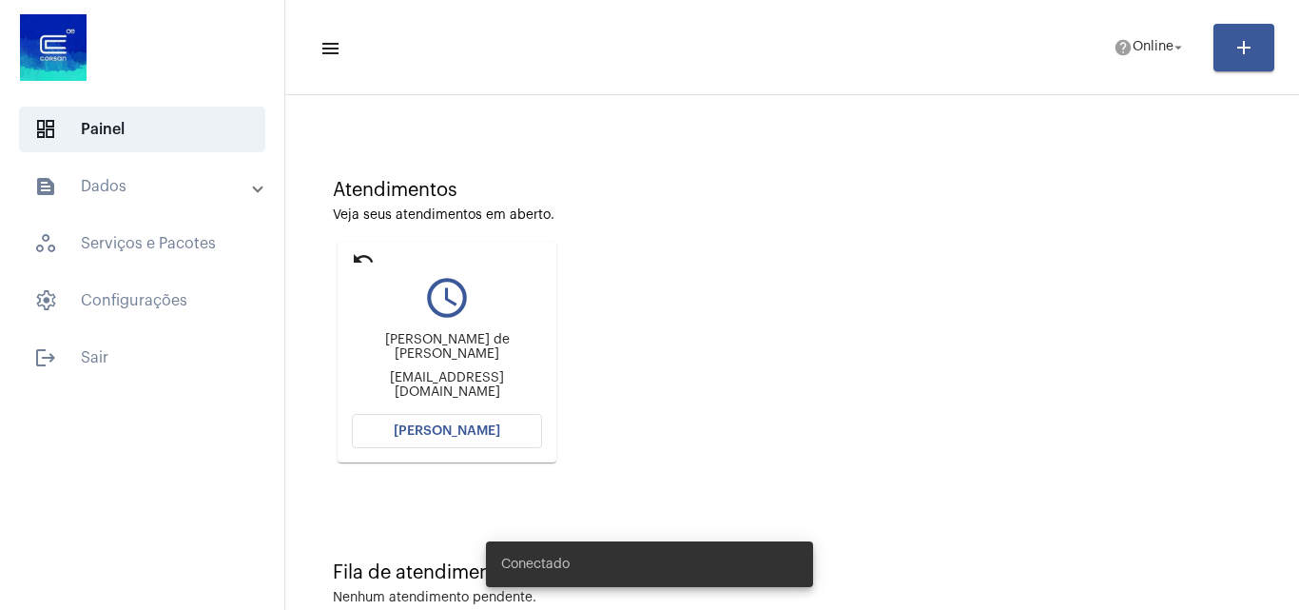
scroll to position [134, 0]
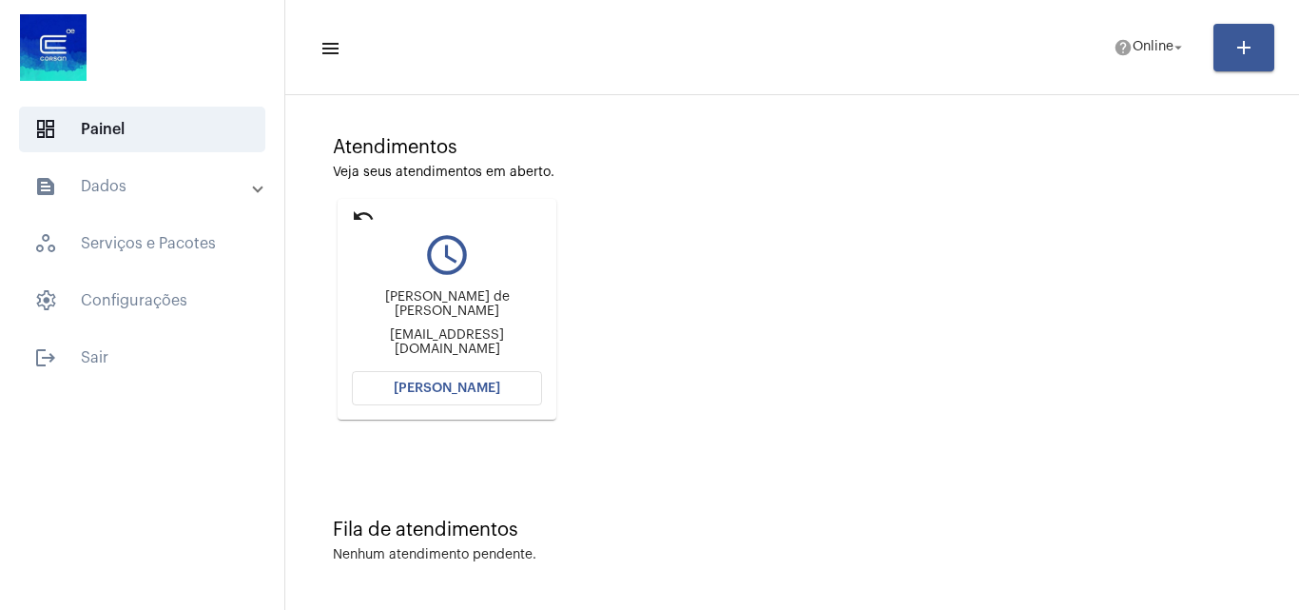
click at [477, 394] on span "[PERSON_NAME]" at bounding box center [447, 387] width 107 height 13
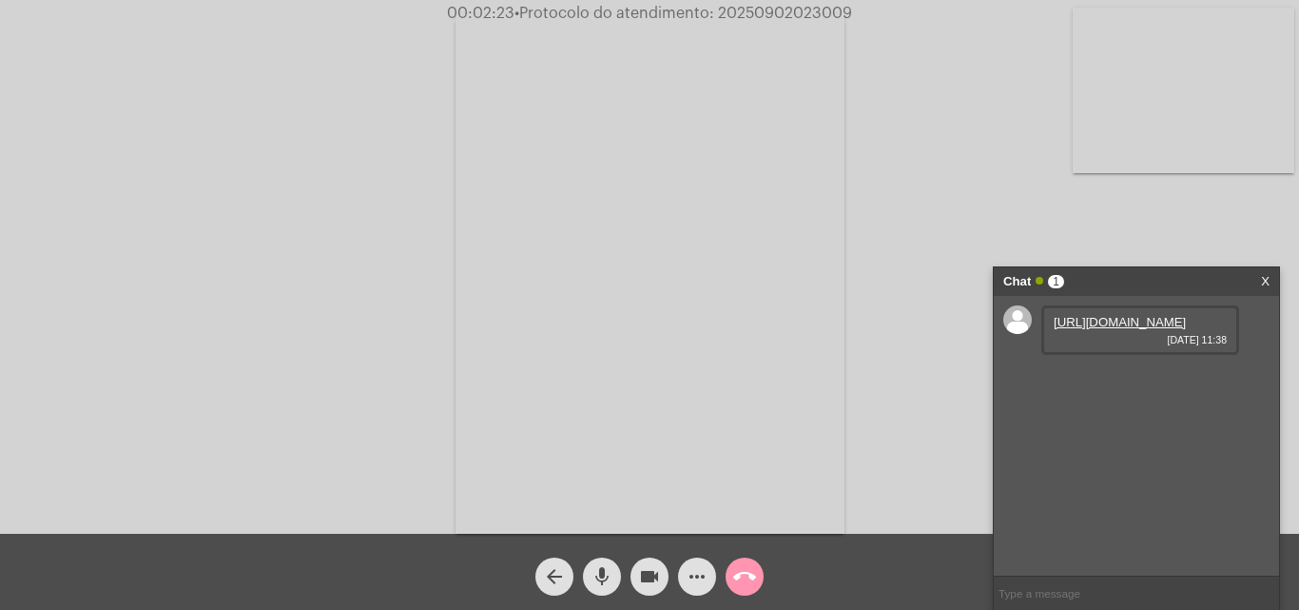
click at [1089, 329] on link "[URL][DOMAIN_NAME]" at bounding box center [1120, 322] width 132 height 14
click at [1125, 383] on link "[URL][DOMAIN_NAME]" at bounding box center [1120, 376] width 132 height 14
click at [818, 3] on div "Acessando Câmera e Microfone..." at bounding box center [649, 267] width 1299 height 534
click at [818, 10] on span "• Protocolo do atendimento: 20250902023009" at bounding box center [685, 13] width 338 height 15
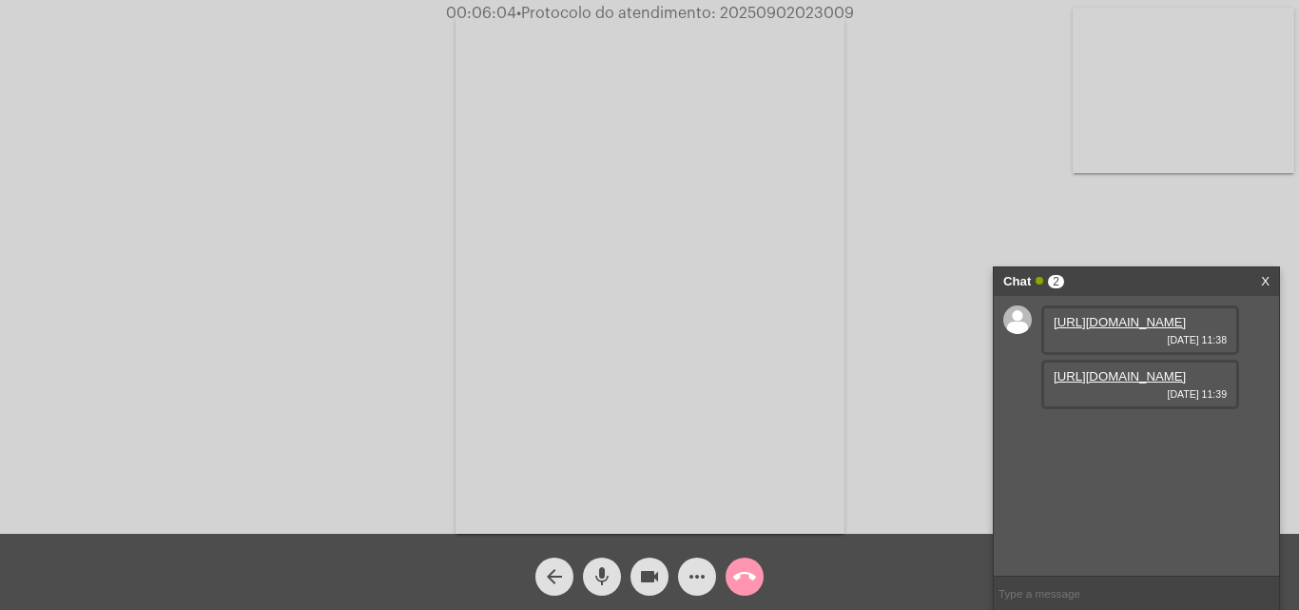
click at [818, 10] on span "• Protocolo do atendimento: 20250902023009" at bounding box center [685, 13] width 338 height 15
click at [972, 243] on div "Acessando Câmera e Microfone..." at bounding box center [649, 272] width 1295 height 534
click at [751, 583] on mat-icon "call_end" at bounding box center [744, 576] width 23 height 23
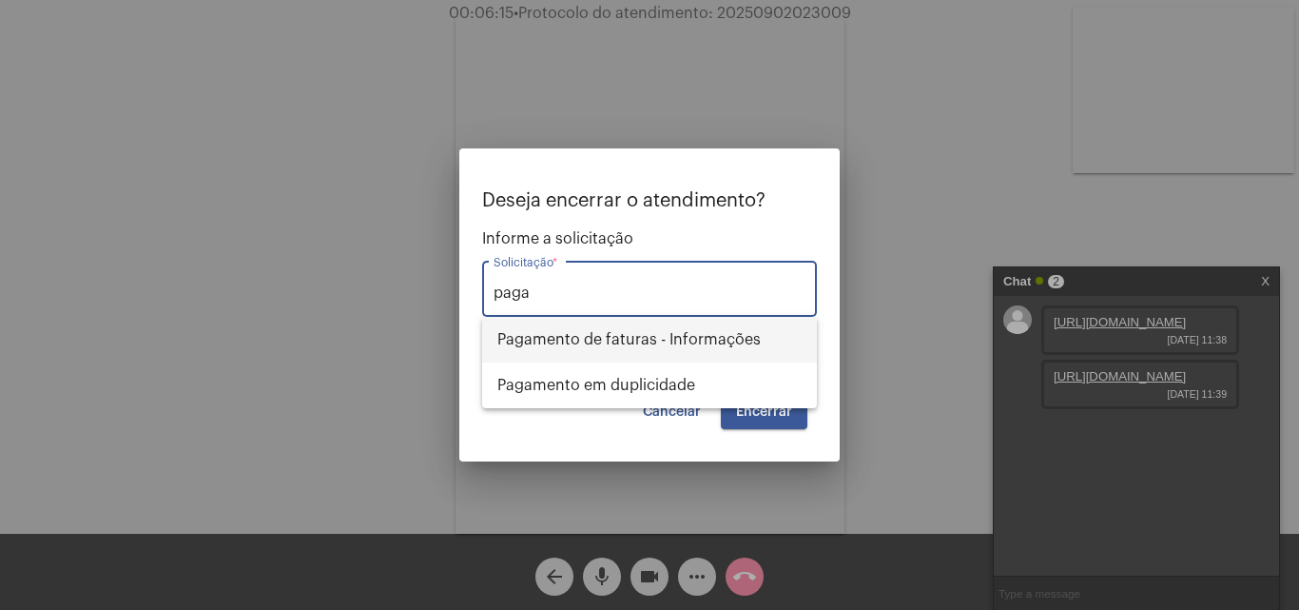
drag, startPoint x: 655, startPoint y: 337, endPoint x: 749, endPoint y: 410, distance: 119.3
click at [656, 337] on span "Pagamento de faturas - Informações" at bounding box center [649, 340] width 304 height 46
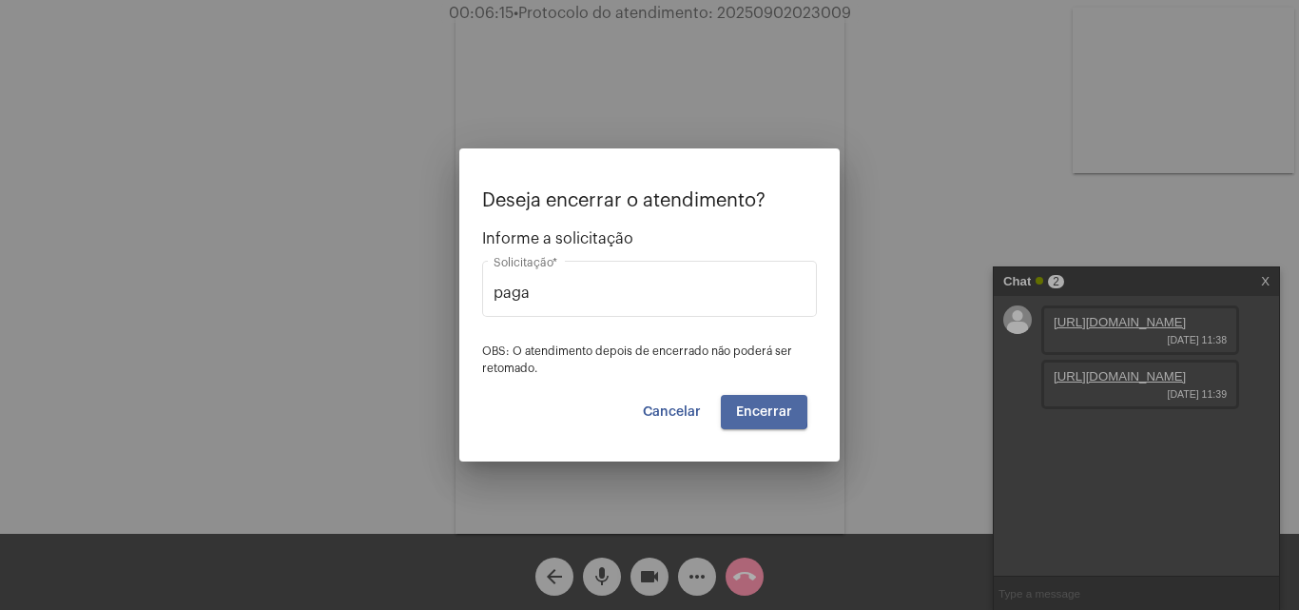
type input "Pagamento de faturas - Informações"
click at [749, 410] on span "Encerrar" at bounding box center [764, 411] width 56 height 13
click at [780, 414] on span "Encerrar" at bounding box center [764, 411] width 56 height 13
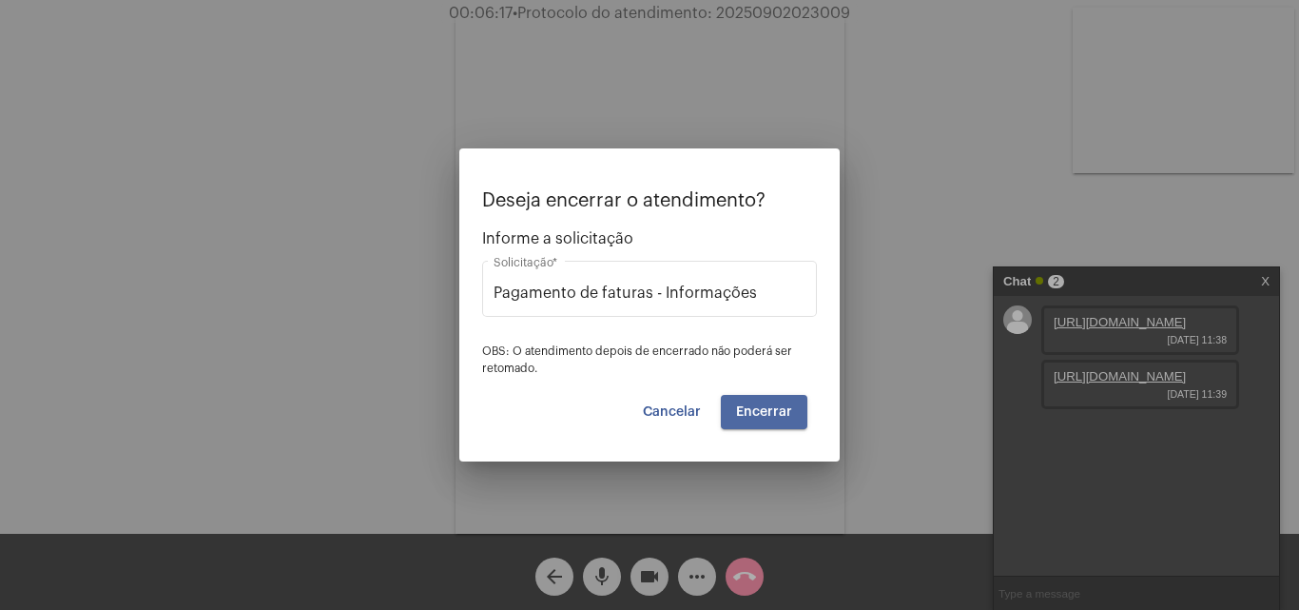
click at [780, 414] on span "Encerrar" at bounding box center [764, 411] width 56 height 13
click at [780, 413] on span "Encerrar" at bounding box center [764, 411] width 56 height 13
click at [781, 412] on span "Encerrar" at bounding box center [764, 411] width 56 height 13
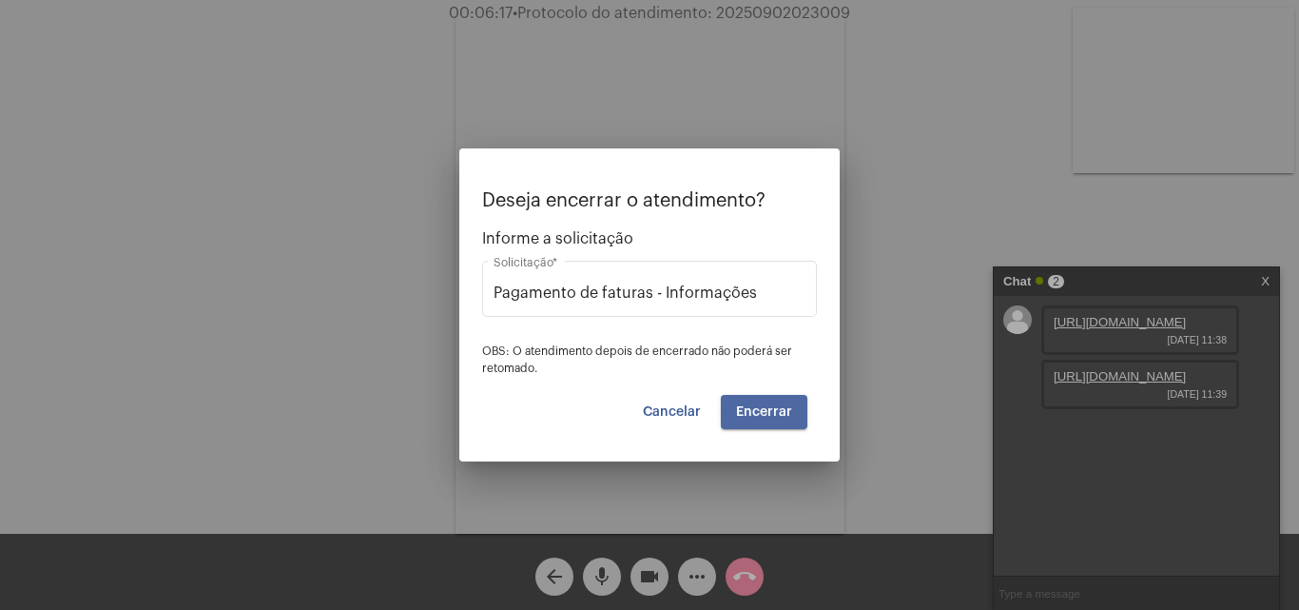
click at [781, 412] on video at bounding box center [650, 273] width 389 height 519
click at [781, 412] on div "Acessando Câmera e Microfone..." at bounding box center [649, 272] width 1295 height 534
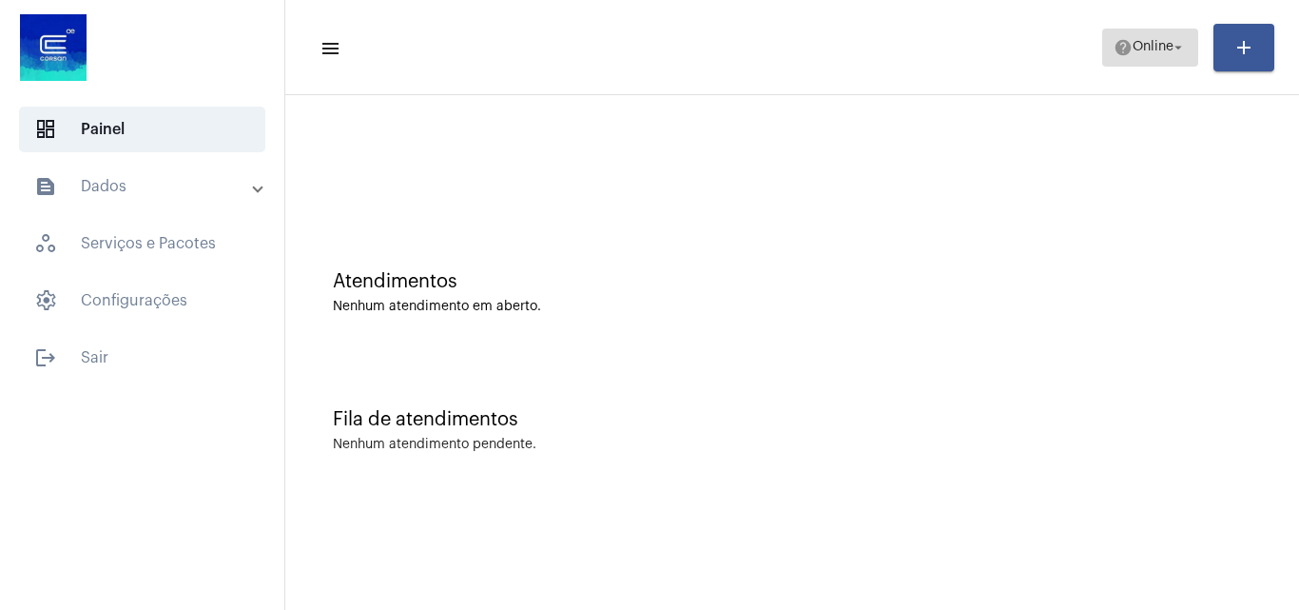
click at [1153, 53] on span "Online" at bounding box center [1153, 47] width 41 height 13
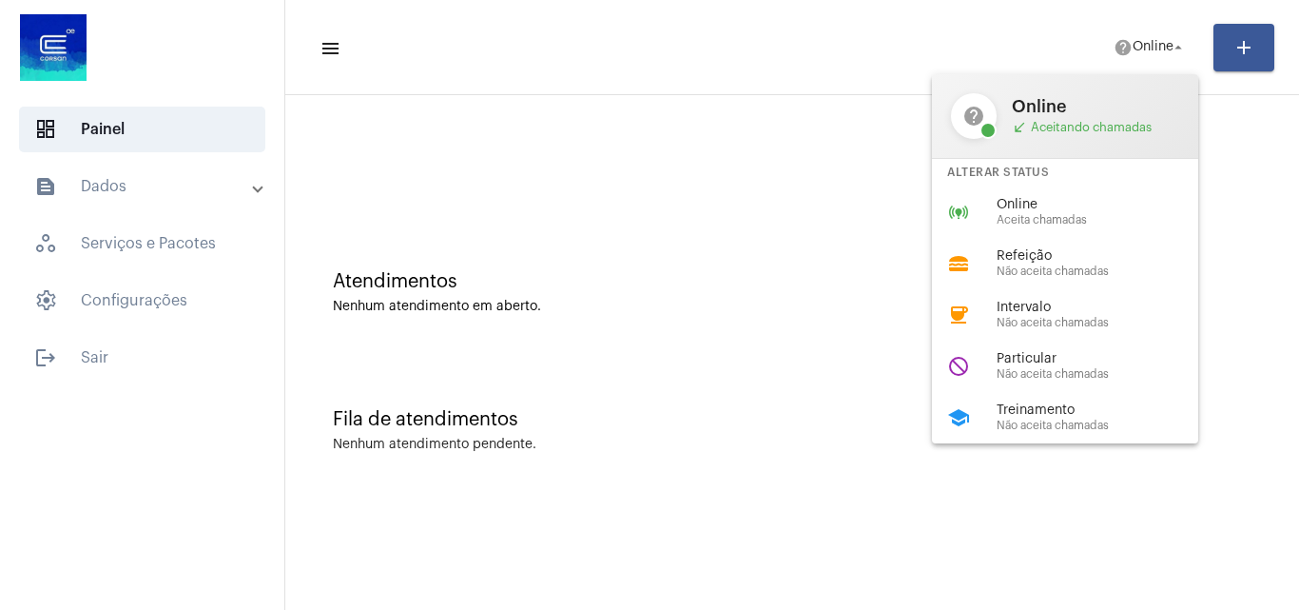
click at [1054, 372] on span "Não aceita chamadas" at bounding box center [1105, 374] width 217 height 12
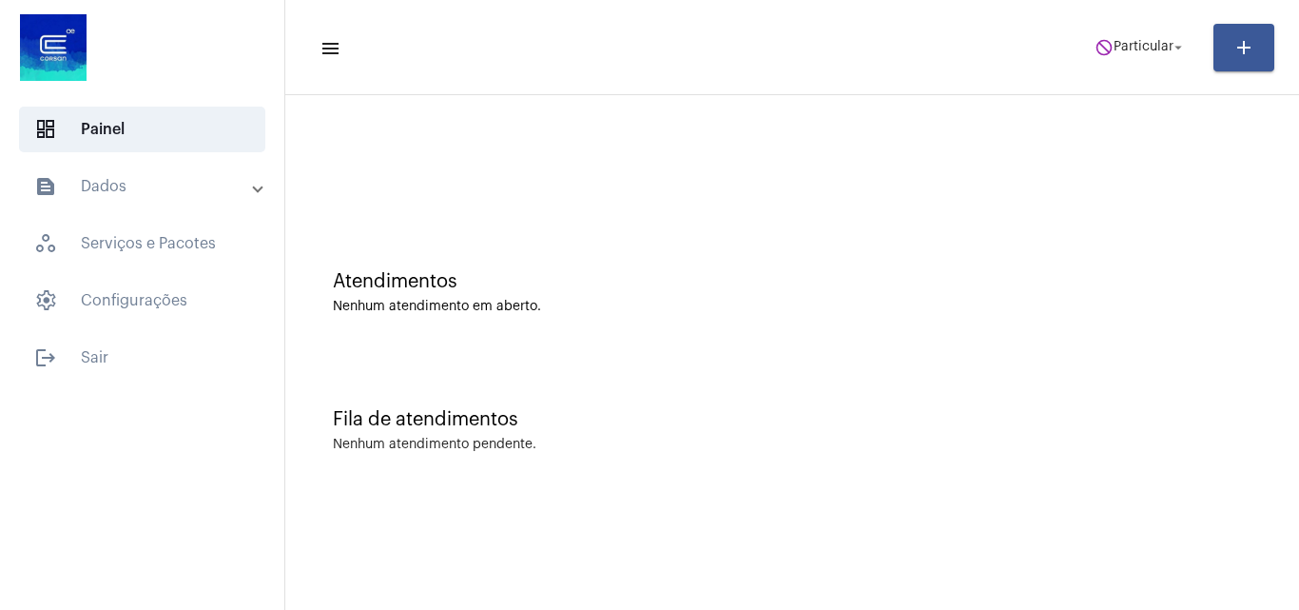
click at [1142, 67] on mat-toolbar-row "menu do_not_disturb Particular arrow_drop_down add" at bounding box center [792, 47] width 1014 height 61
click at [1142, 49] on span "Particular" at bounding box center [1144, 47] width 60 height 13
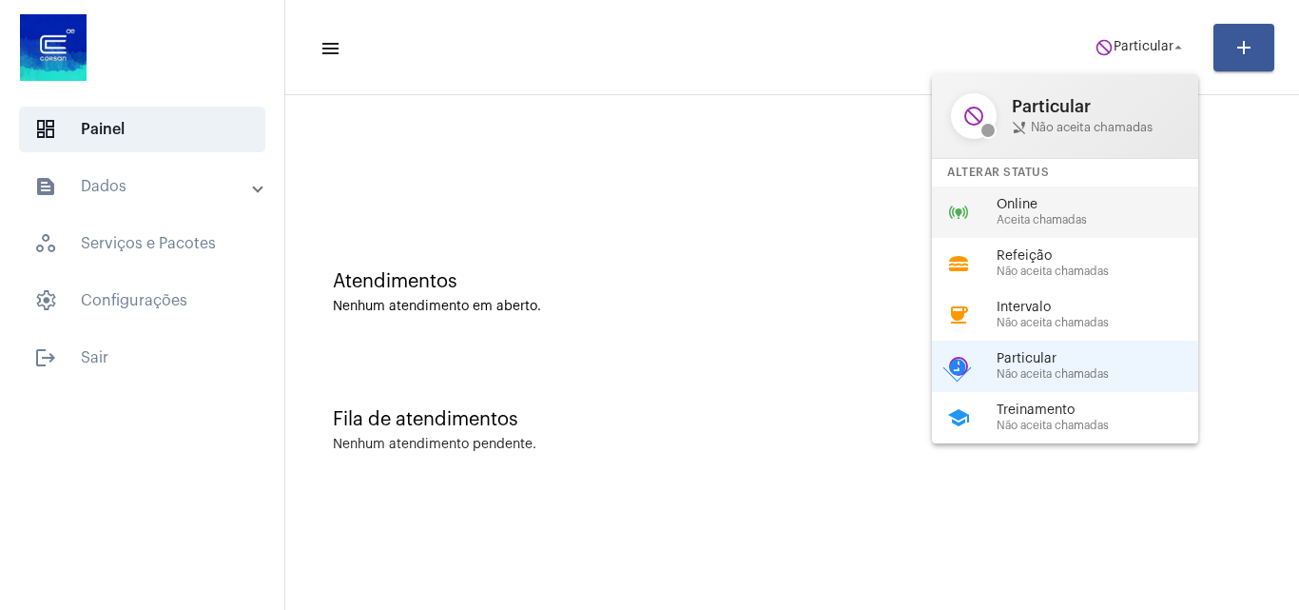
click at [1031, 232] on div "online_prediction Online Aceita chamadas" at bounding box center [1080, 211] width 297 height 51
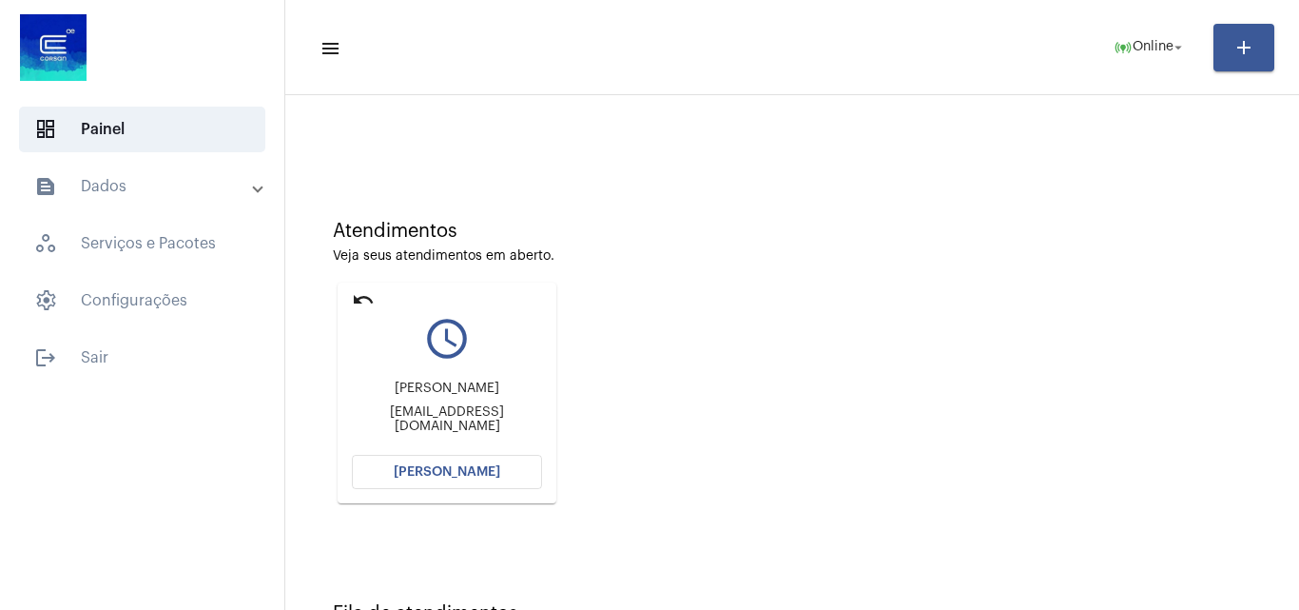
scroll to position [134, 0]
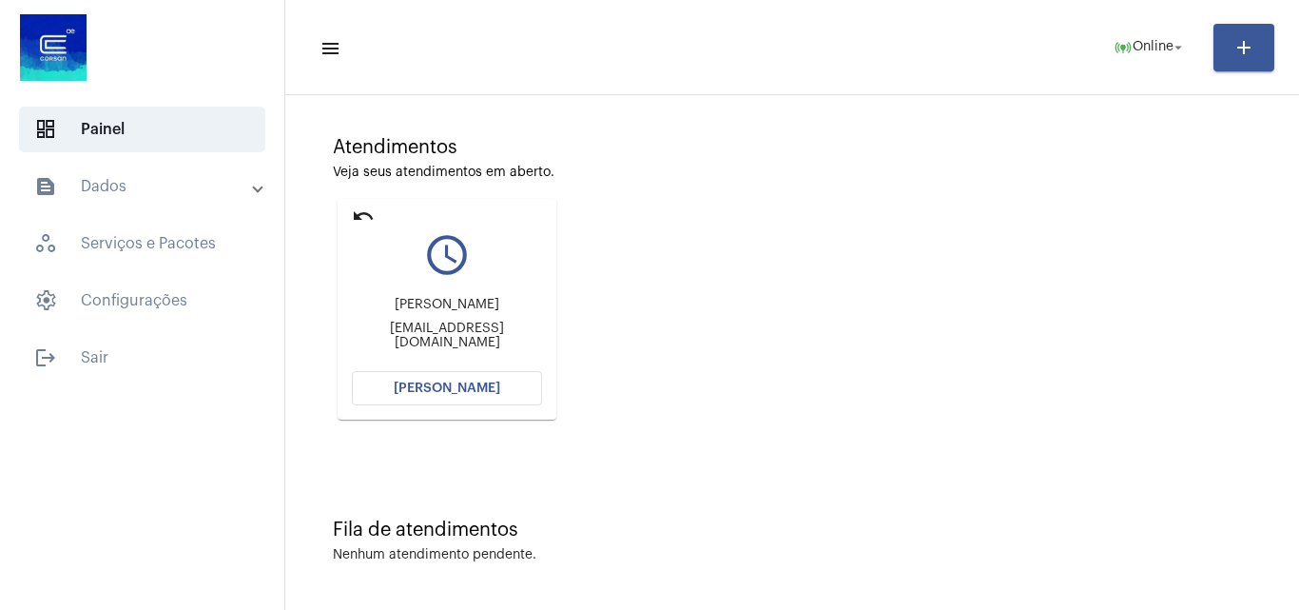
click at [474, 384] on span "[PERSON_NAME]" at bounding box center [447, 387] width 107 height 13
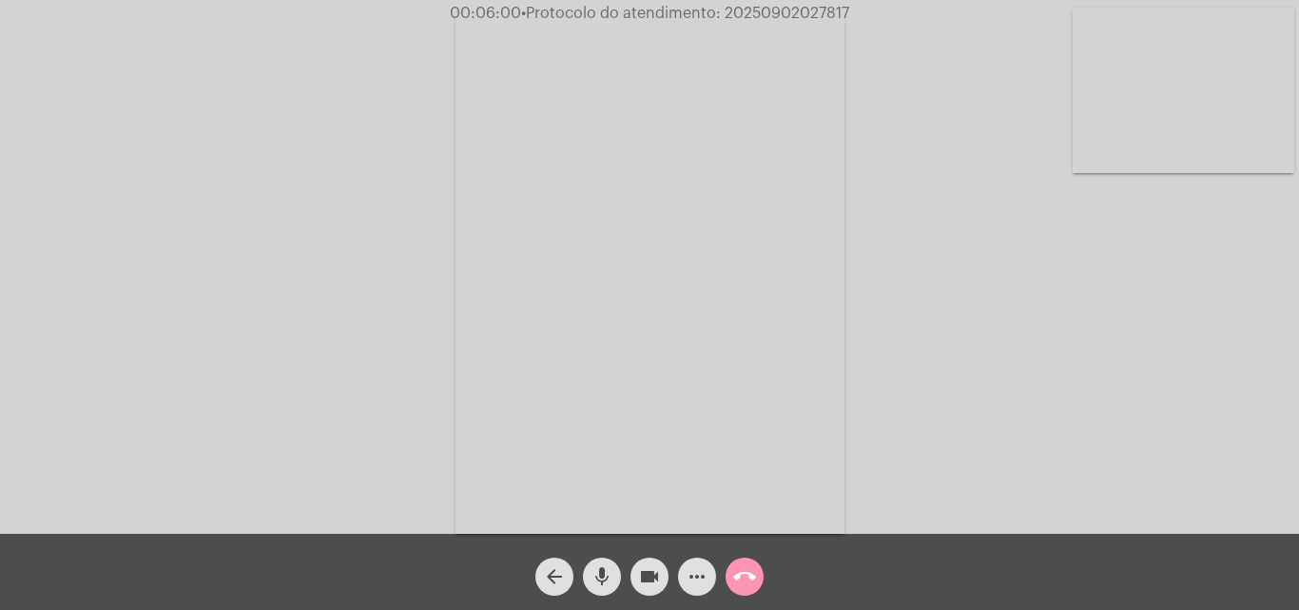
click at [687, 586] on mat-icon "more_horiz" at bounding box center [697, 576] width 23 height 23
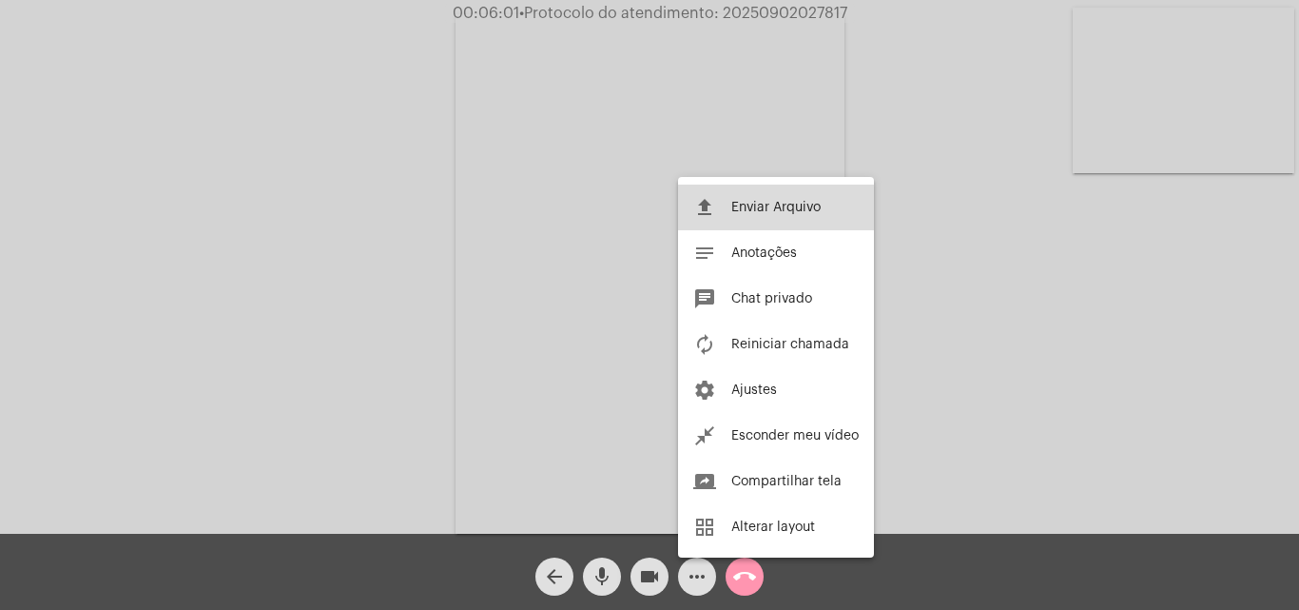
click at [753, 213] on span "Enviar Arquivo" at bounding box center [775, 207] width 89 height 13
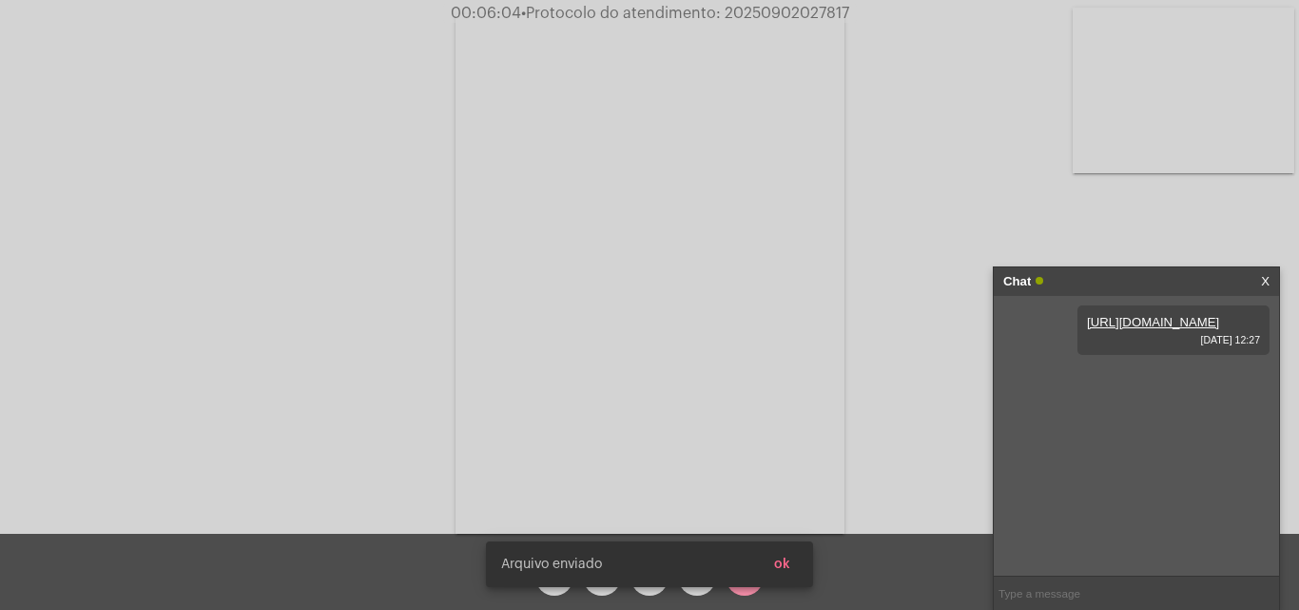
click at [780, 563] on span "ok" at bounding box center [782, 563] width 16 height 13
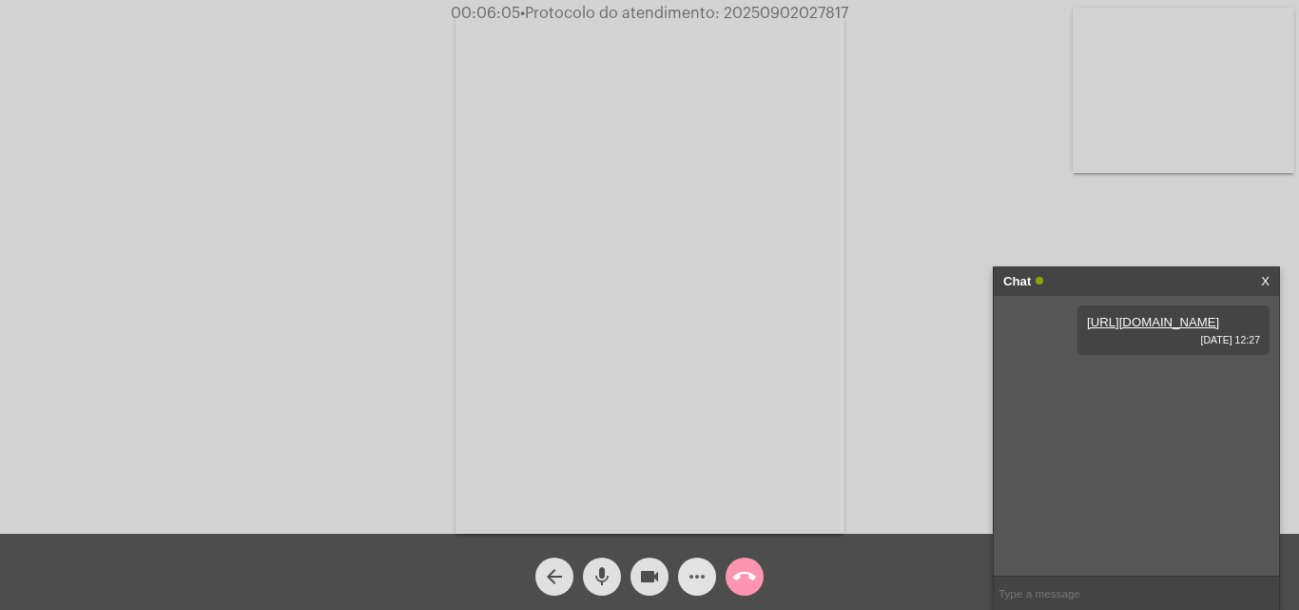
click at [691, 589] on span "more_horiz" at bounding box center [697, 576] width 23 height 38
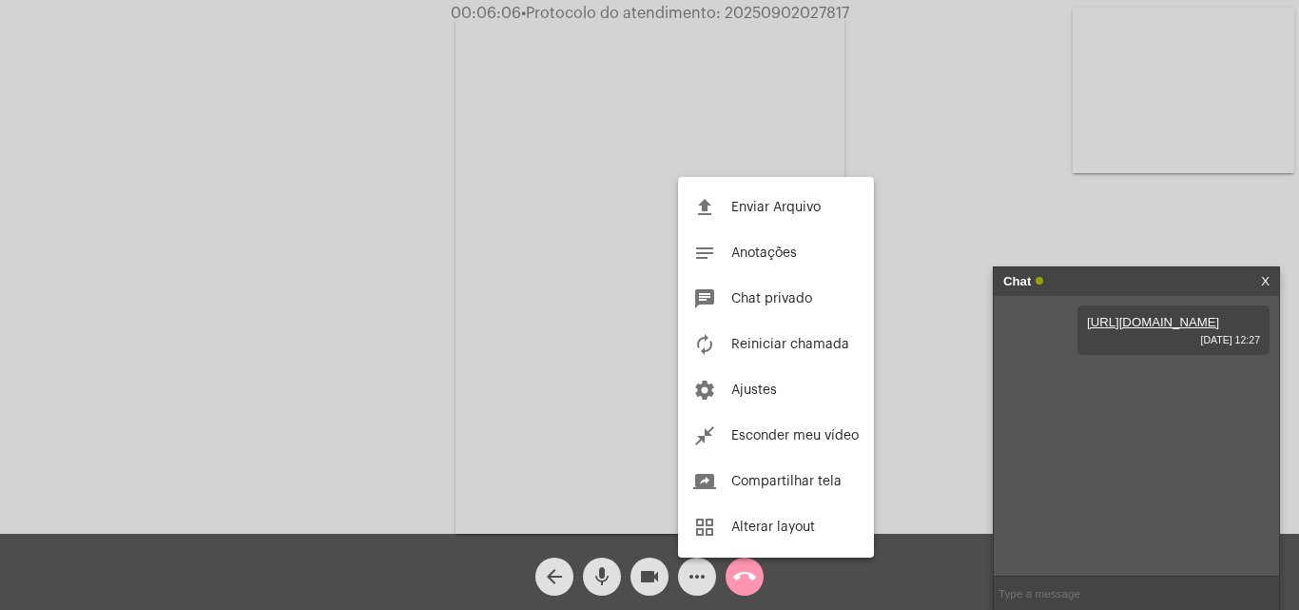
click at [753, 210] on span "Enviar Arquivo" at bounding box center [775, 207] width 89 height 13
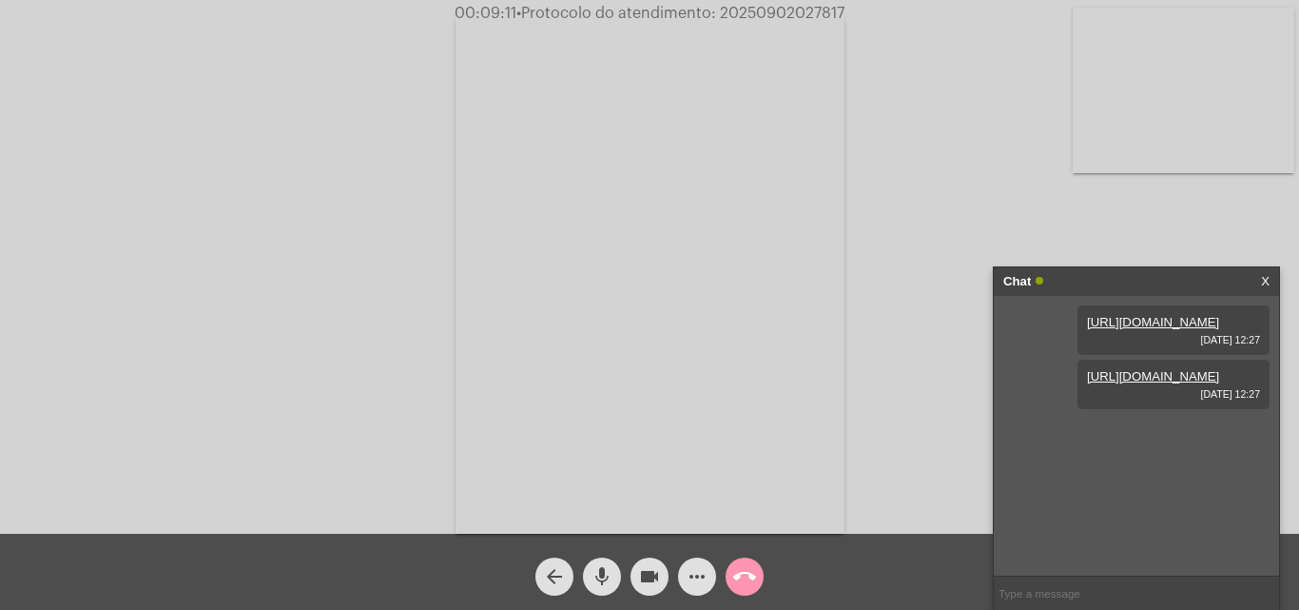
click at [1143, 81] on video at bounding box center [1184, 90] width 222 height 165
click at [1102, 438] on link "https://neft-transfer-bucket.s3.amazonaws.com/temp-057a83ab-103a-63fd-da9b-c045…" at bounding box center [1120, 430] width 132 height 14
click at [778, 17] on span "• Protocolo do atendimento: 20250902027817" at bounding box center [680, 13] width 328 height 15
copy span "20250902027817"
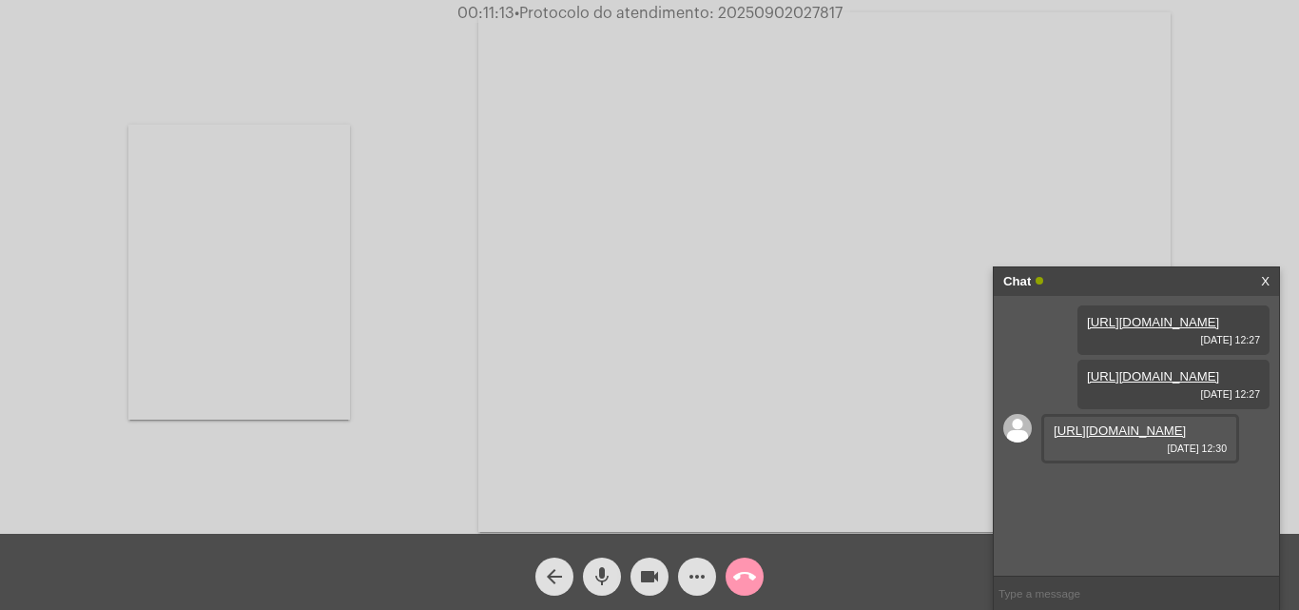
click at [1037, 588] on input "text" at bounding box center [1136, 592] width 285 height 33
paste input "20250902027817"
type input "20250902027817"
click at [758, 580] on button "call_end" at bounding box center [745, 576] width 38 height 38
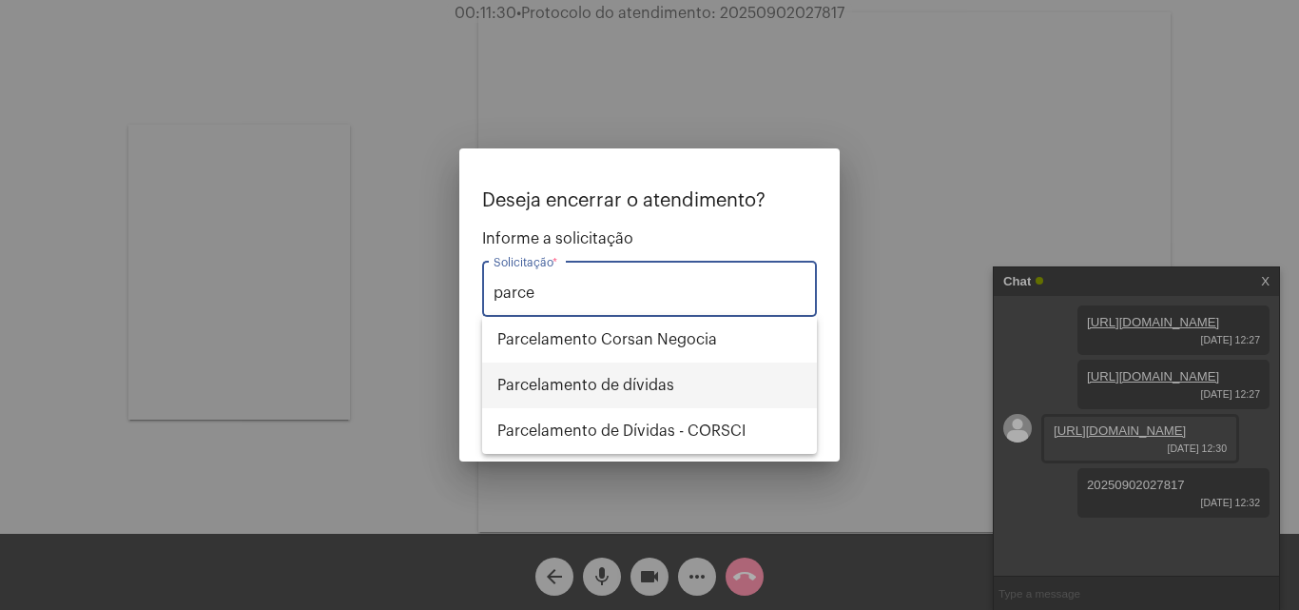
click at [600, 376] on span "Parcelamento de dívidas" at bounding box center [649, 385] width 304 height 46
type input "Parcelamento de dívidas"
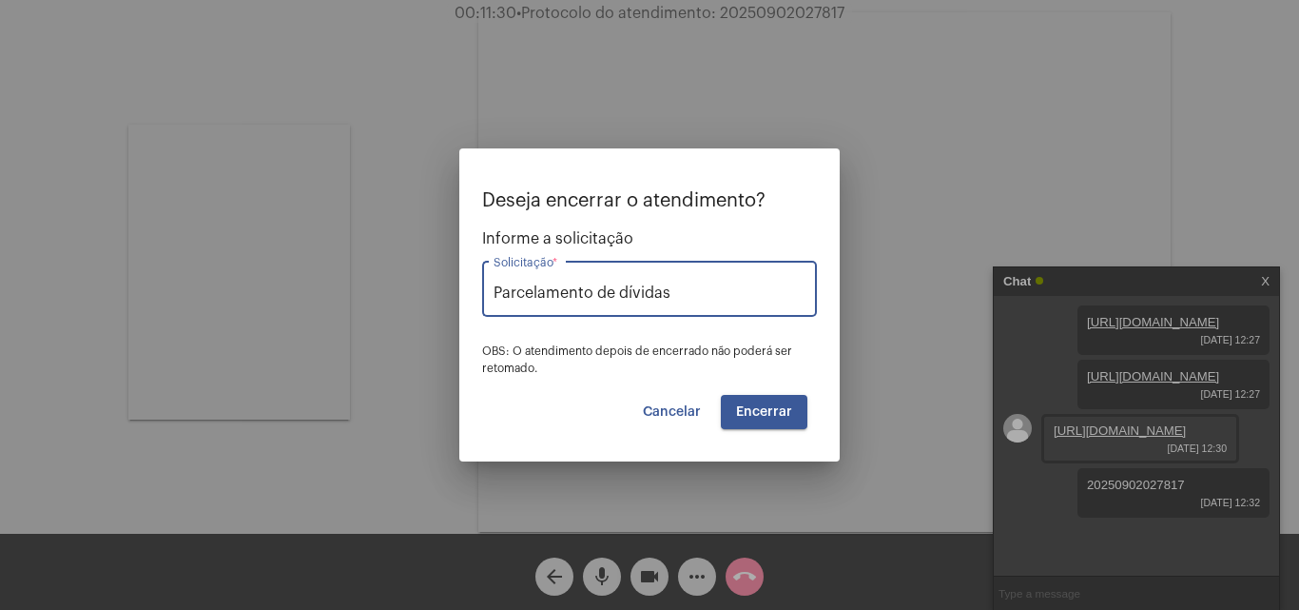
click at [756, 400] on button "Encerrar" at bounding box center [764, 412] width 87 height 34
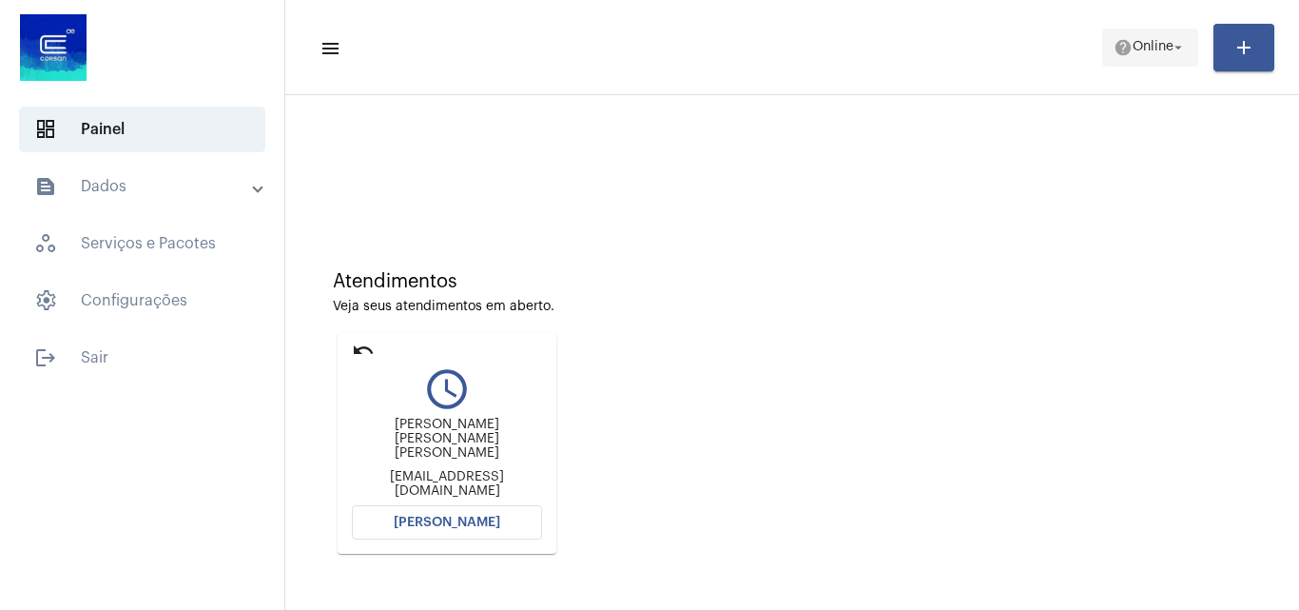
click at [1171, 44] on mat-icon "arrow_drop_down" at bounding box center [1178, 47] width 17 height 17
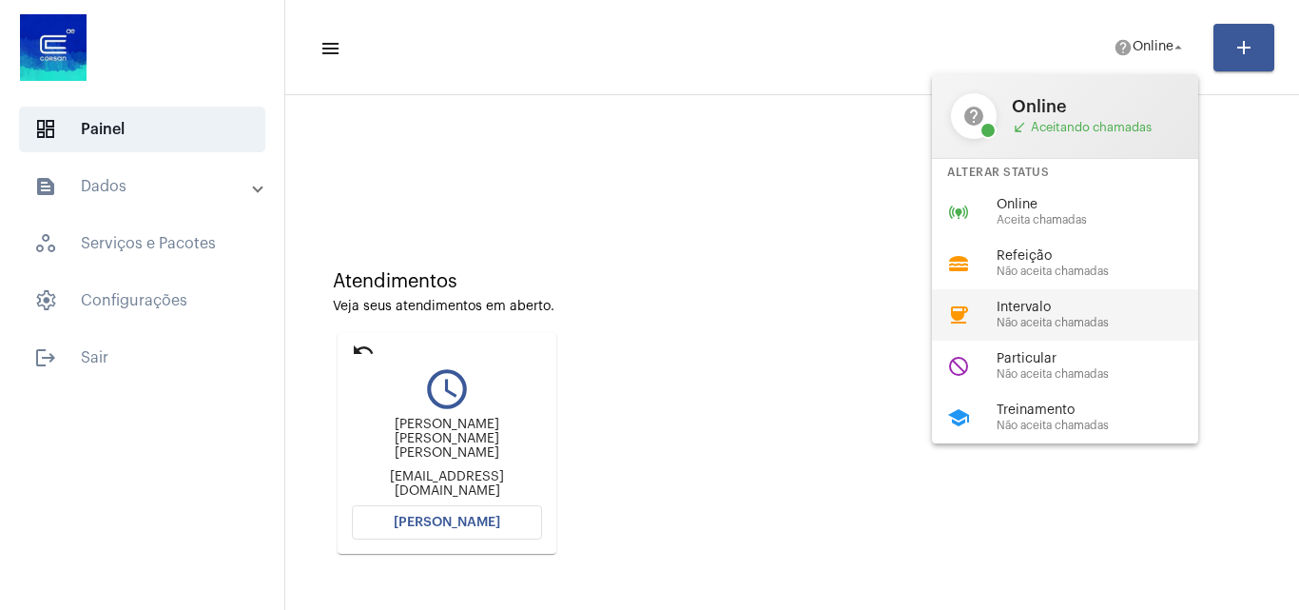
click at [1050, 303] on span "Intervalo" at bounding box center [1105, 308] width 217 height 14
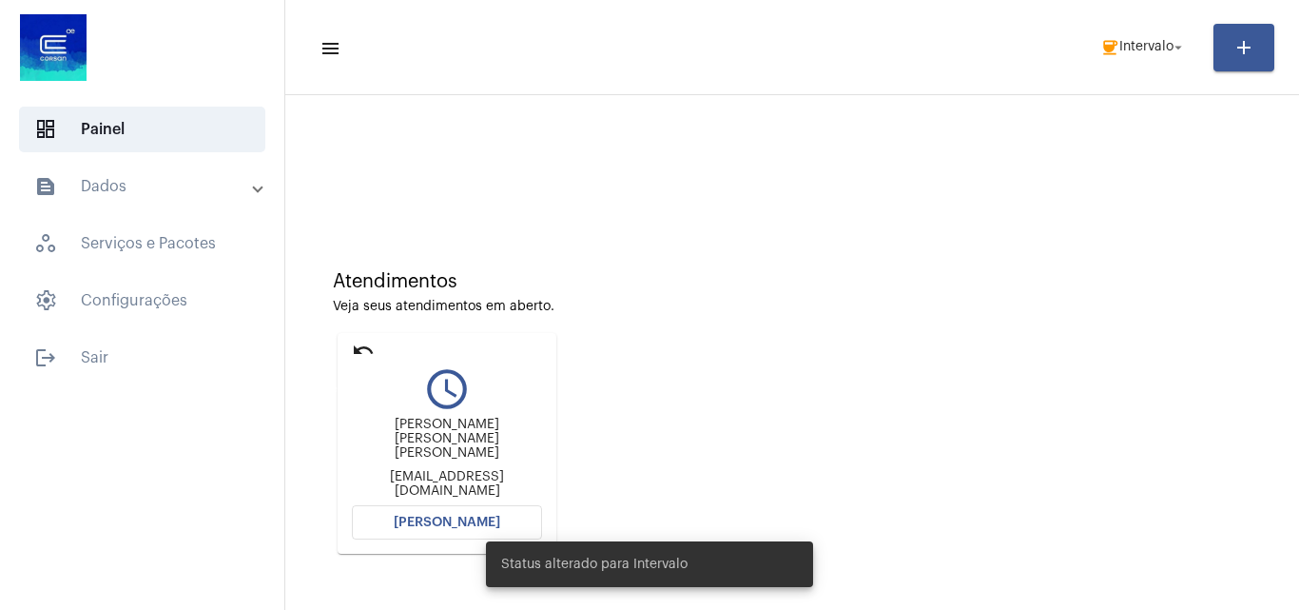
click at [354, 345] on mat-icon "undo" at bounding box center [363, 350] width 23 height 23
